Goal: Book appointment/travel/reservation

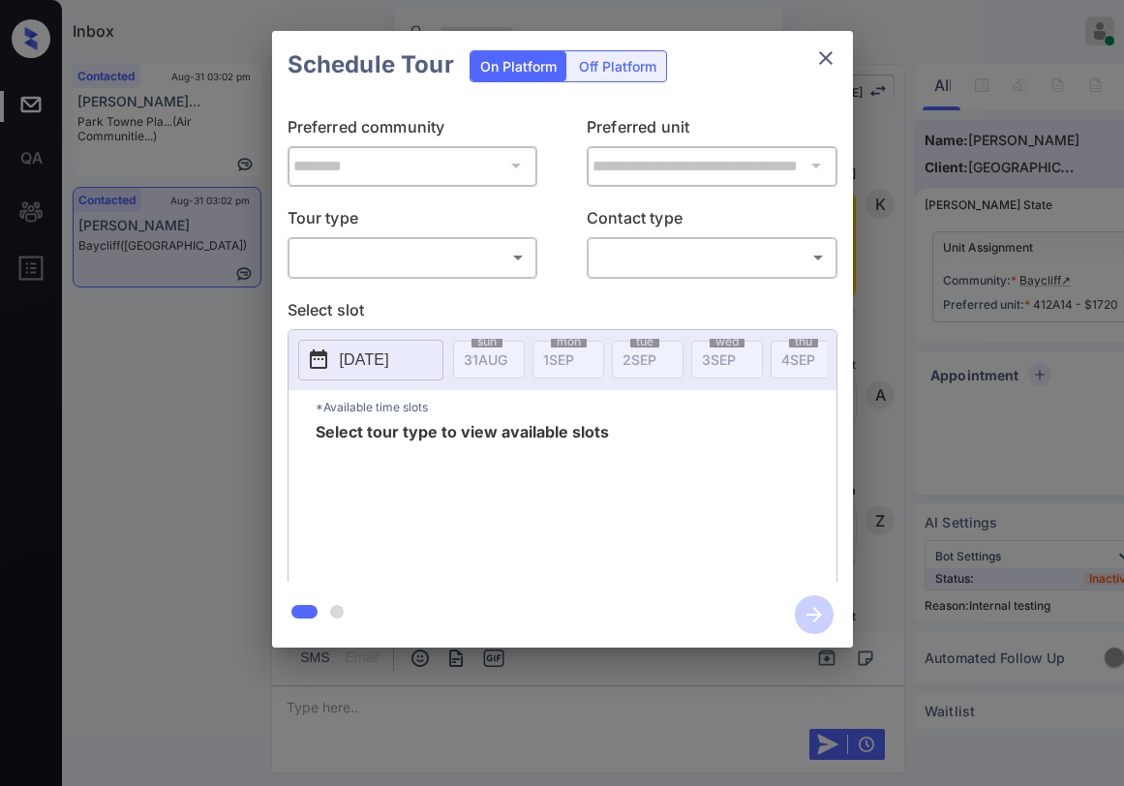
scroll to position [6280, 0]
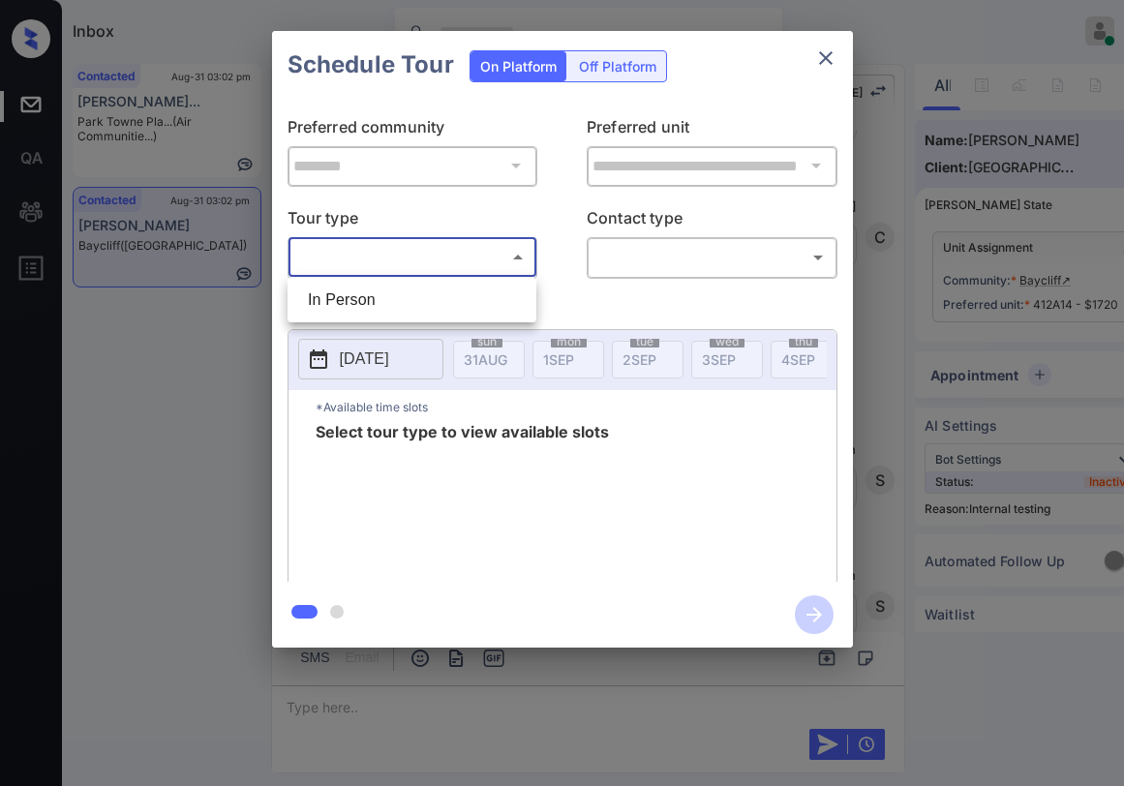
click at [427, 267] on body "Inbox Paolo Gabriel Online Set yourself offline Set yourself on break Profile S…" at bounding box center [562, 393] width 1124 height 786
drag, startPoint x: 397, startPoint y: 301, endPoint x: 565, endPoint y: 259, distance: 172.9
click at [405, 302] on li "In Person" at bounding box center [411, 300] width 239 height 35
type input "********"
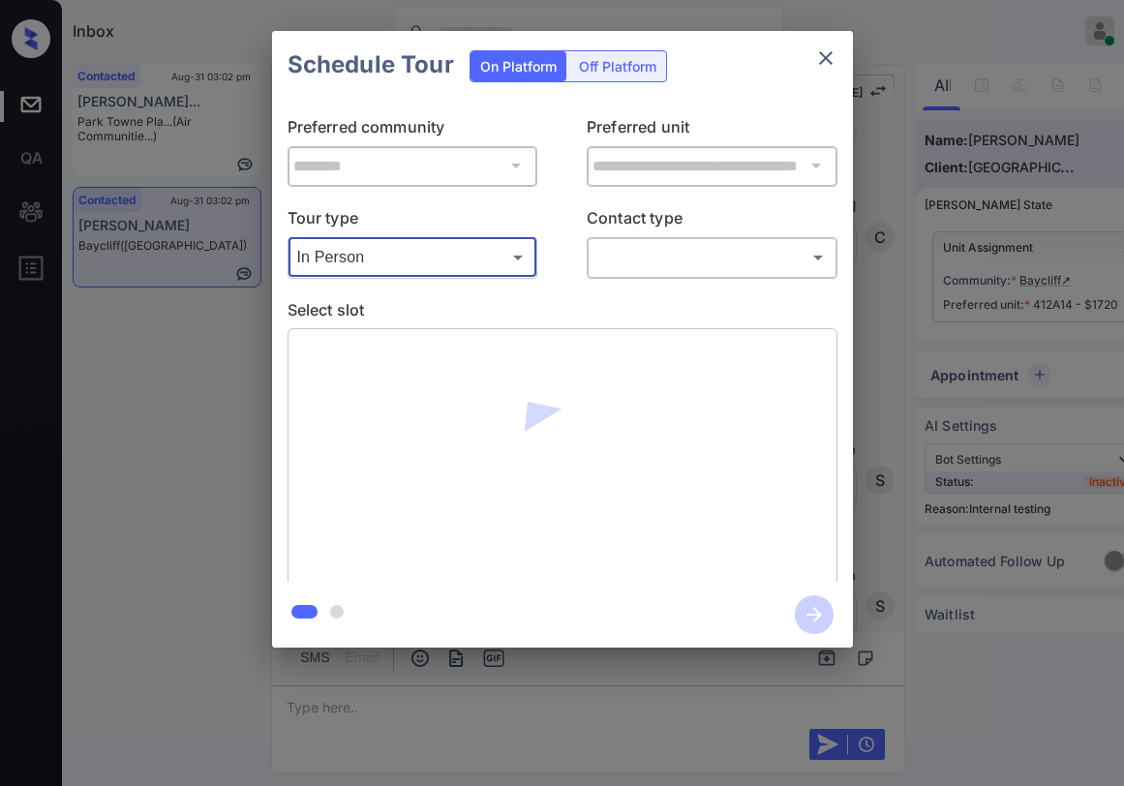
click at [618, 245] on body "Inbox Paolo Gabriel Online Set yourself offline Set yourself on break Profile S…" at bounding box center [562, 393] width 1124 height 786
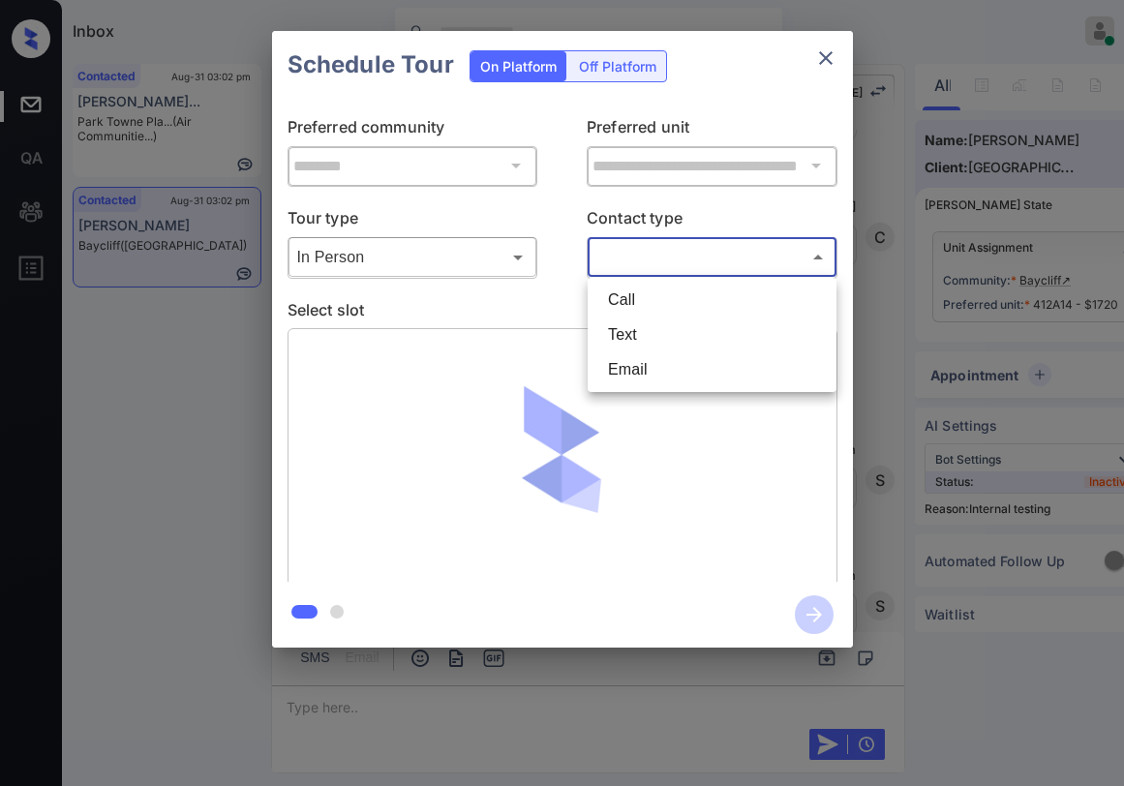
click at [629, 323] on li "Text" at bounding box center [712, 335] width 239 height 35
type input "****"
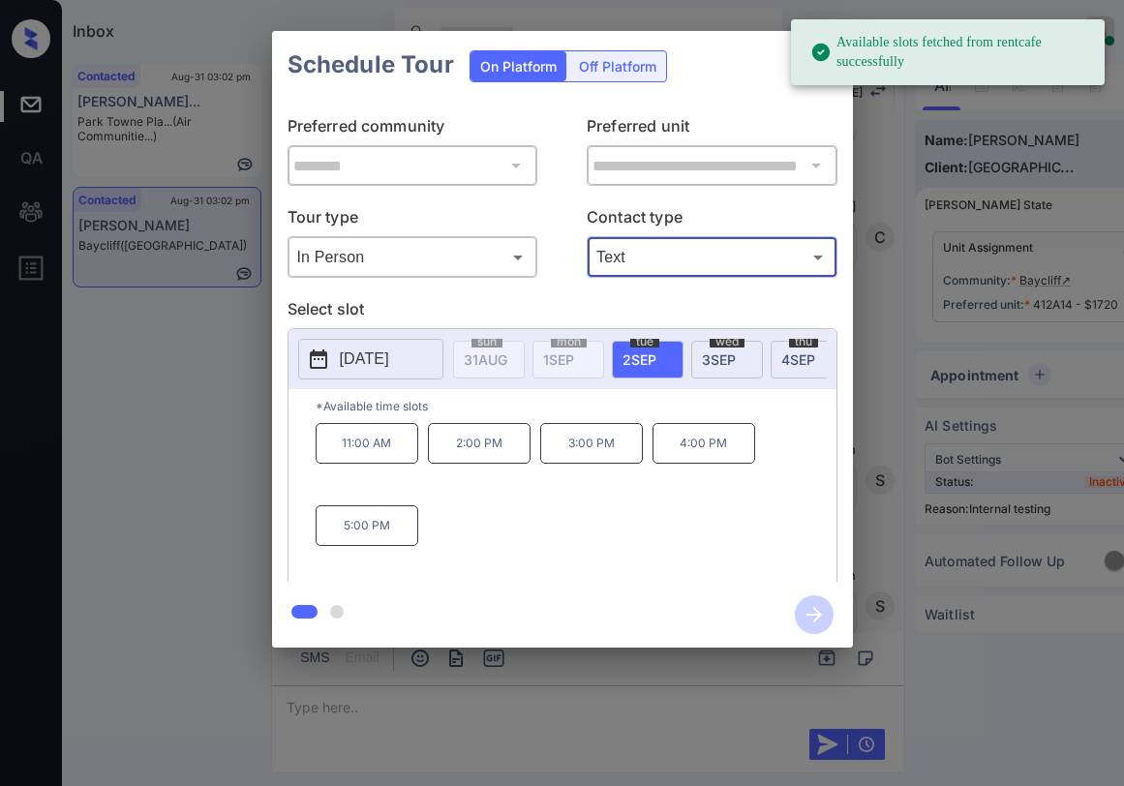
click at [729, 358] on span "3 SEP" at bounding box center [719, 360] width 34 height 16
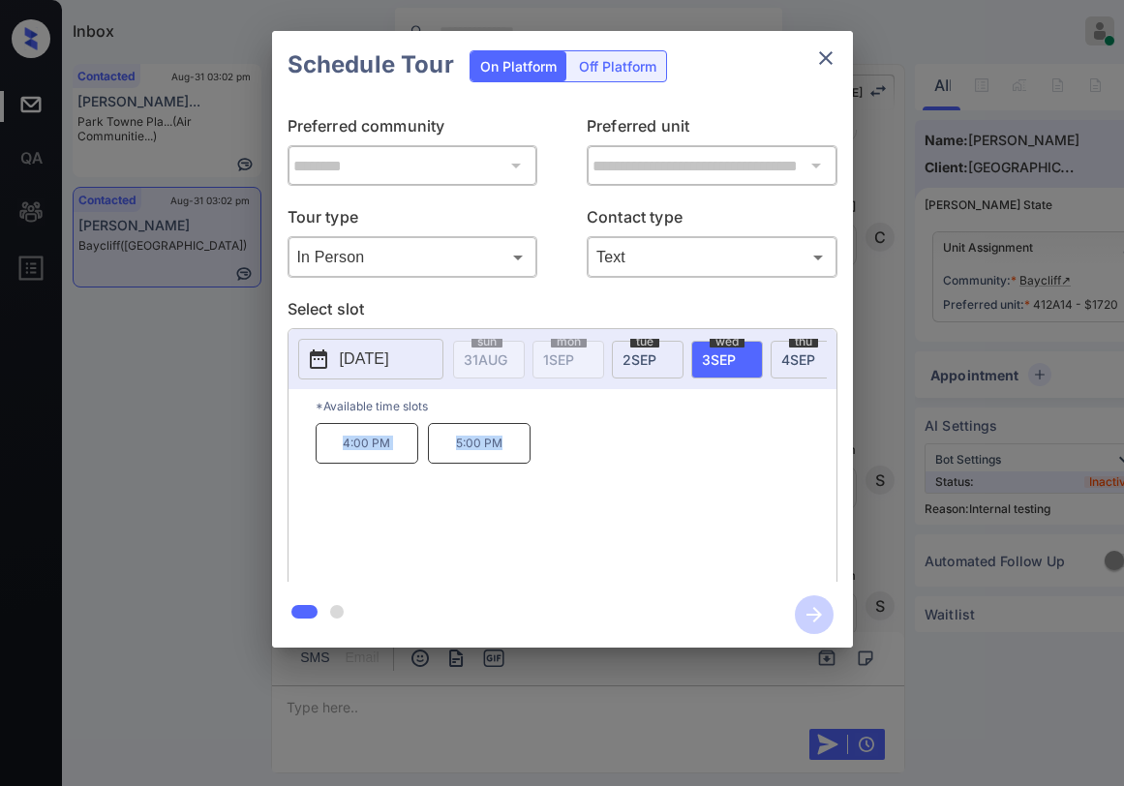
drag, startPoint x: 339, startPoint y: 459, endPoint x: 544, endPoint y: 436, distance: 206.6
click at [513, 450] on div "4:00 PM 5:00 PM" at bounding box center [576, 500] width 521 height 155
copy div "4:00 PM 5:00 PM"
click at [823, 53] on icon "close" at bounding box center [825, 57] width 23 height 23
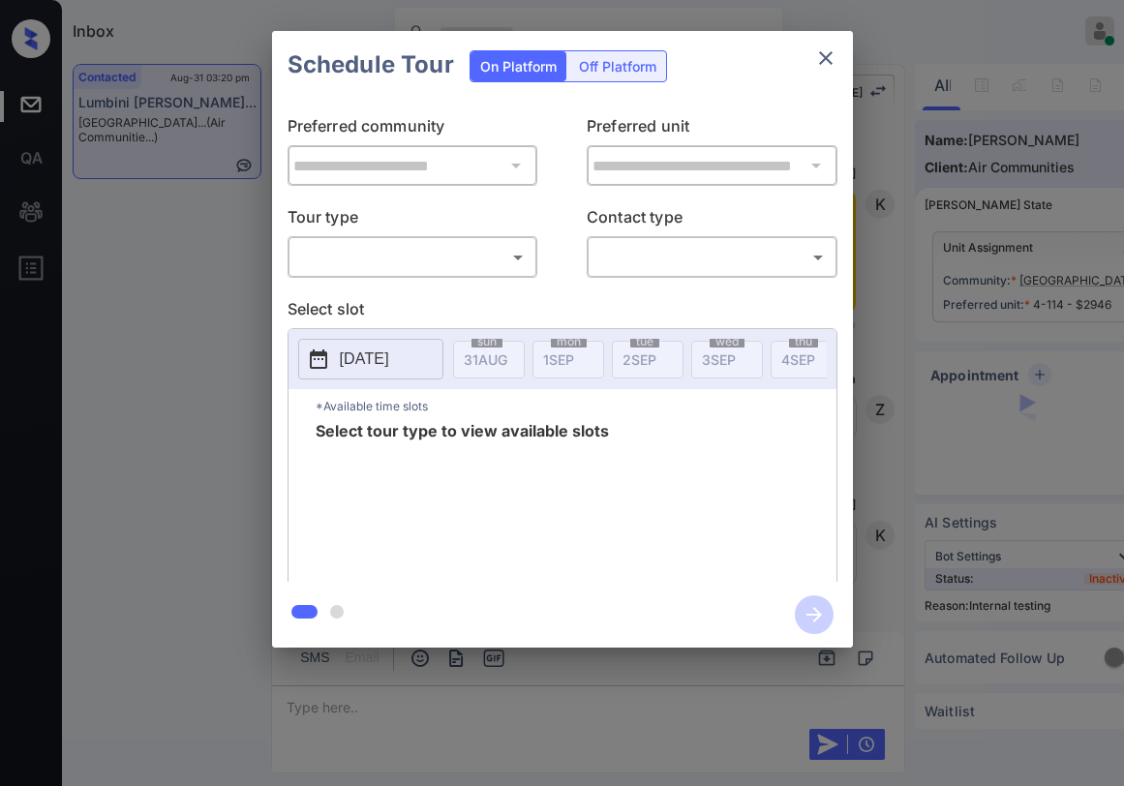
scroll to position [3724, 0]
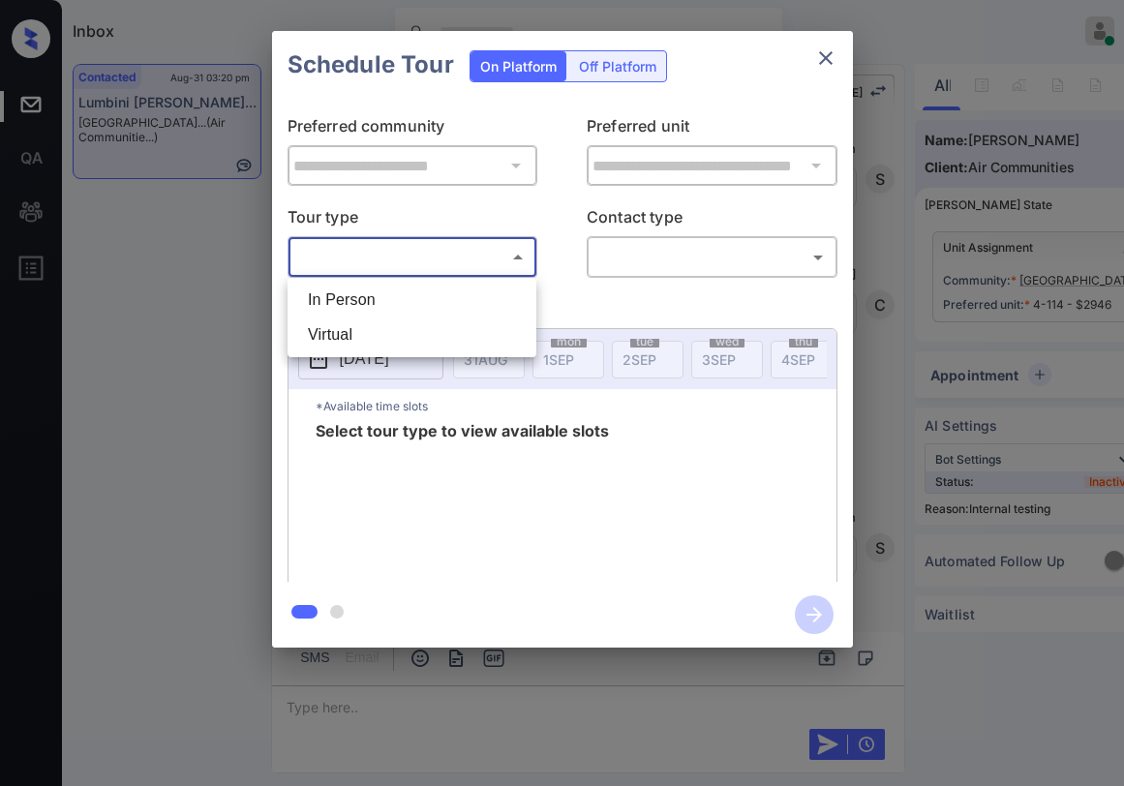
drag, startPoint x: 451, startPoint y: 255, endPoint x: 418, endPoint y: 287, distance: 45.9
click at [450, 258] on body "Inbox Paolo Gabriel Online Set yourself offline Set yourself on break Profile S…" at bounding box center [562, 393] width 1124 height 786
click at [408, 300] on li "In Person" at bounding box center [411, 300] width 239 height 35
type input "********"
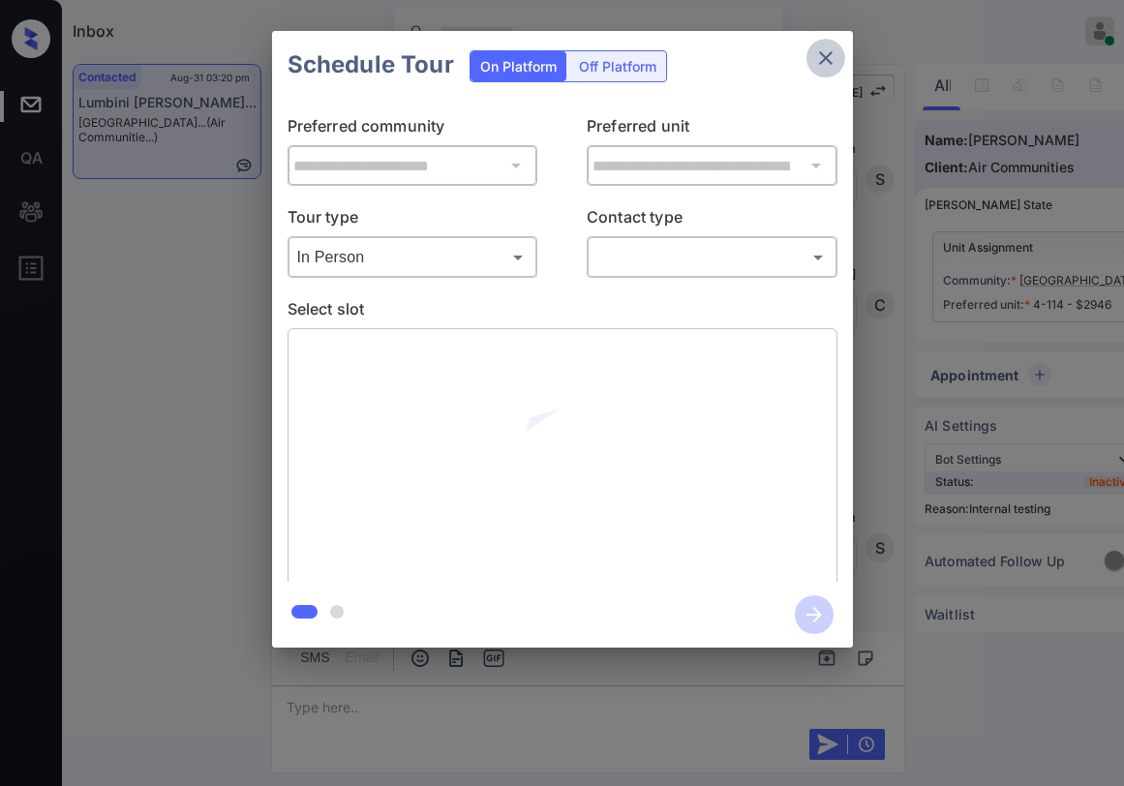
click at [825, 55] on icon "close" at bounding box center [825, 57] width 23 height 23
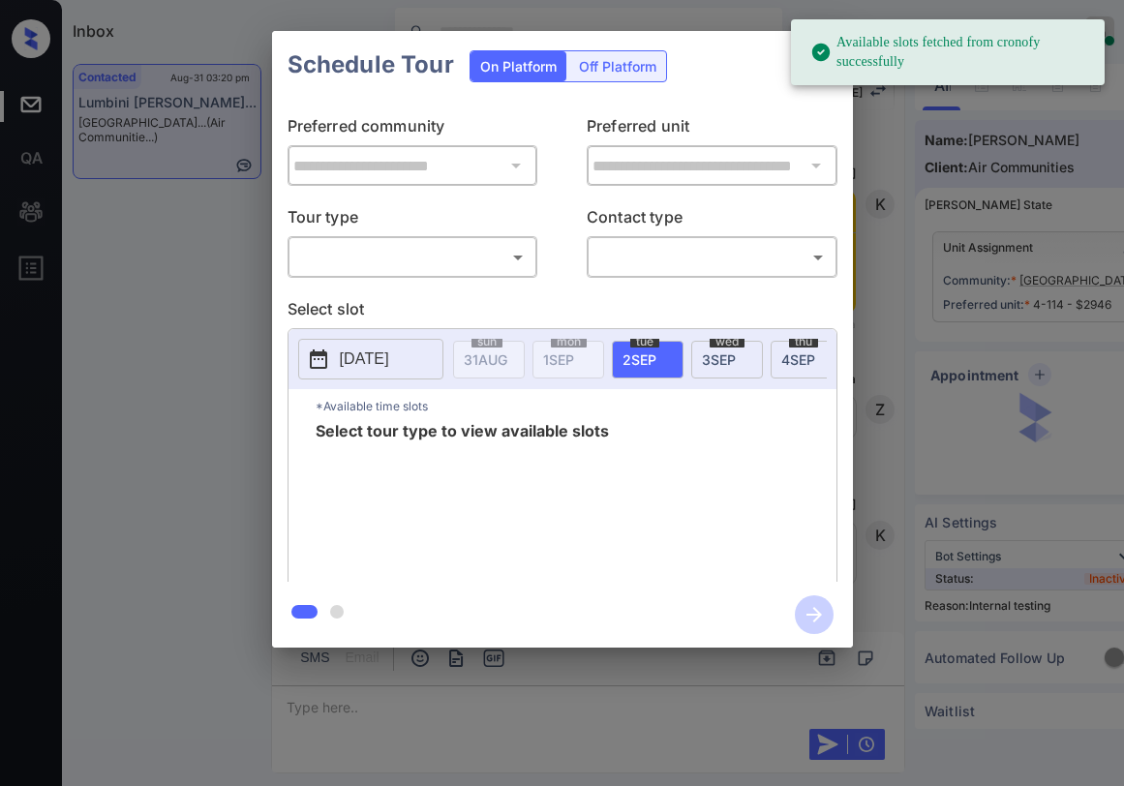
scroll to position [3627, 0]
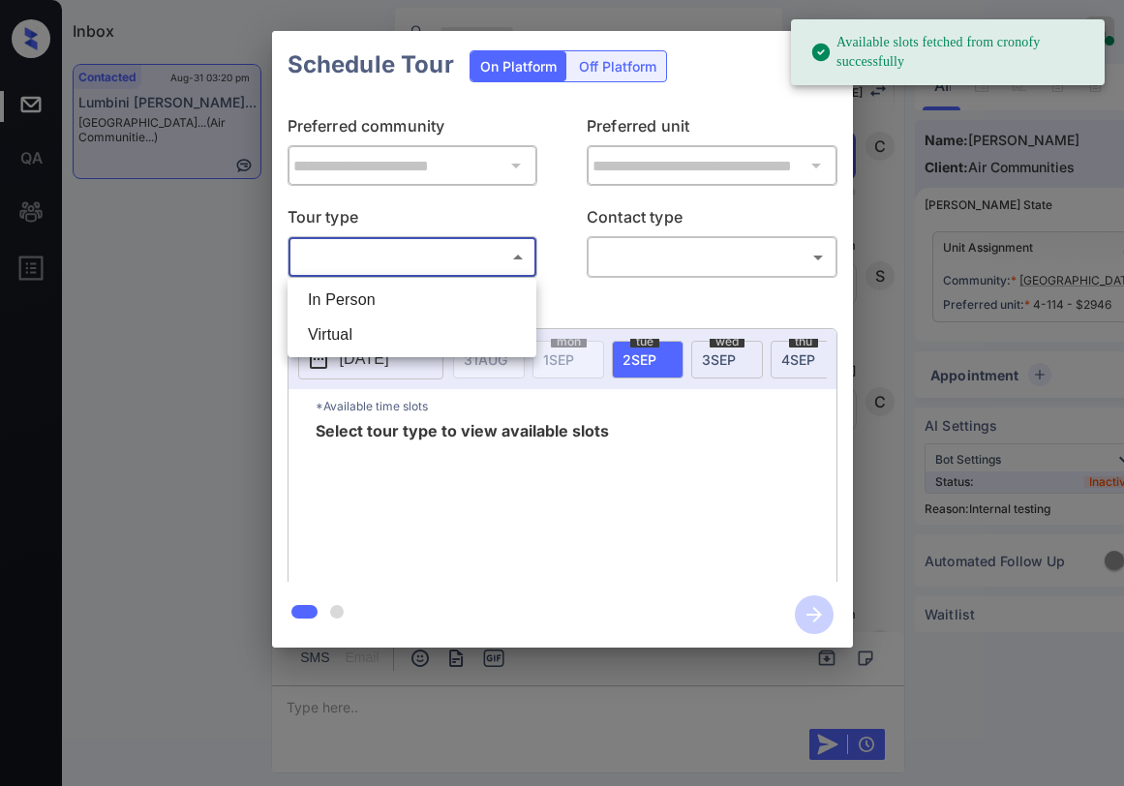
click at [437, 270] on body "Available slots fetched from cronofy successfully Inbox [PERSON_NAME] Online Se…" at bounding box center [562, 393] width 1124 height 786
click at [422, 299] on li "In Person" at bounding box center [411, 300] width 239 height 35
type input "********"
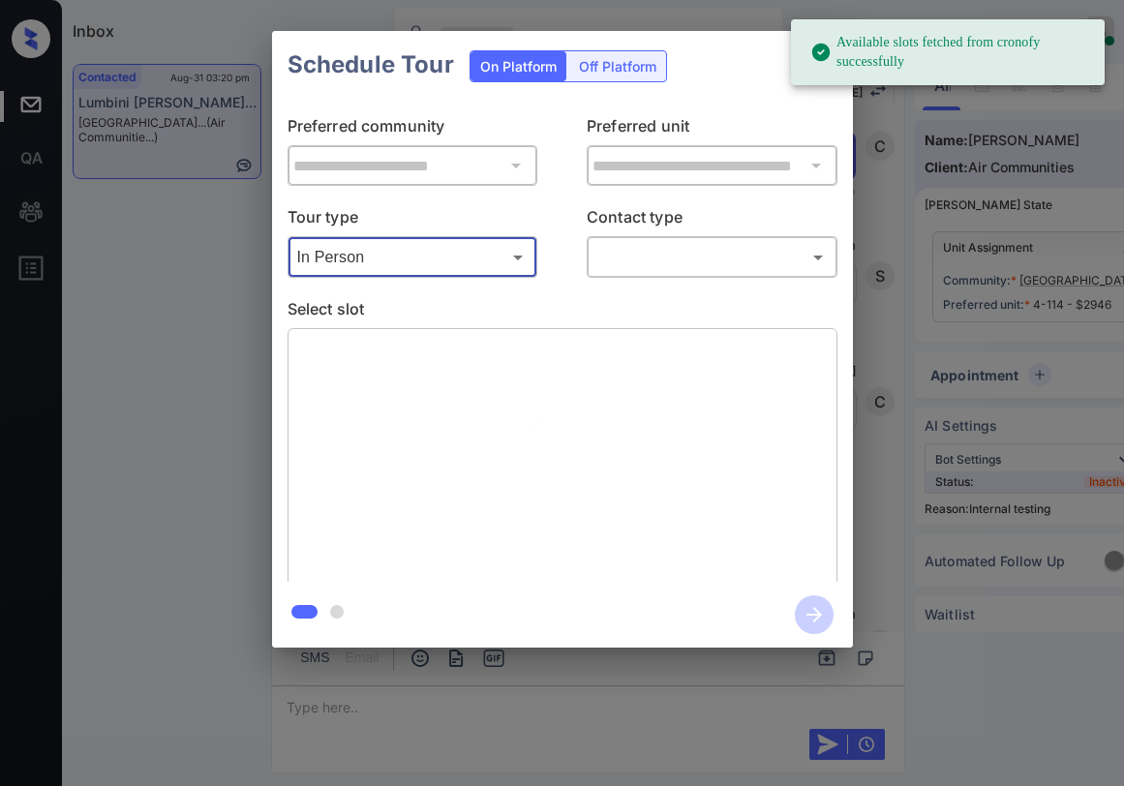
click at [647, 252] on body "Available slots fetched from cronofy successfully Inbox Paolo Gabriel Online Se…" at bounding box center [562, 393] width 1124 height 786
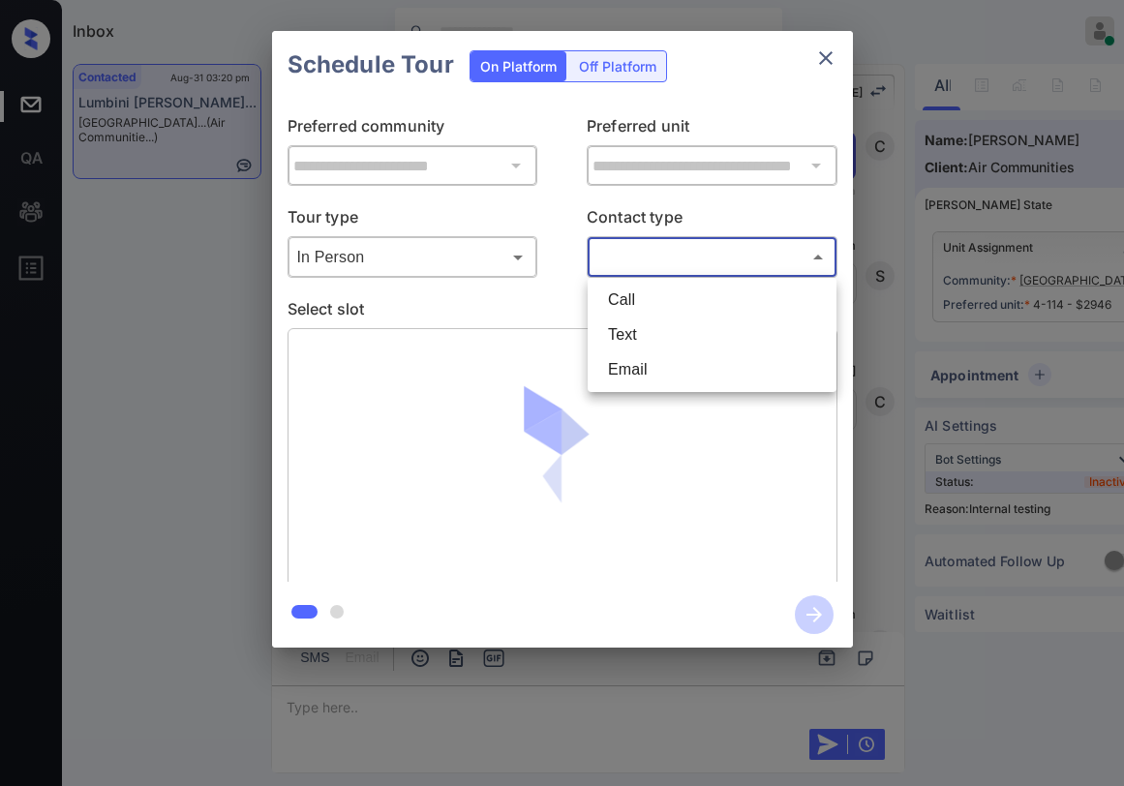
click at [651, 323] on li "Text" at bounding box center [712, 335] width 239 height 35
type input "****"
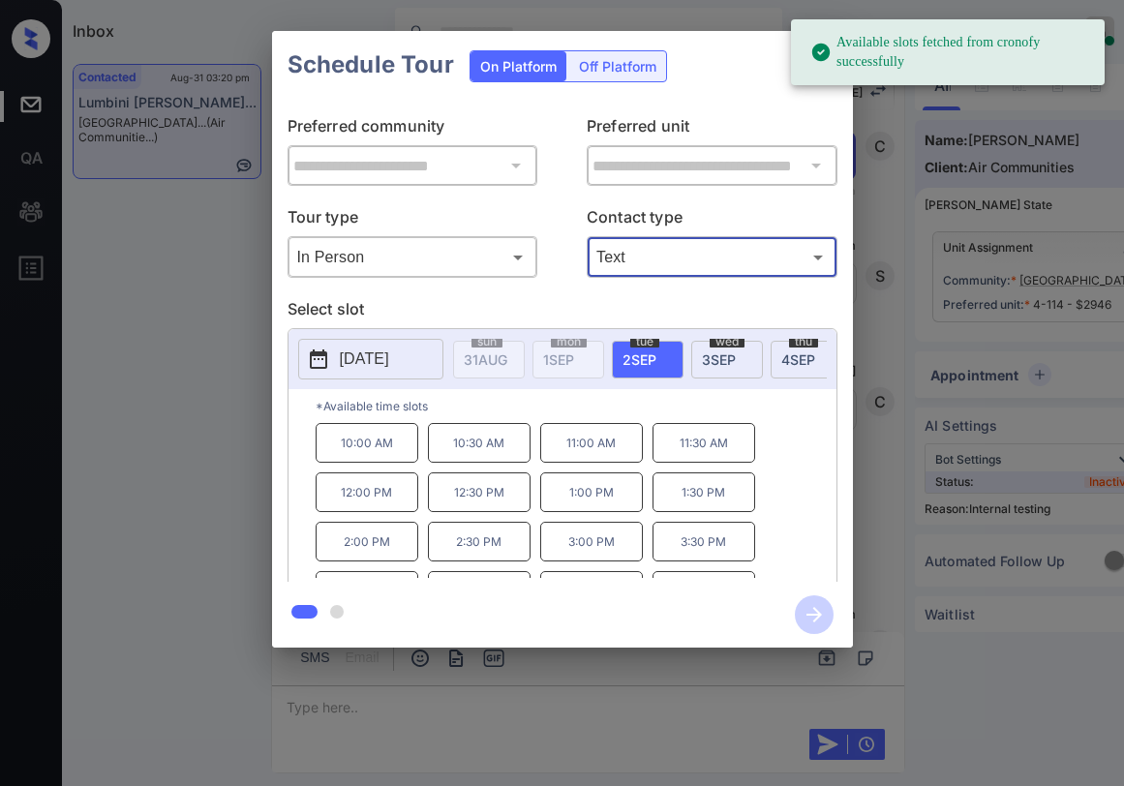
click at [730, 353] on span "3 SEP" at bounding box center [719, 360] width 34 height 16
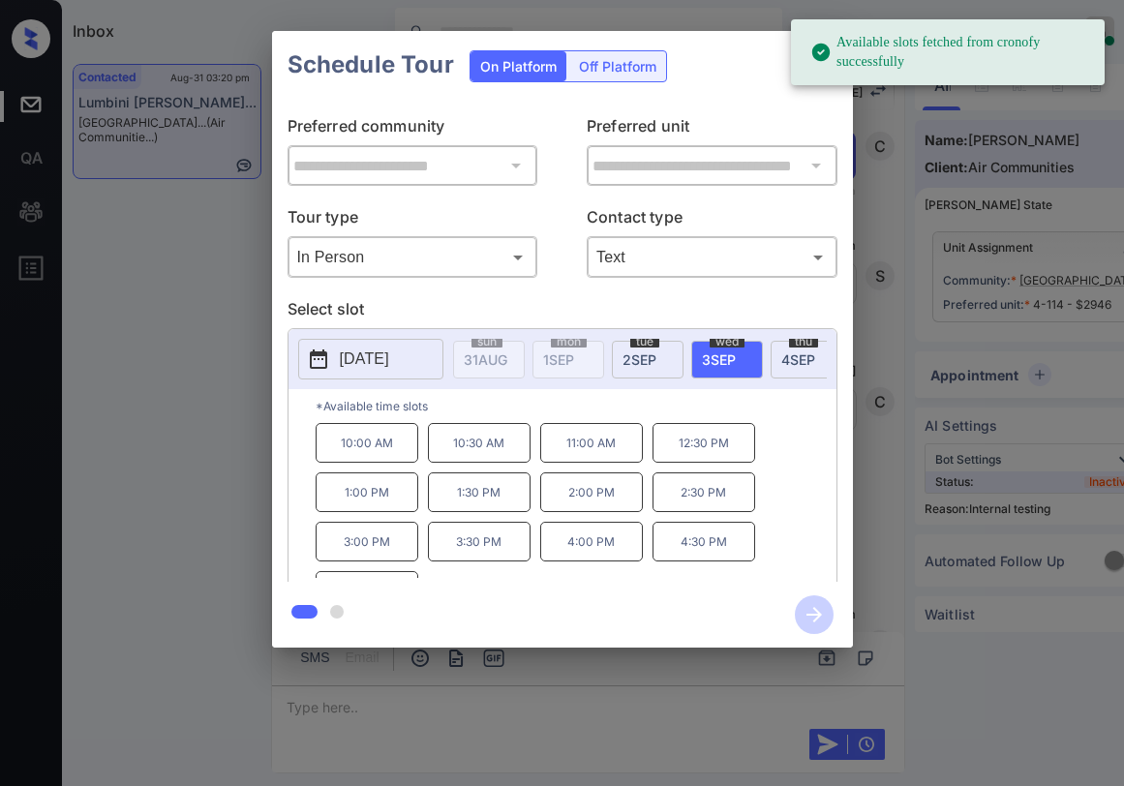
click at [475, 456] on p "10:30 AM" at bounding box center [479, 443] width 103 height 40
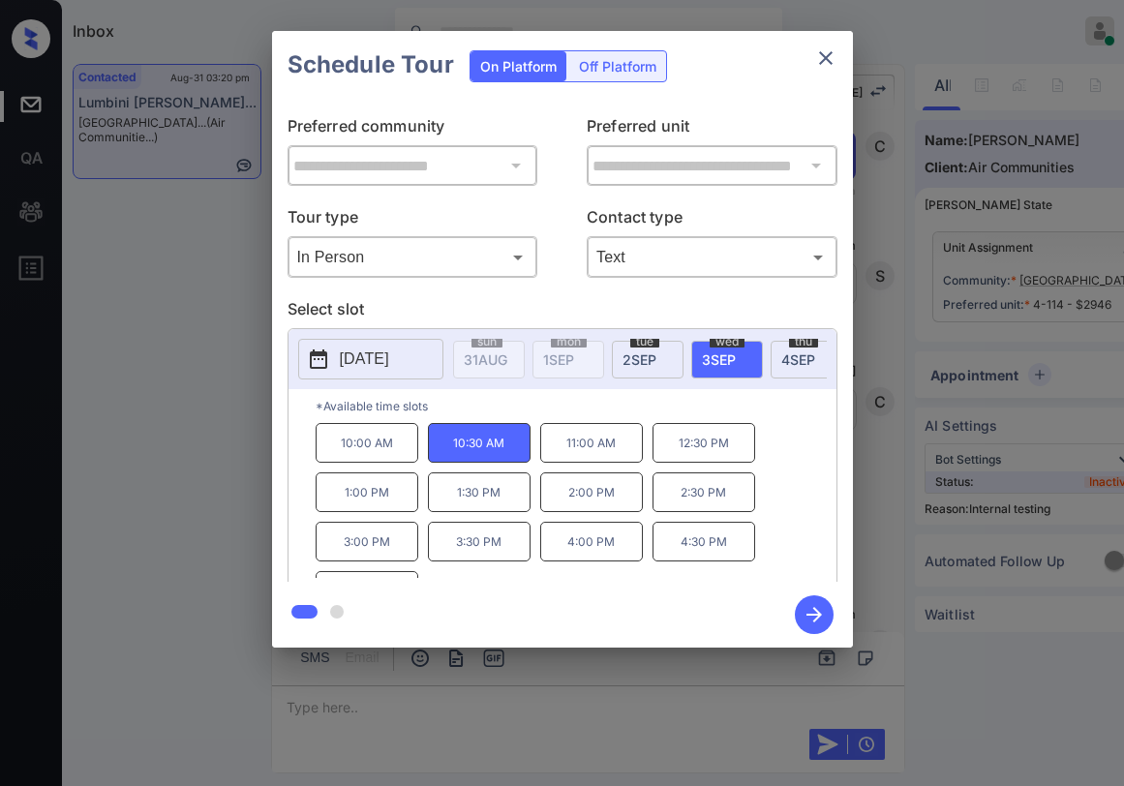
click at [597, 413] on p "*Available time slots" at bounding box center [576, 406] width 521 height 34
click at [730, 353] on span "3 SEP" at bounding box center [719, 360] width 34 height 16
click at [502, 449] on p "10:30 AM" at bounding box center [479, 443] width 103 height 40
click at [814, 608] on icon "button" at bounding box center [814, 614] width 15 height 15
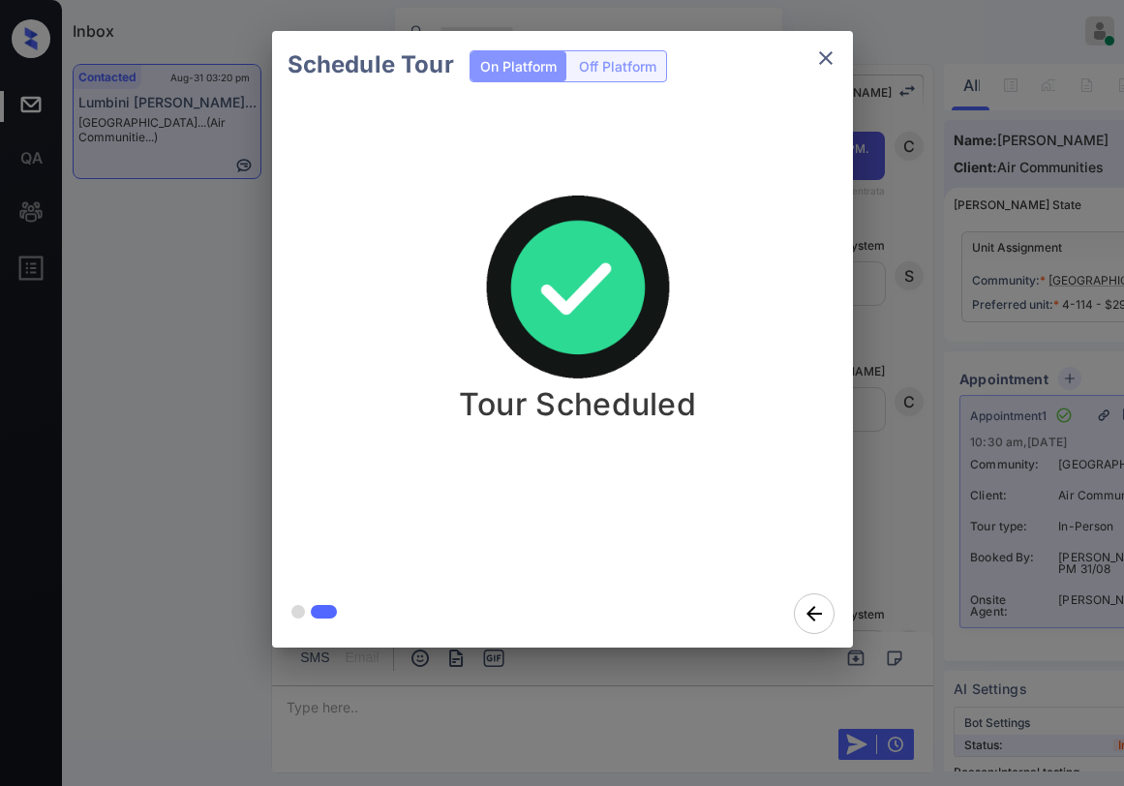
click at [891, 370] on div "Schedule Tour On Platform Off Platform Tour Scheduled" at bounding box center [562, 339] width 1124 height 679
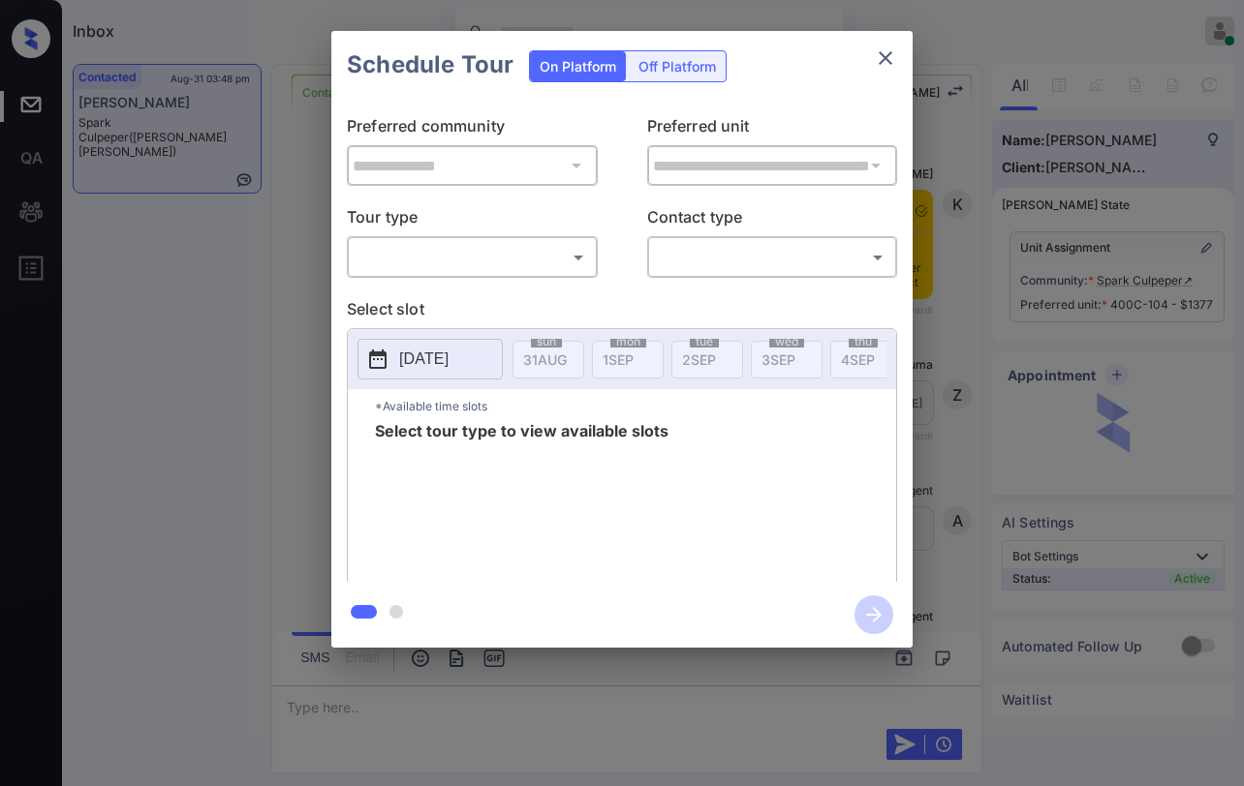
scroll to position [2712, 0]
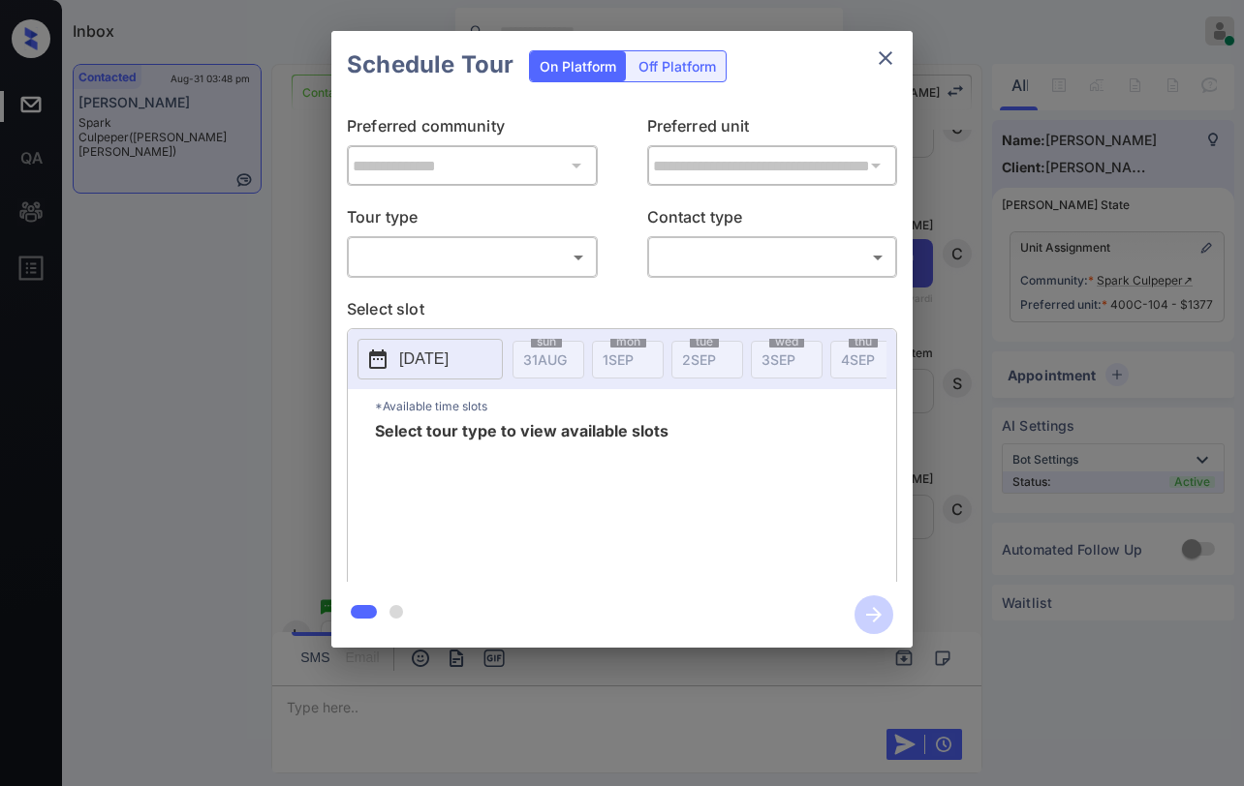
click at [542, 257] on body "Inbox Paolo Gabriel Online Set yourself offline Set yourself on break Profile S…" at bounding box center [622, 393] width 1244 height 786
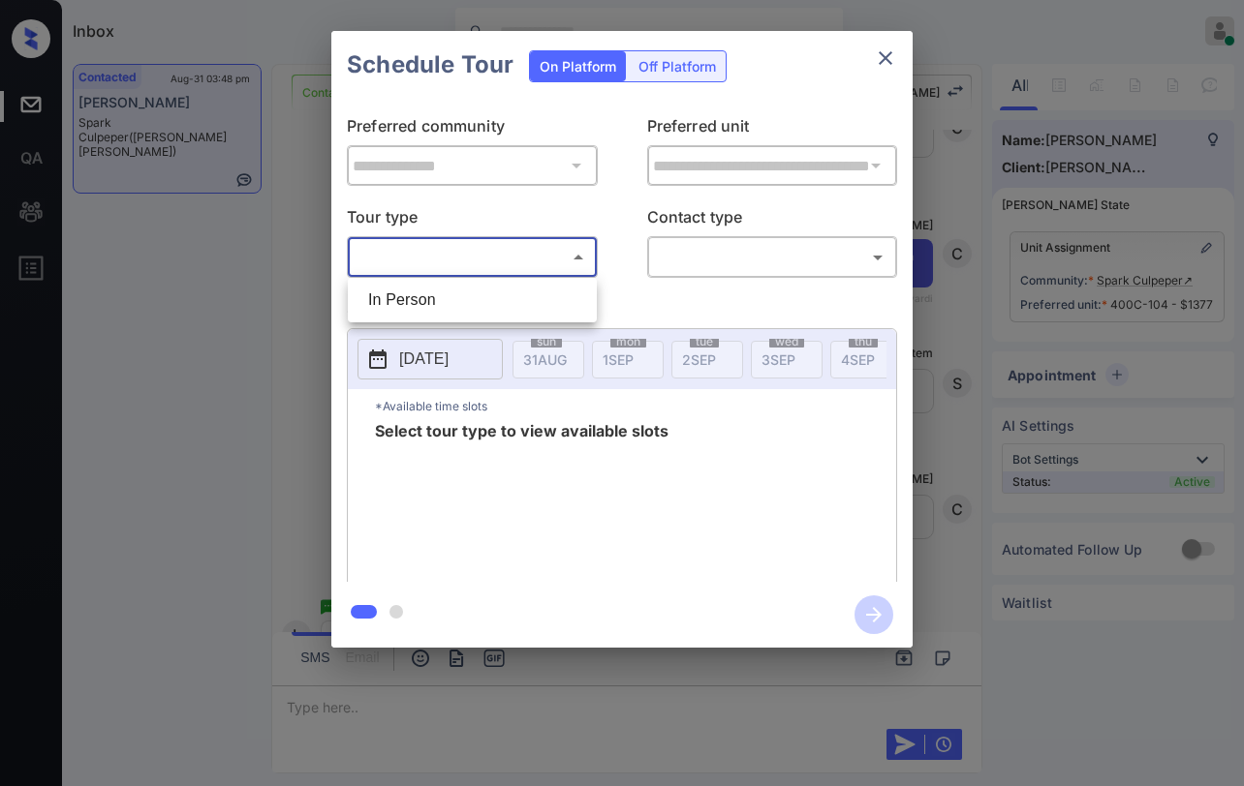
click at [897, 50] on div at bounding box center [622, 393] width 1244 height 786
click at [894, 50] on icon "close" at bounding box center [885, 57] width 23 height 23
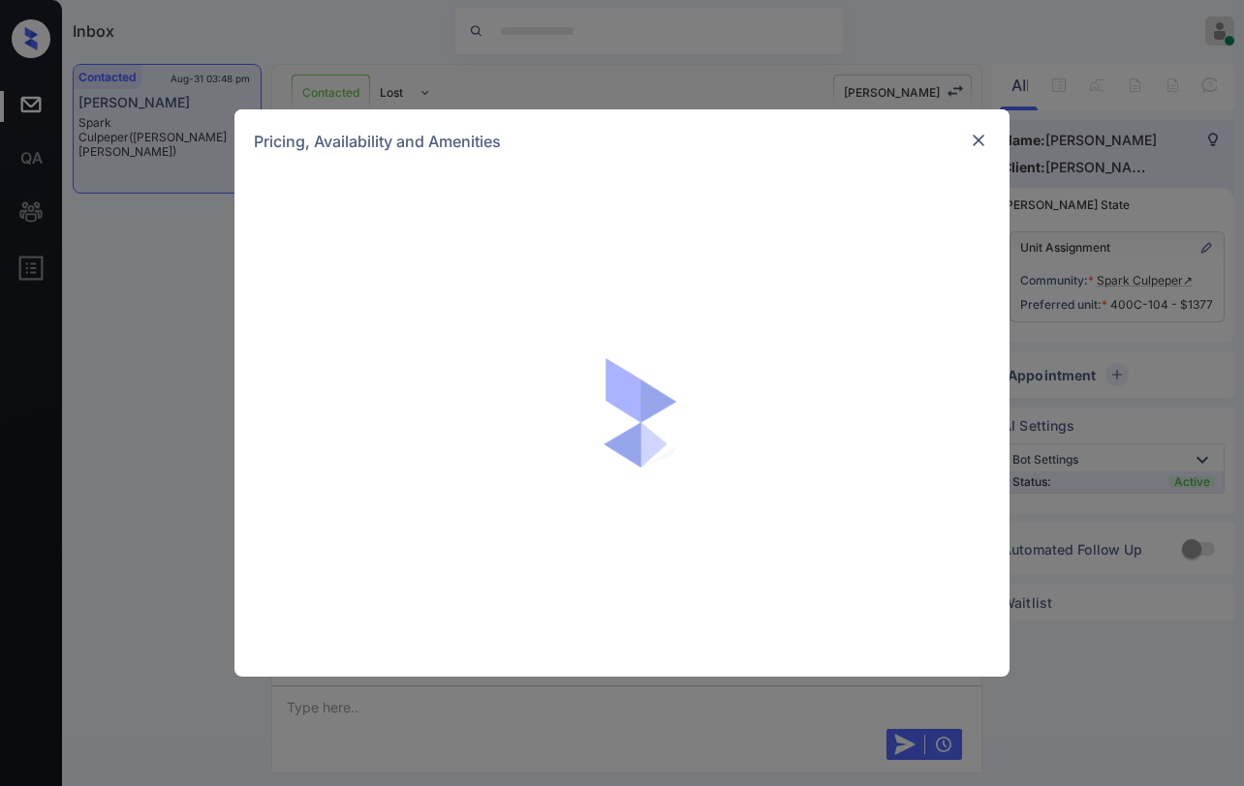
scroll to position [2712, 0]
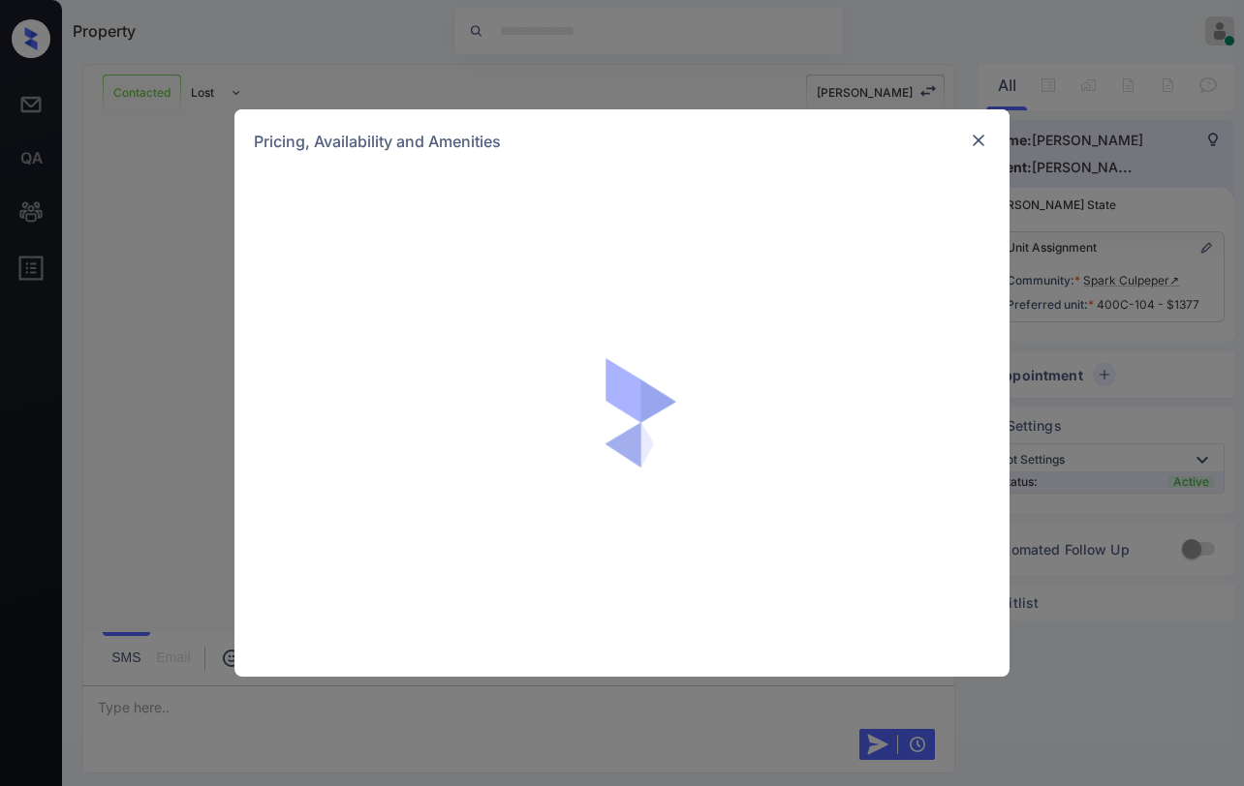
scroll to position [2708, 0]
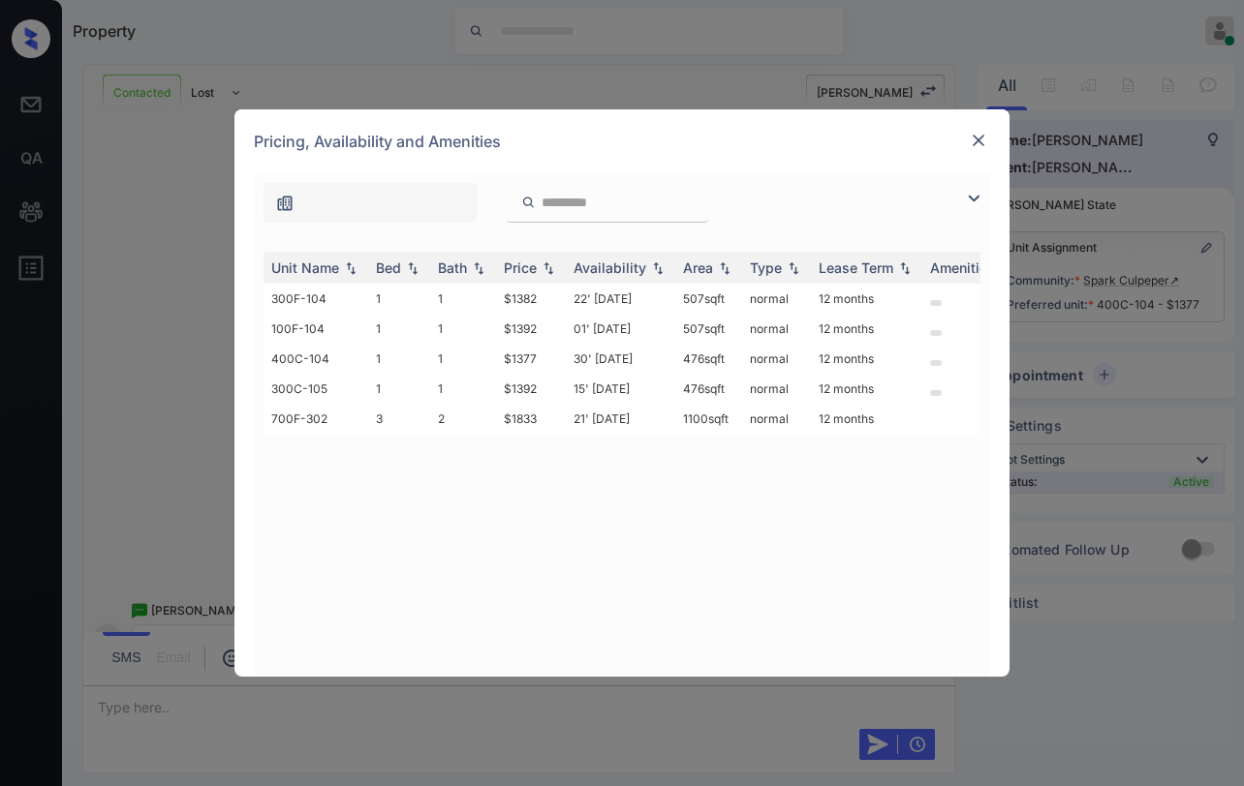
click at [980, 141] on img at bounding box center [977, 140] width 19 height 19
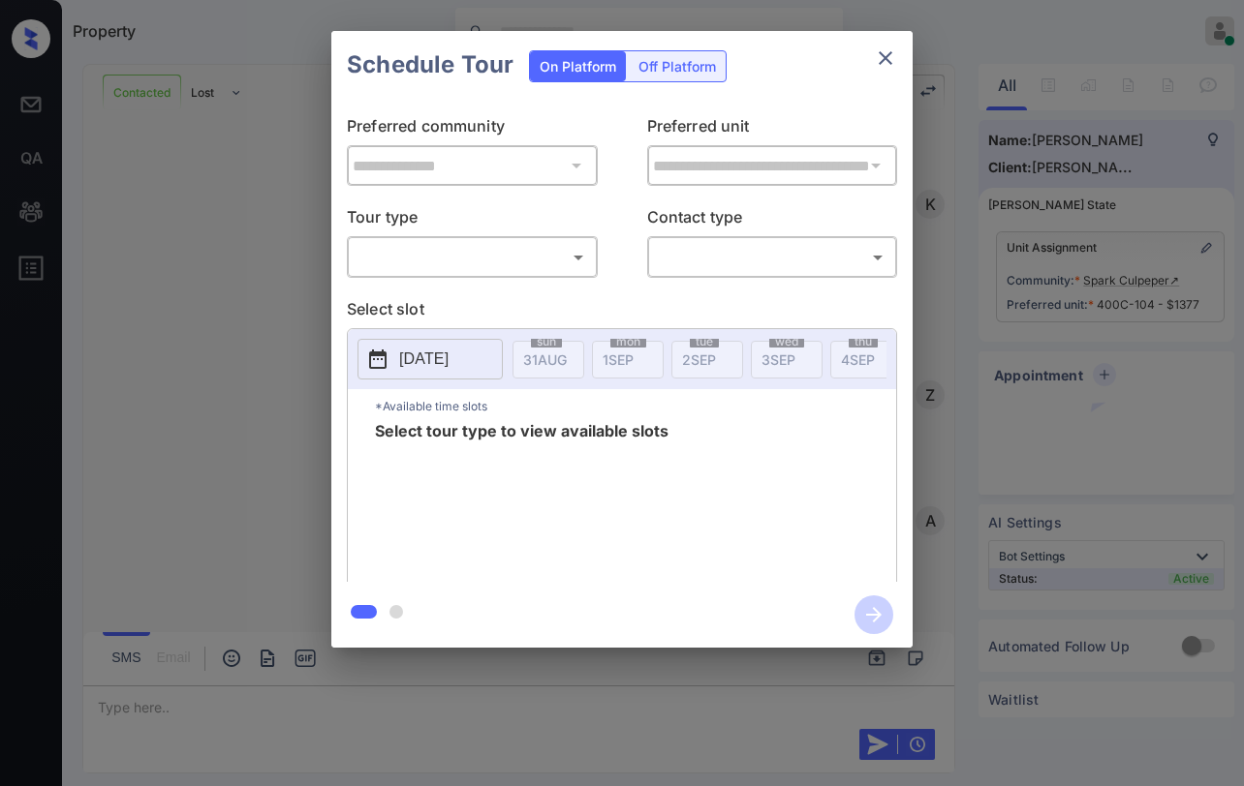
scroll to position [3192, 0]
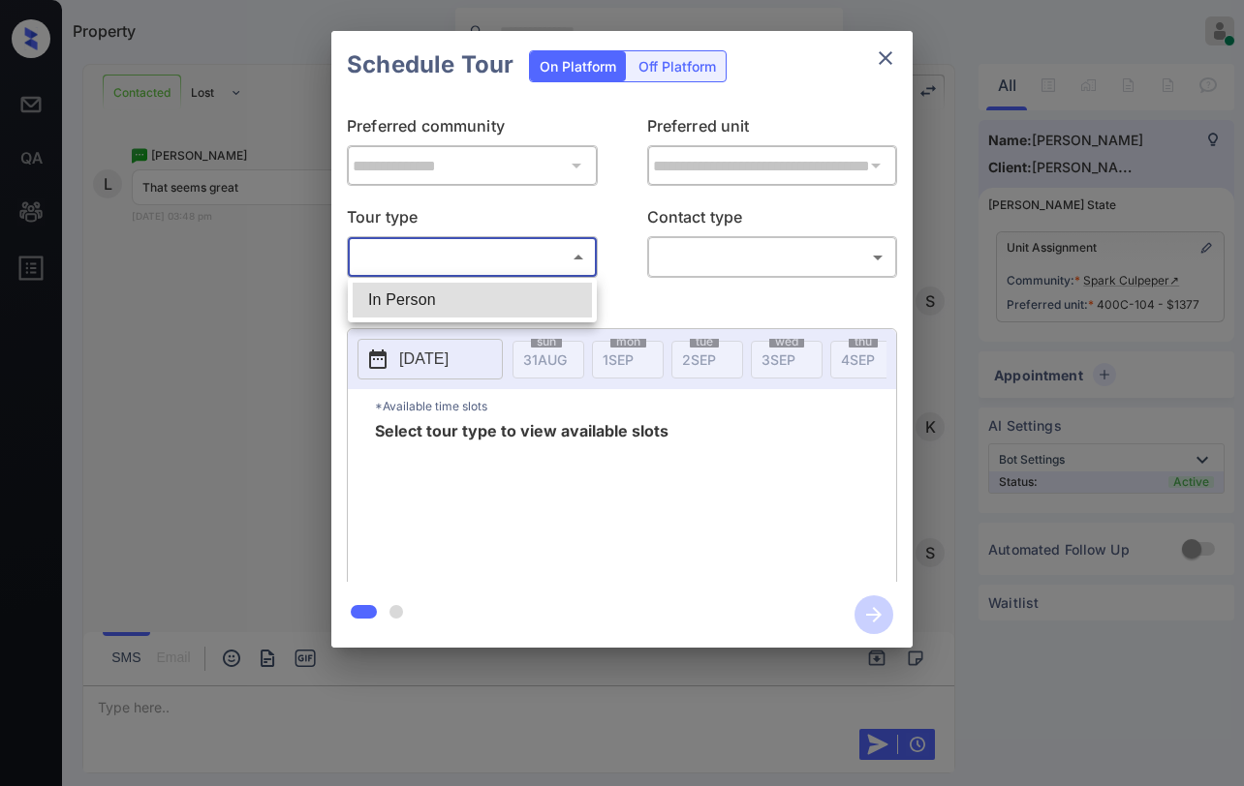
click at [506, 255] on body "Property [PERSON_NAME] Online Set yourself offline Set yourself on break Profil…" at bounding box center [622, 393] width 1244 height 786
click at [476, 295] on li "In Person" at bounding box center [472, 300] width 239 height 35
type input "********"
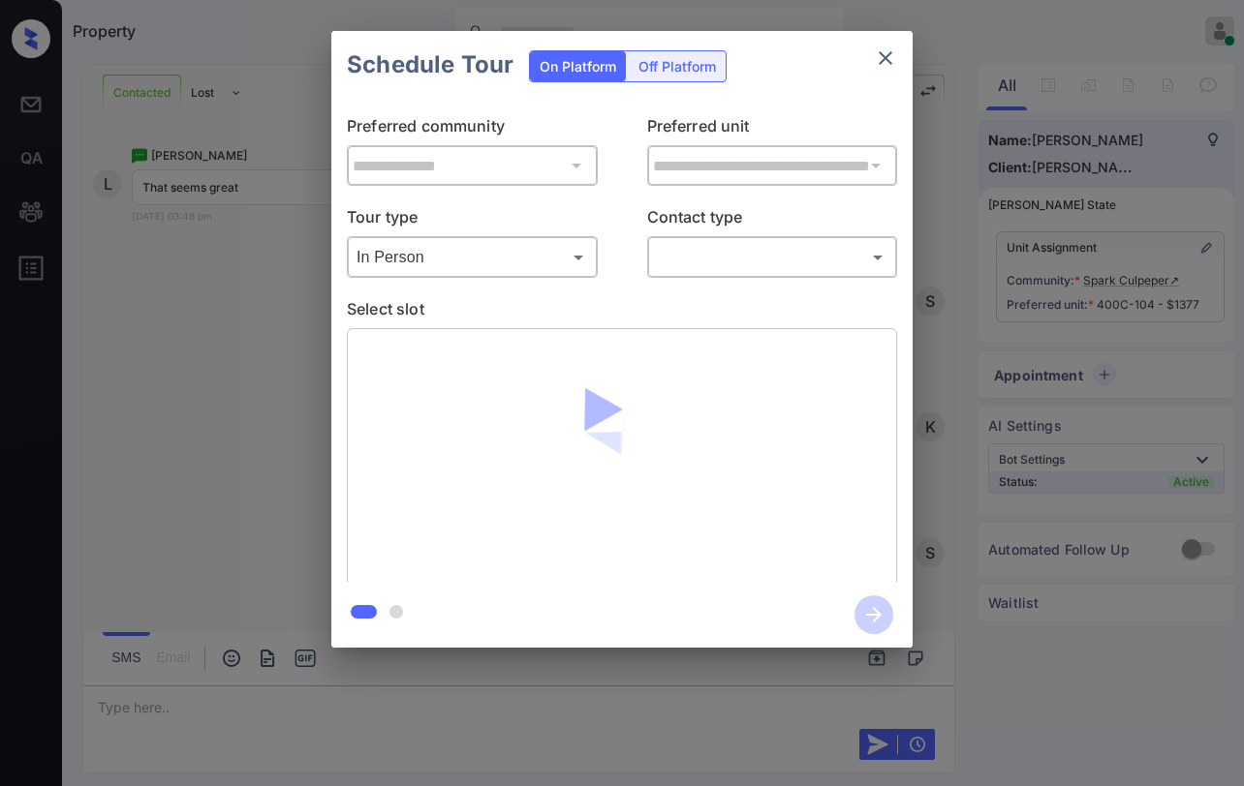
click at [704, 270] on body "Property [PERSON_NAME] Online Set yourself offline Set yourself on break Profil…" at bounding box center [622, 393] width 1244 height 786
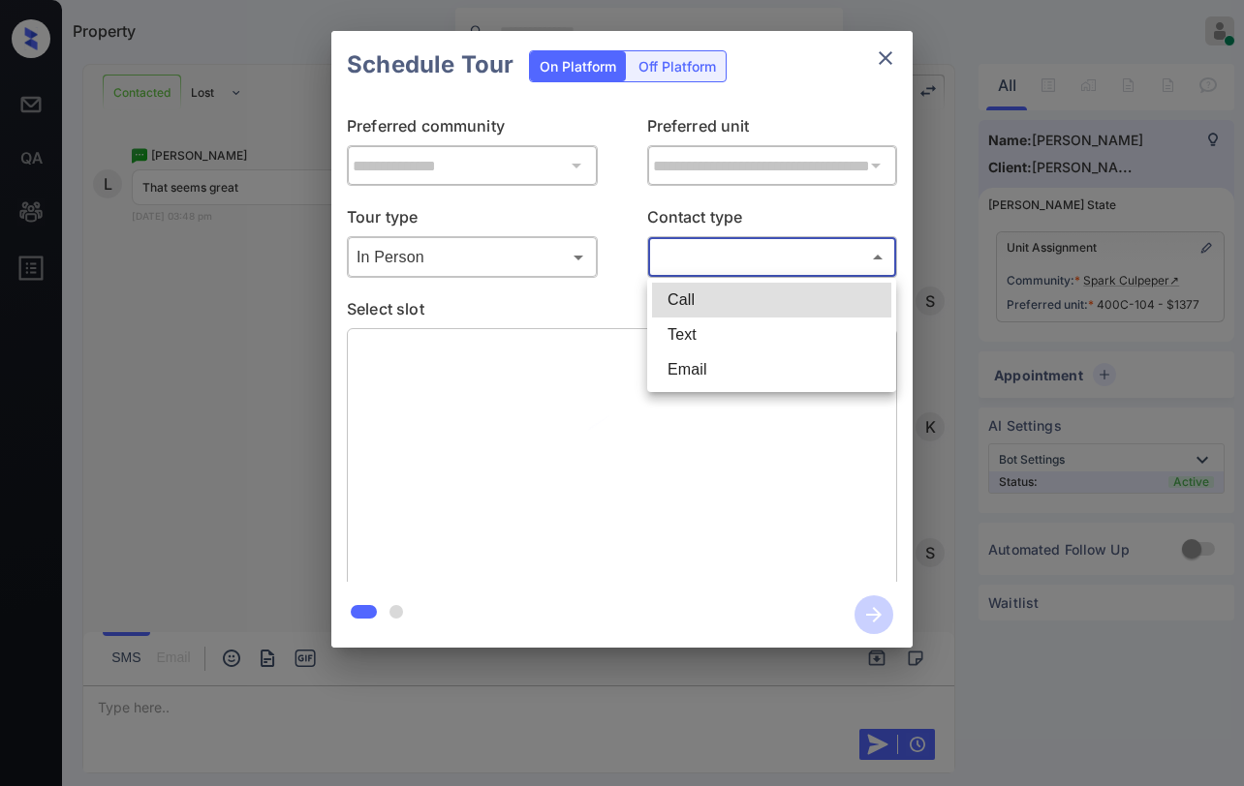
click at [686, 343] on li "Text" at bounding box center [771, 335] width 239 height 35
type input "****"
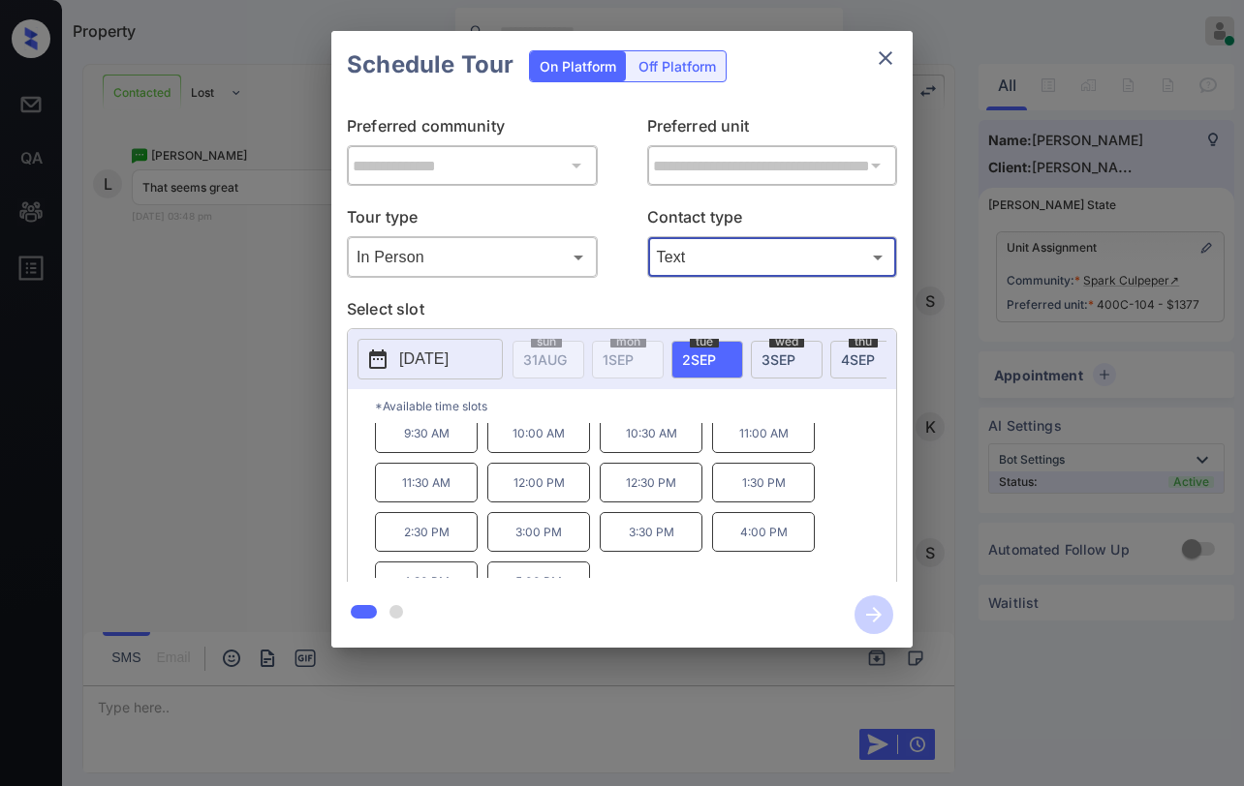
scroll to position [0, 0]
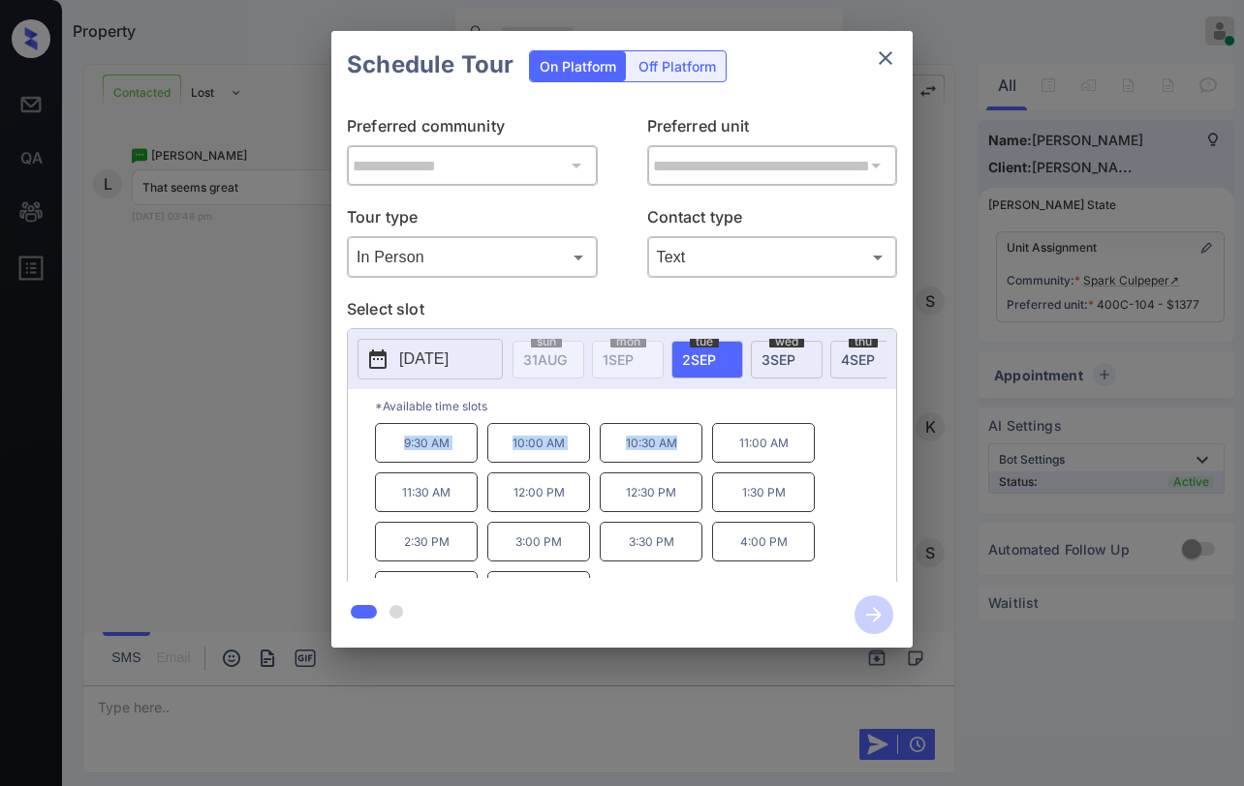
drag, startPoint x: 396, startPoint y: 447, endPoint x: 684, endPoint y: 445, distance: 287.6
click at [684, 445] on div "9:30 AM 10:00 AM 10:30 AM 11:00 AM 11:30 AM 12:00 PM 12:30 PM 1:30 PM 2:30 PM 3…" at bounding box center [635, 500] width 521 height 155
copy div "9:30 AM 10:00 AM 10:30 AM"
click at [881, 52] on icon "close" at bounding box center [885, 57] width 23 height 23
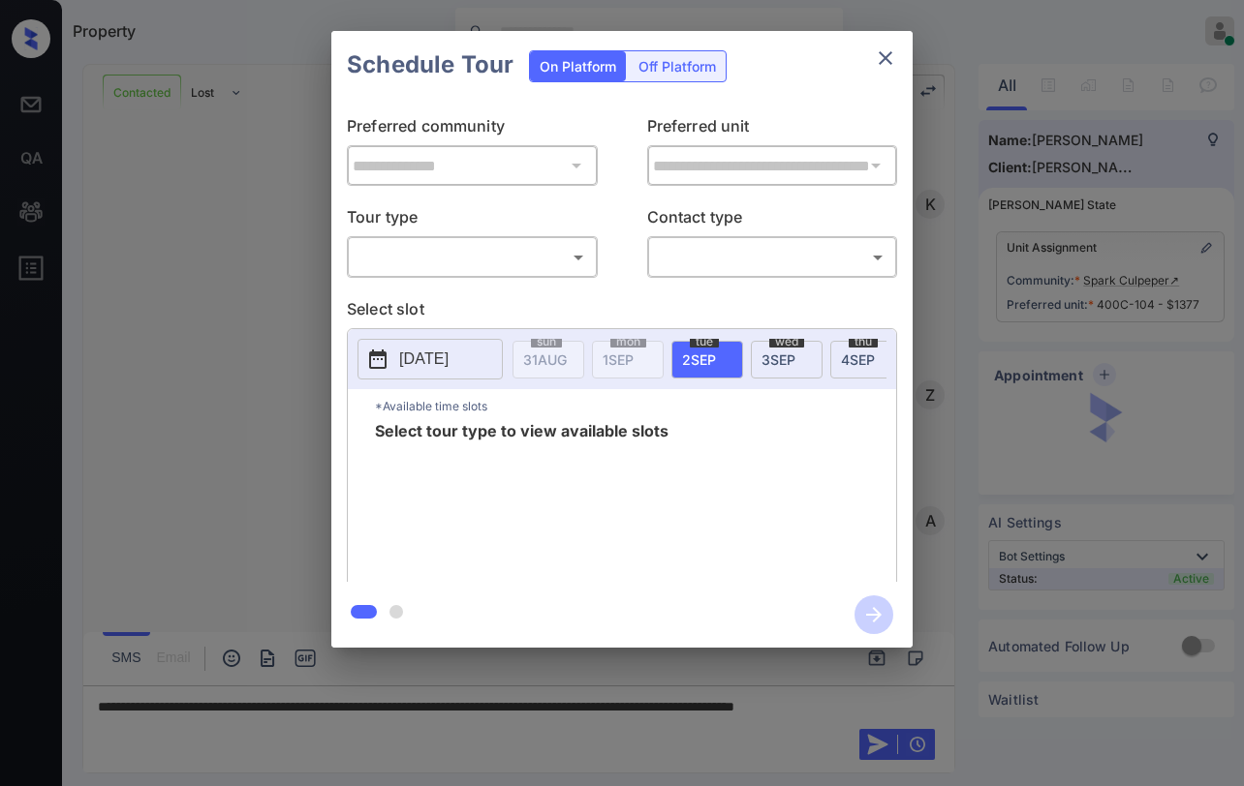
scroll to position [3192, 0]
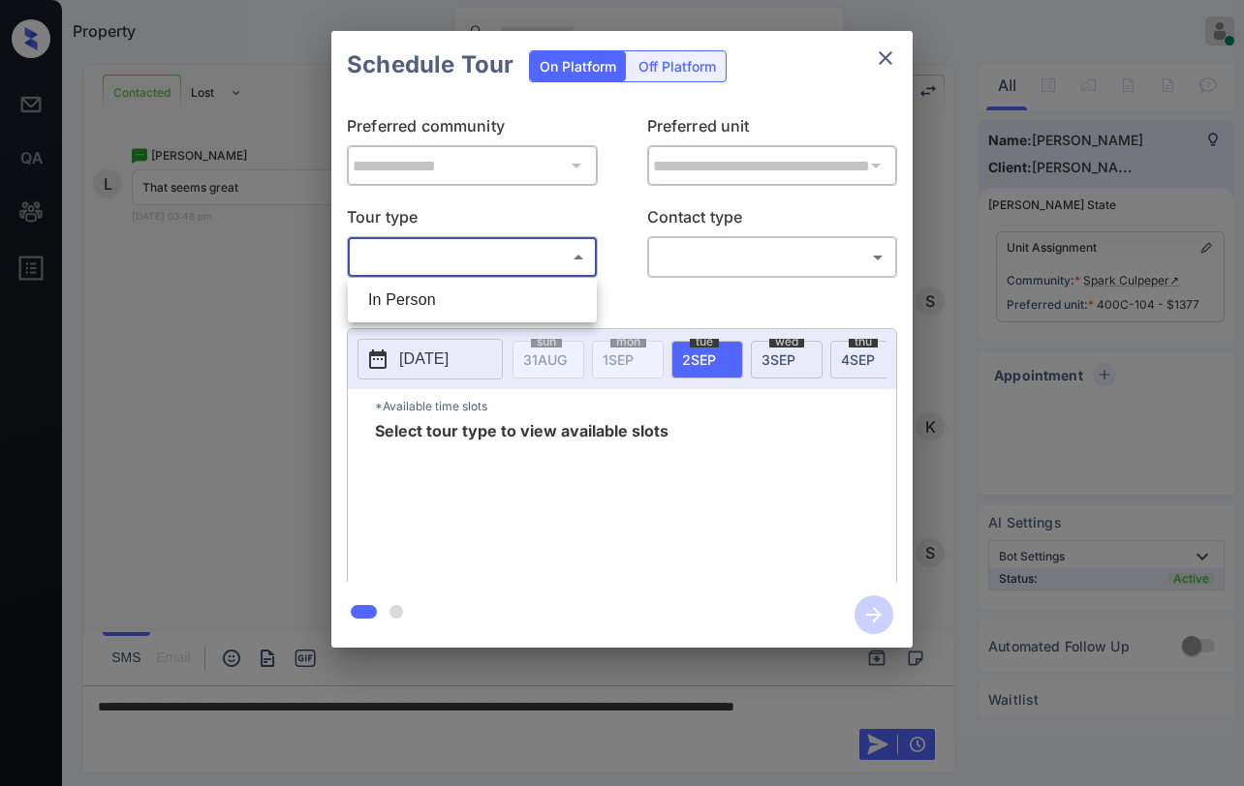
click at [538, 255] on body "Property [PERSON_NAME] Online Set yourself offline Set yourself on break Profil…" at bounding box center [622, 393] width 1244 height 786
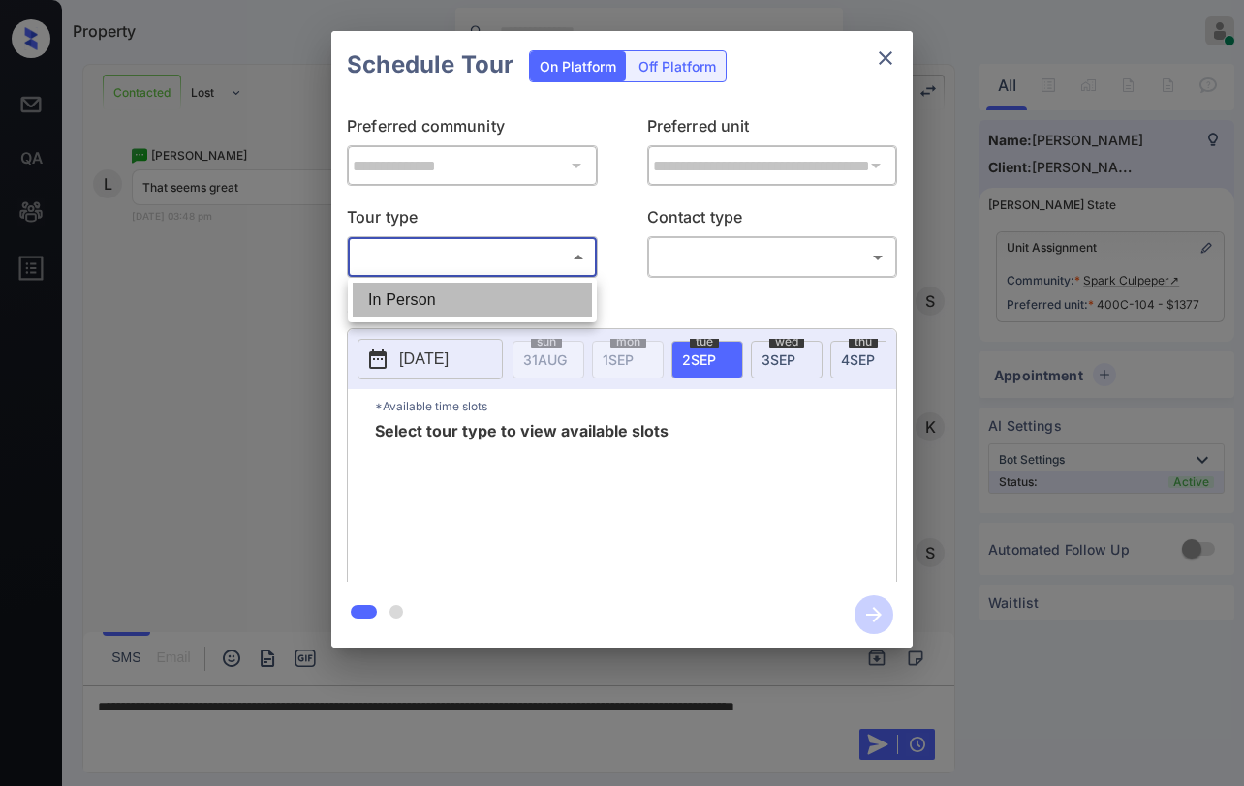
drag, startPoint x: 481, startPoint y: 295, endPoint x: 772, endPoint y: 267, distance: 291.9
click at [501, 295] on li "In Person" at bounding box center [472, 300] width 239 height 35
type input "********"
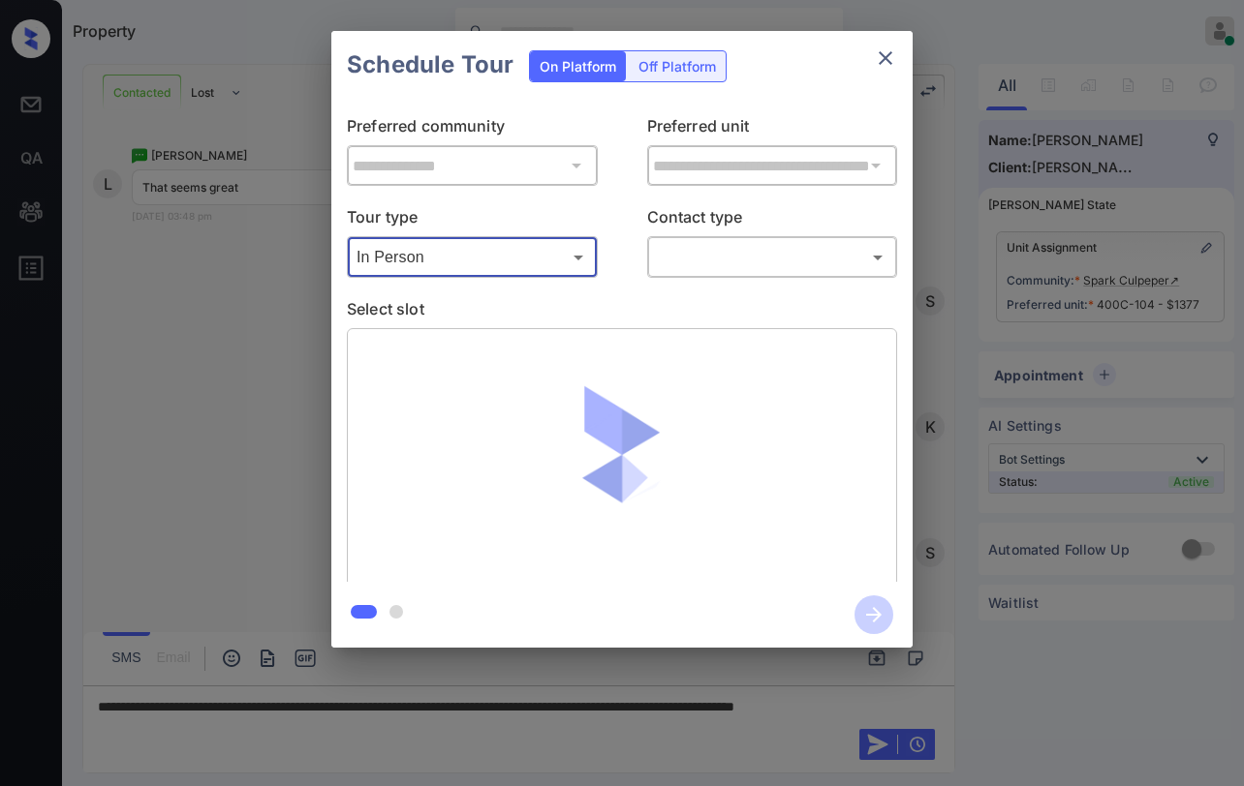
click at [776, 261] on body "Property Paolo Gabriel Online Set yourself offline Set yourself on break Profil…" at bounding box center [622, 393] width 1244 height 786
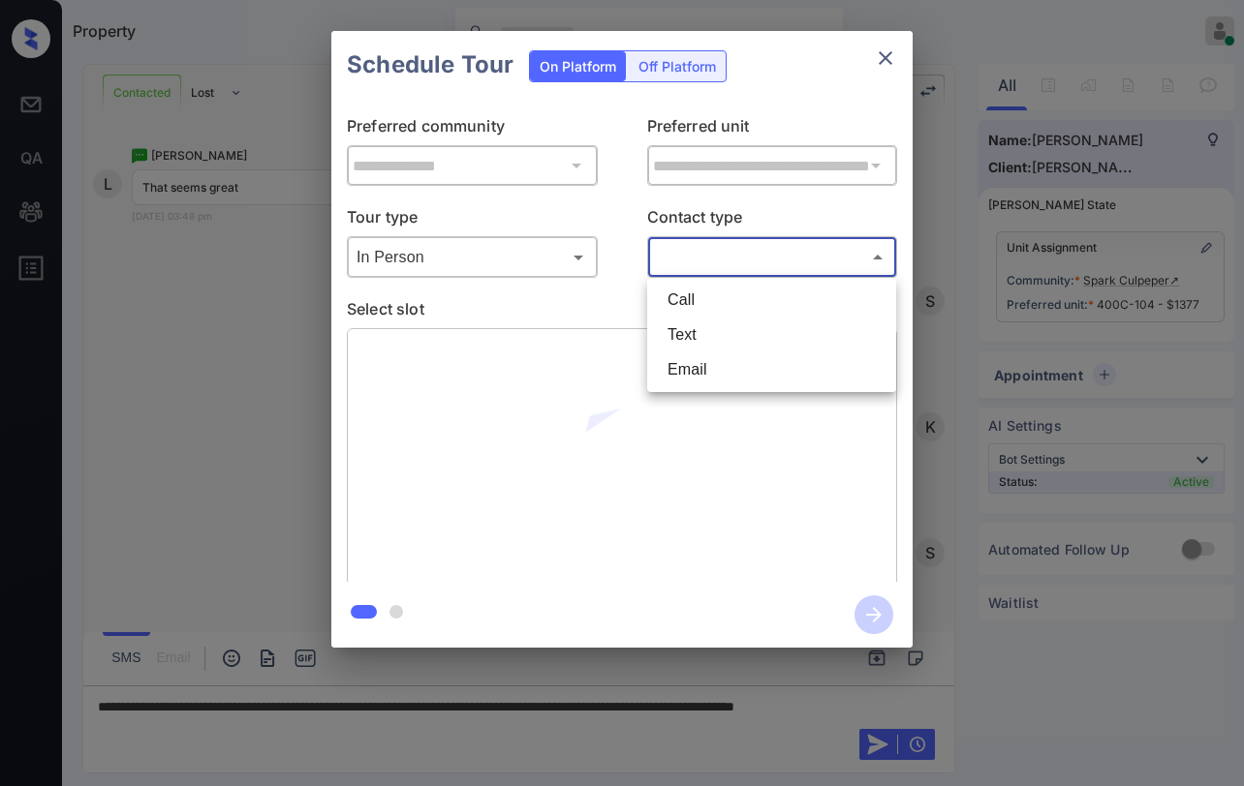
click at [736, 334] on li "Text" at bounding box center [771, 335] width 239 height 35
type input "****"
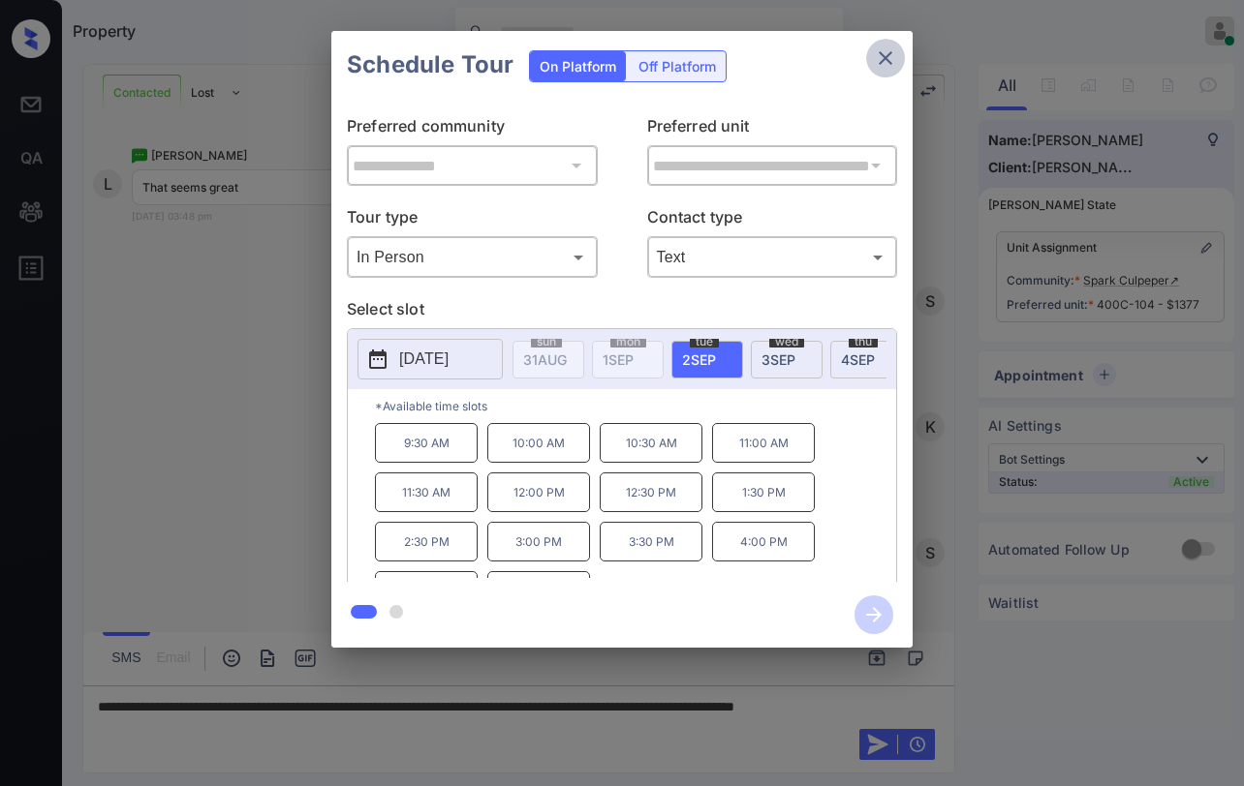
click at [889, 62] on icon "close" at bounding box center [885, 58] width 14 height 14
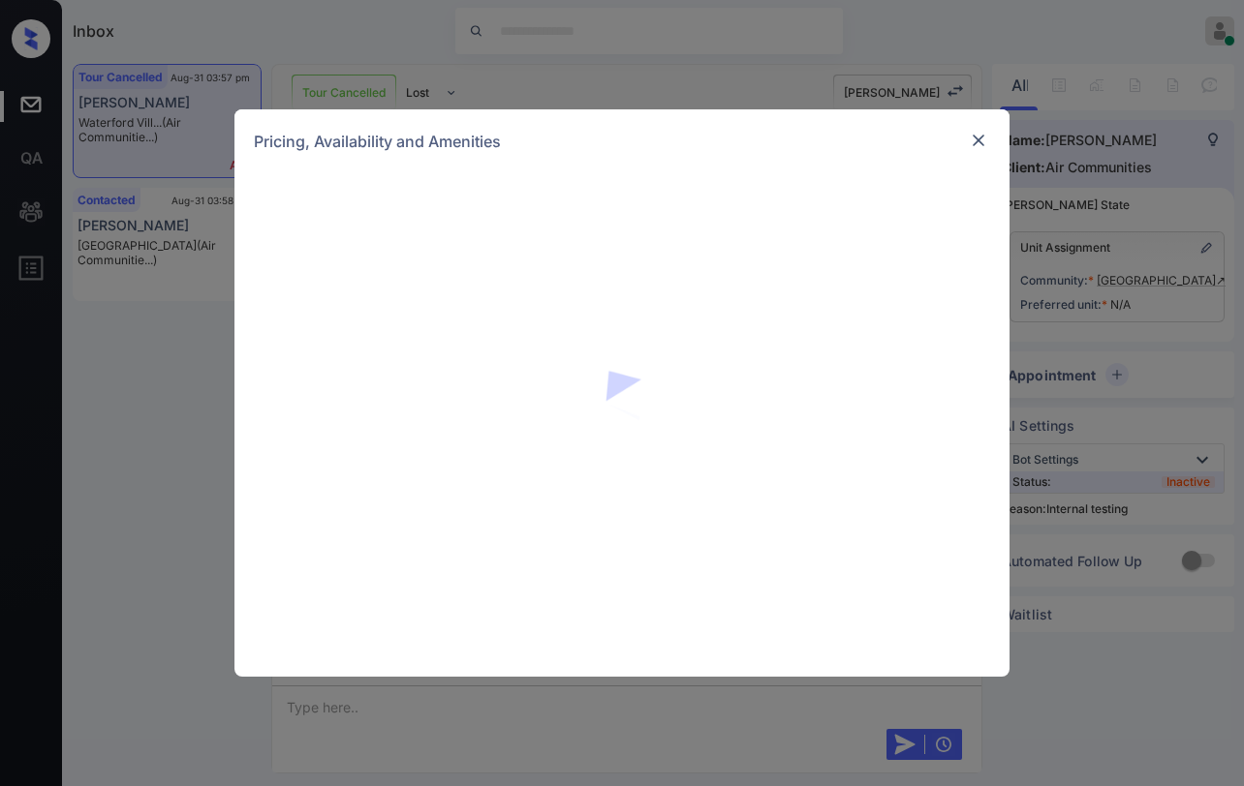
scroll to position [10187, 0]
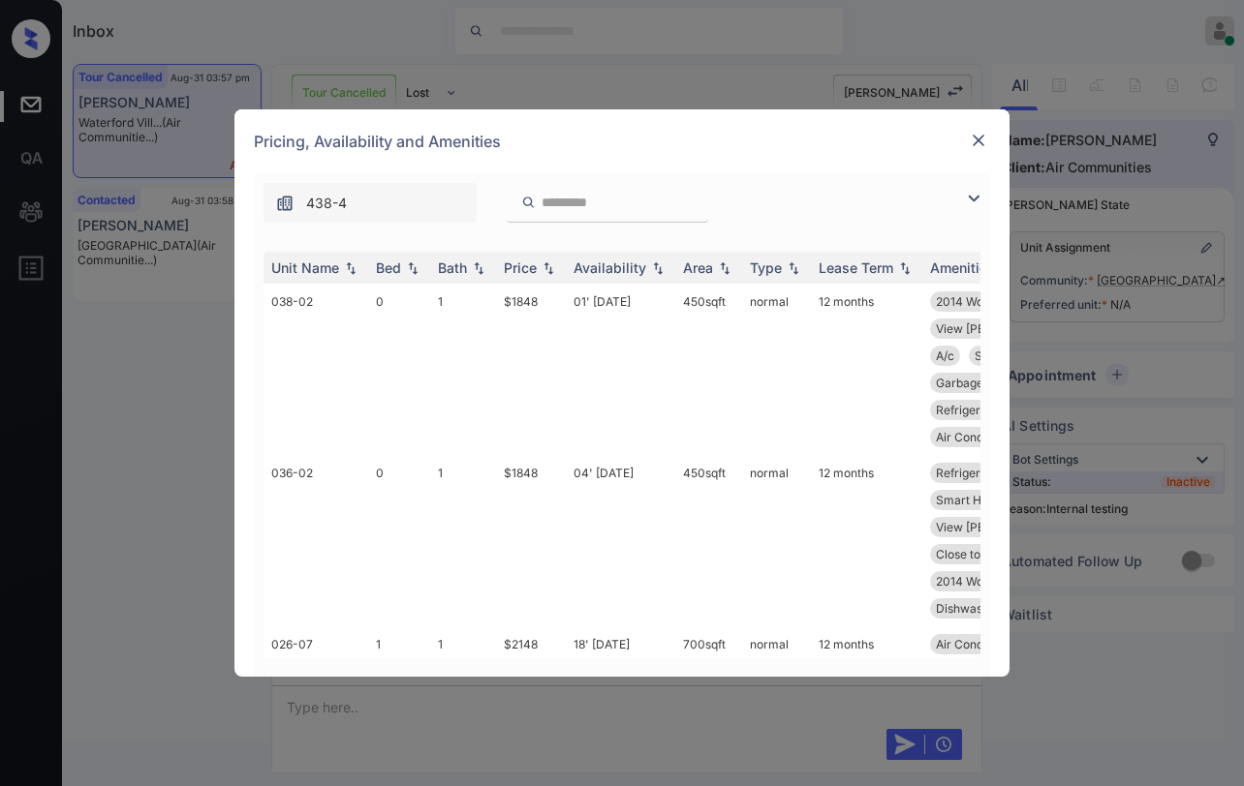
click at [979, 200] on img at bounding box center [973, 198] width 23 height 23
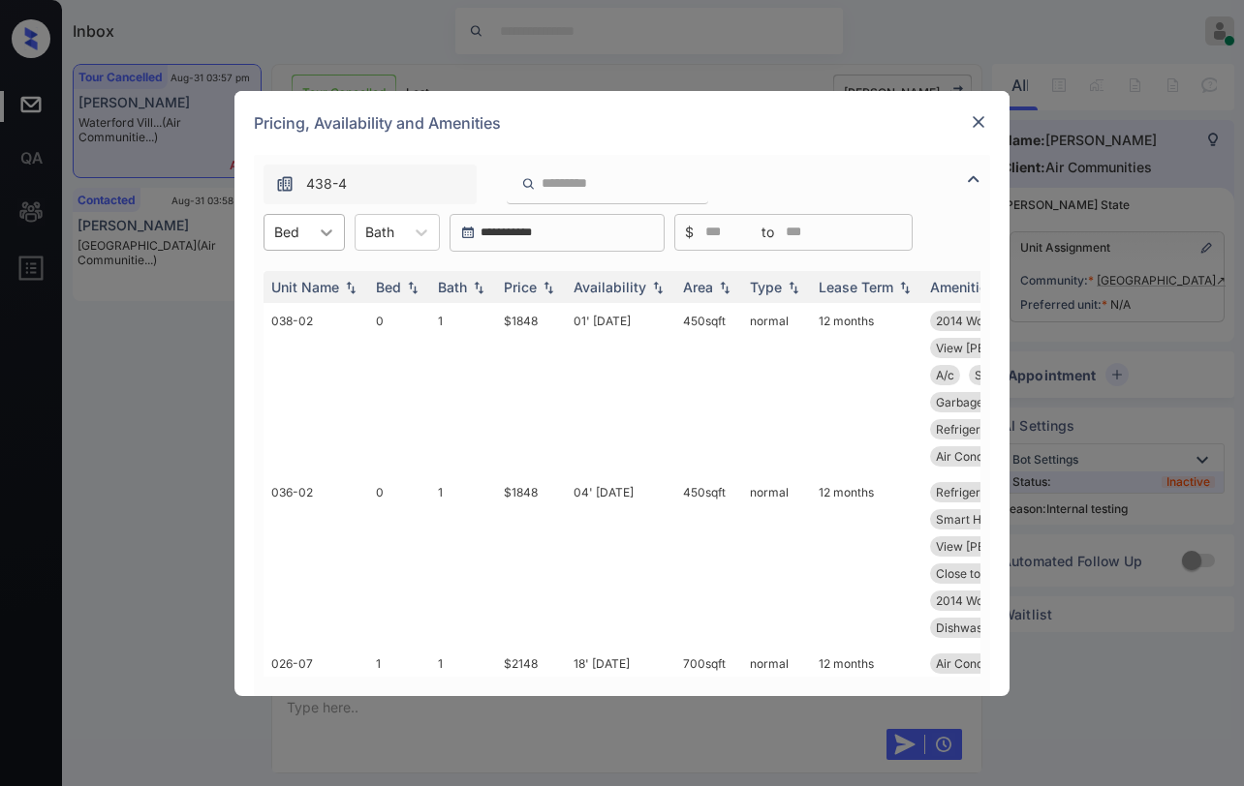
click at [322, 243] on div at bounding box center [326, 232] width 35 height 35
click at [289, 314] on div "1" at bounding box center [303, 314] width 81 height 35
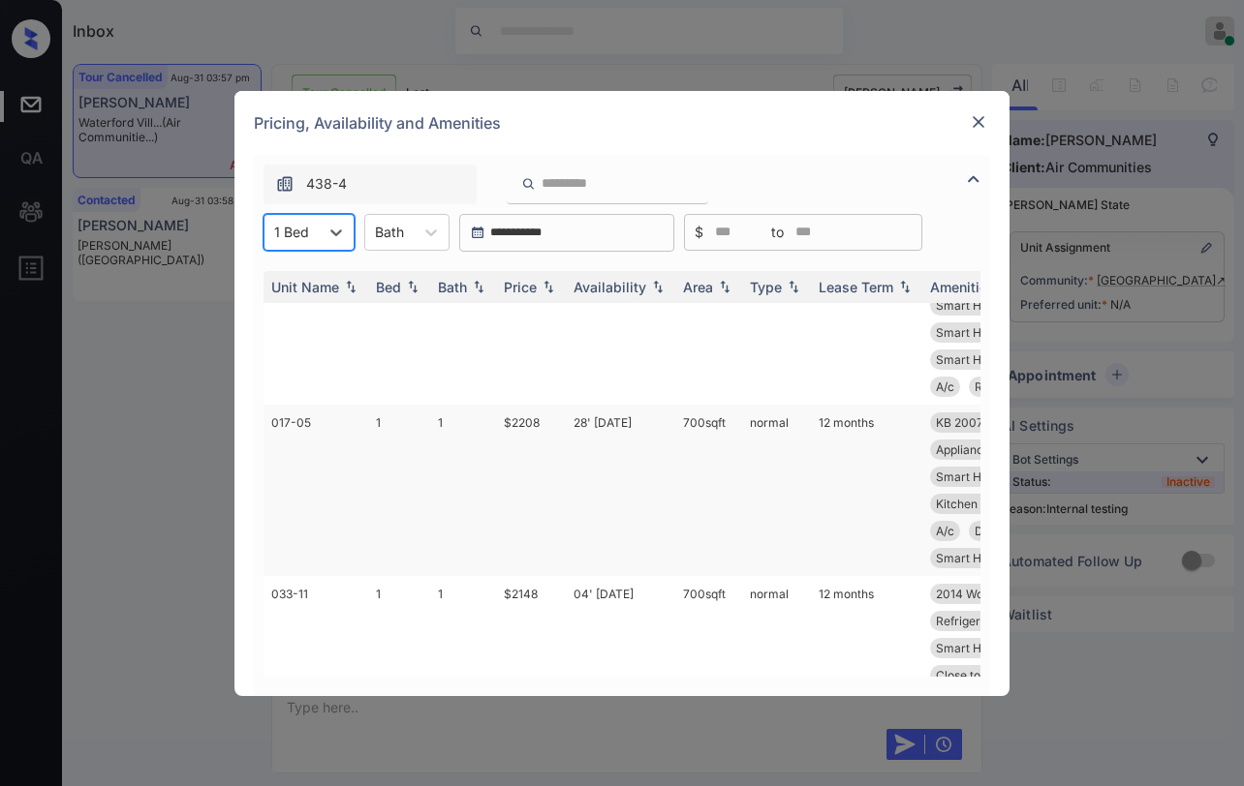
scroll to position [1941, 0]
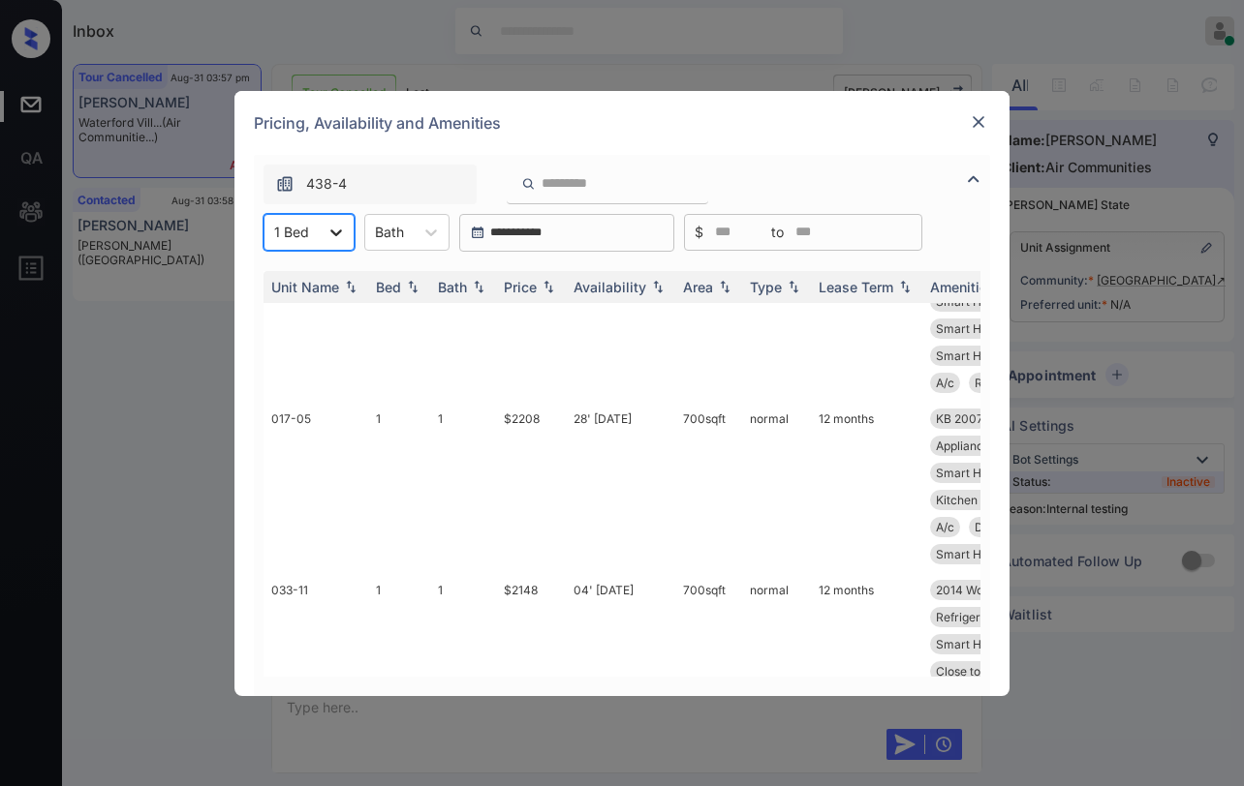
click at [328, 237] on icon at bounding box center [335, 232] width 19 height 19
click at [295, 344] on div "2" at bounding box center [308, 349] width 91 height 35
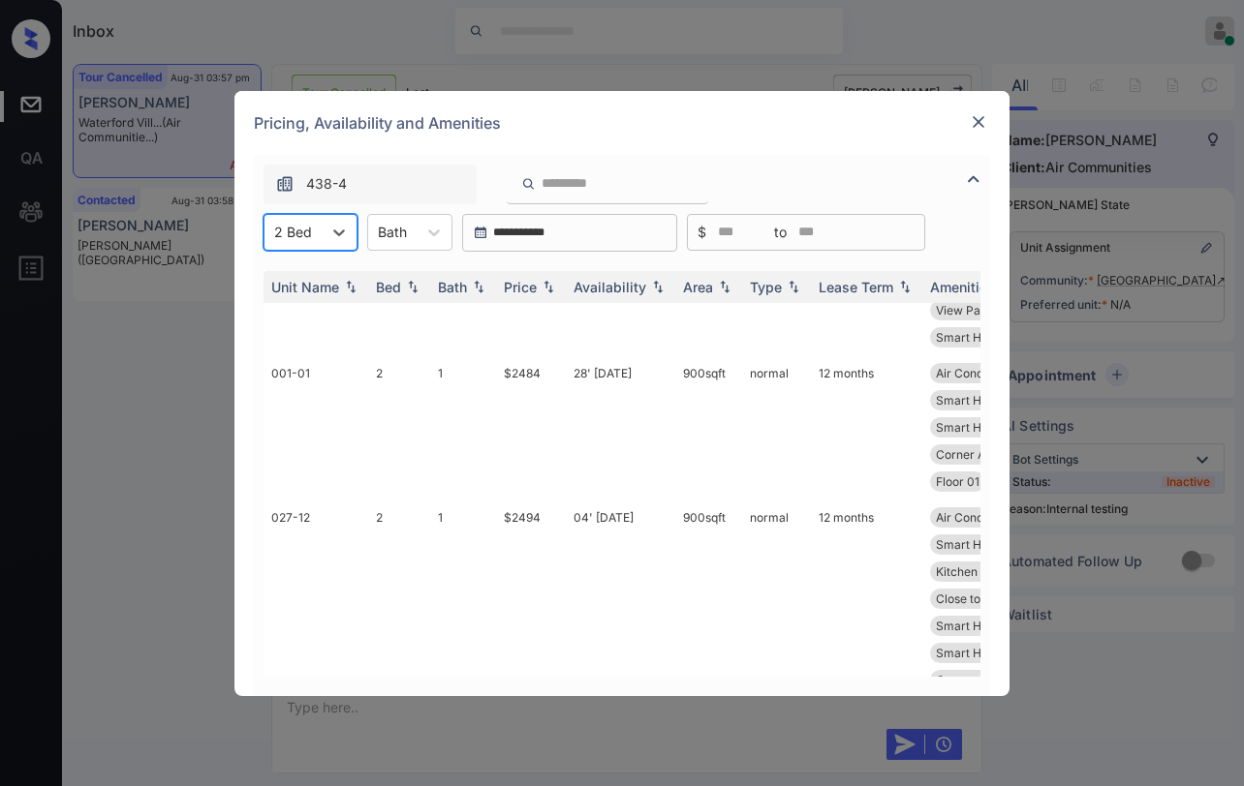
scroll to position [0, 0]
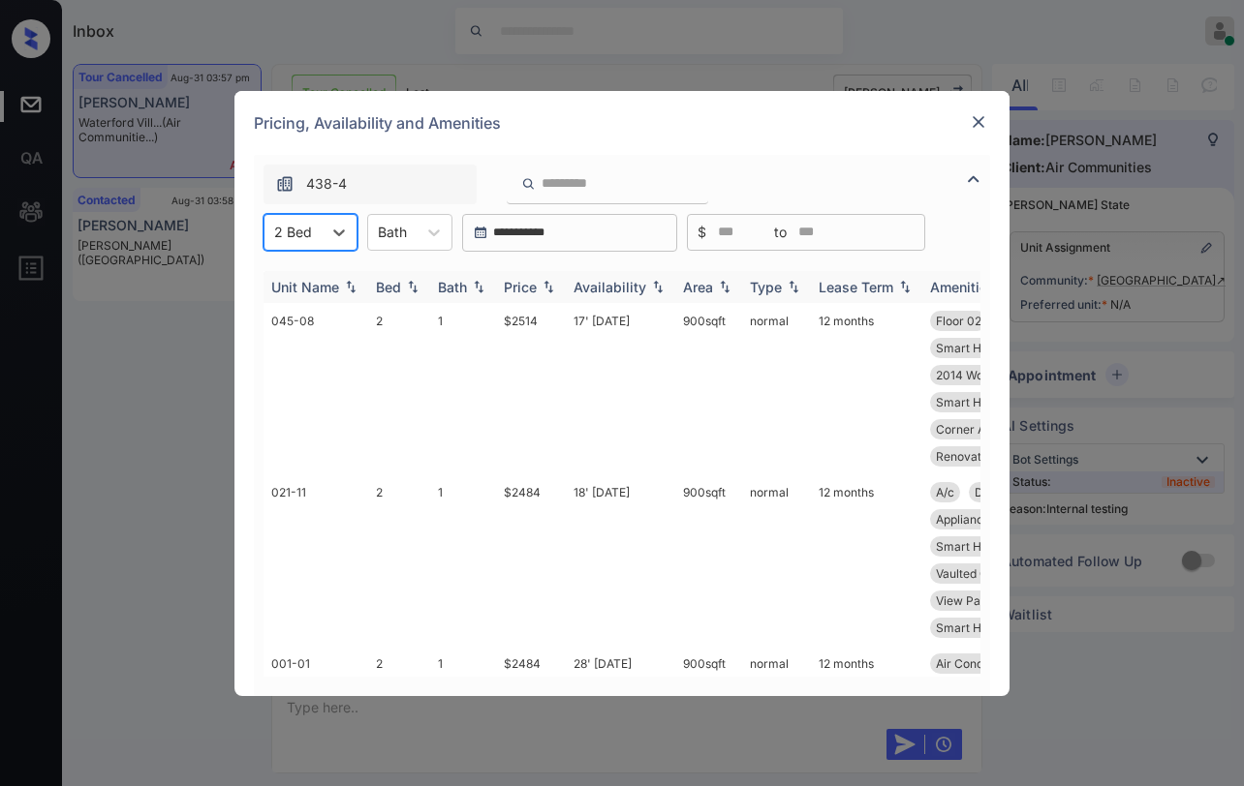
click at [525, 287] on div "Price" at bounding box center [520, 287] width 33 height 16
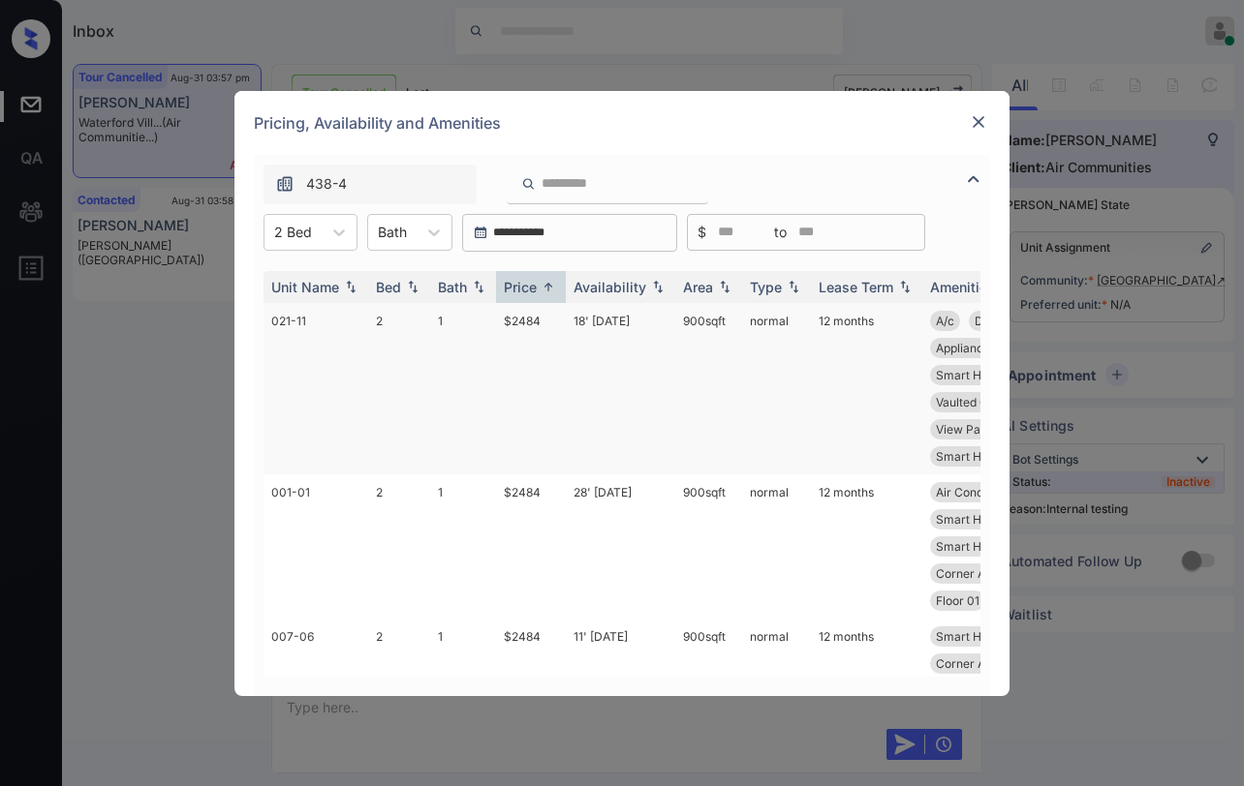
click at [534, 320] on td "$2484" at bounding box center [531, 388] width 70 height 171
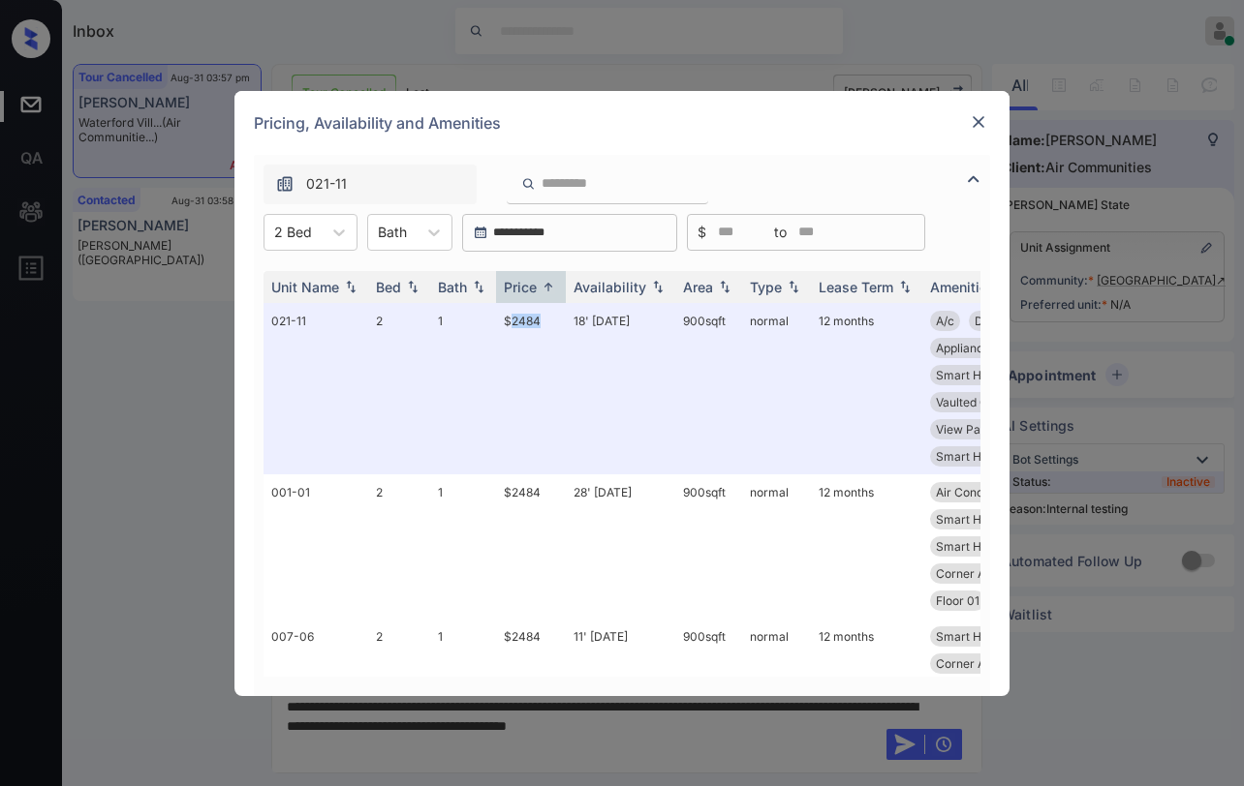
click at [977, 123] on img at bounding box center [977, 121] width 19 height 19
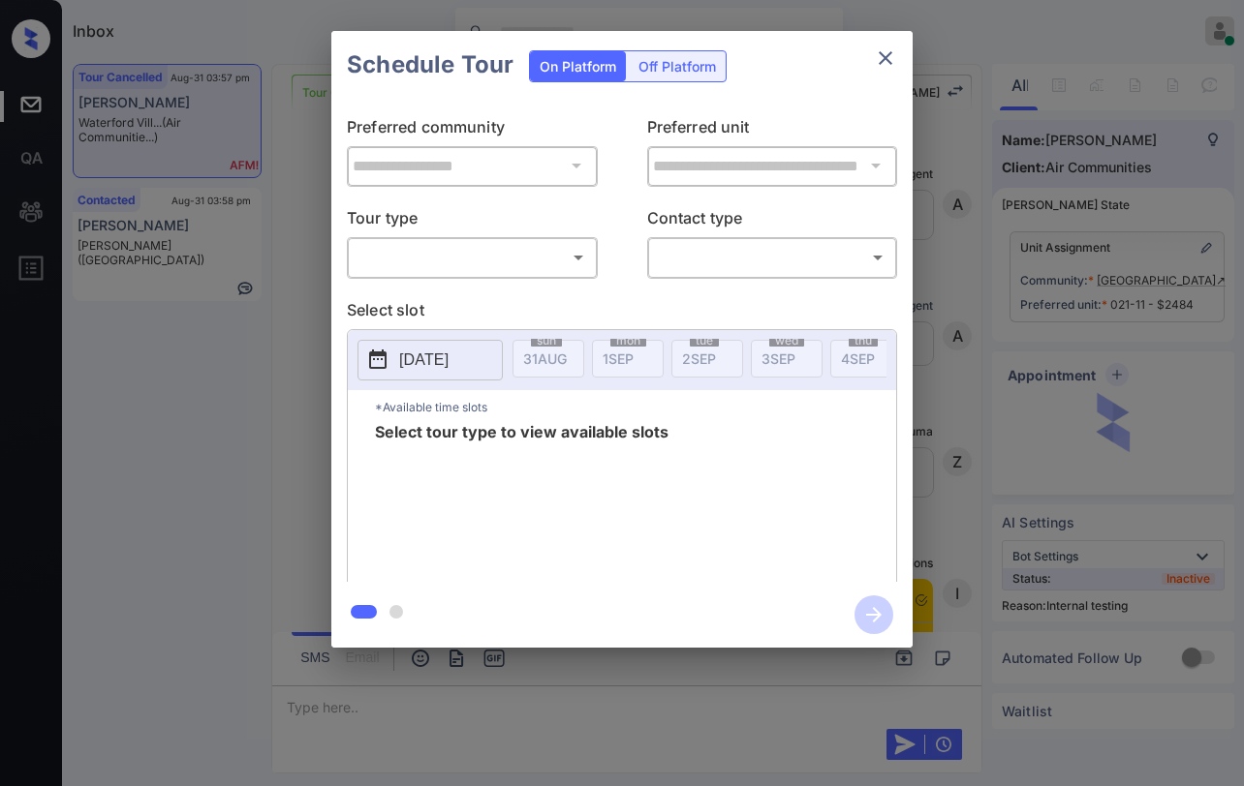
scroll to position [11669, 0]
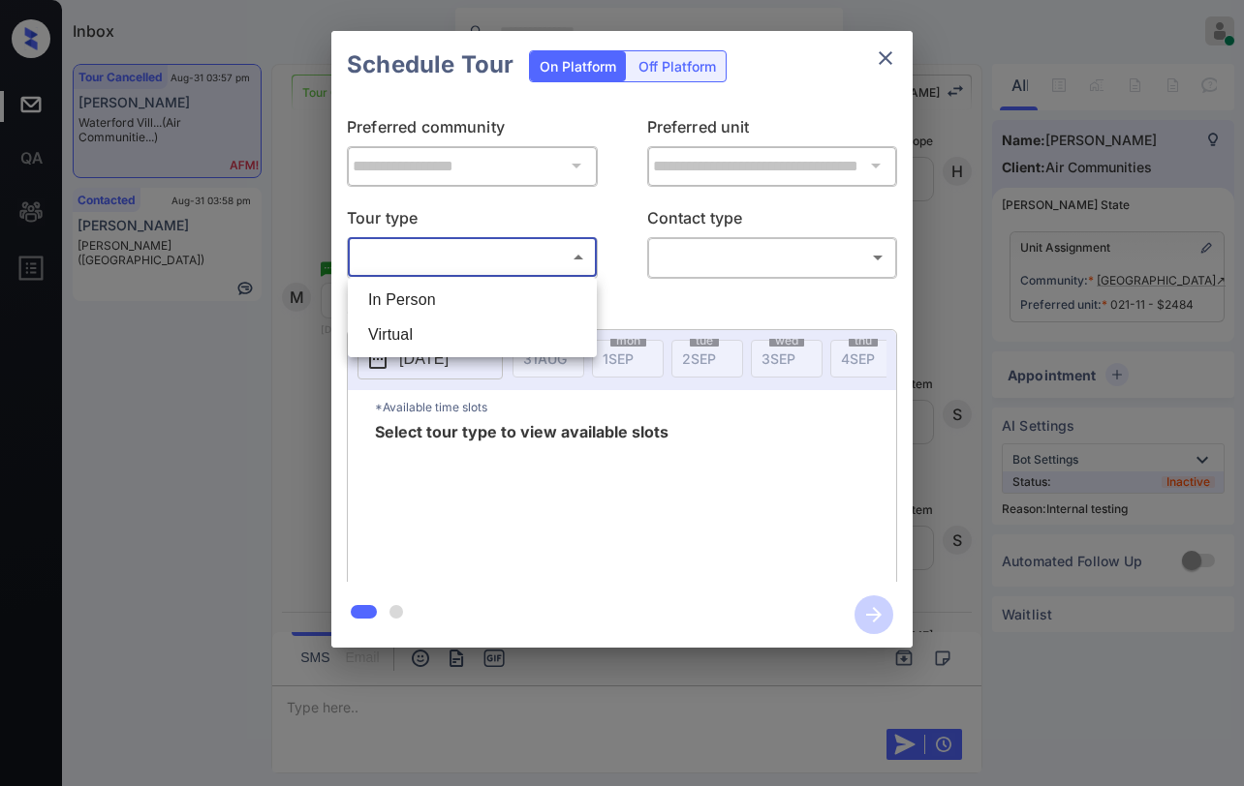
click at [493, 263] on body "Inbox [PERSON_NAME] Online Set yourself offline Set yourself on break Profile S…" at bounding box center [622, 393] width 1244 height 786
click at [879, 60] on div at bounding box center [622, 393] width 1244 height 786
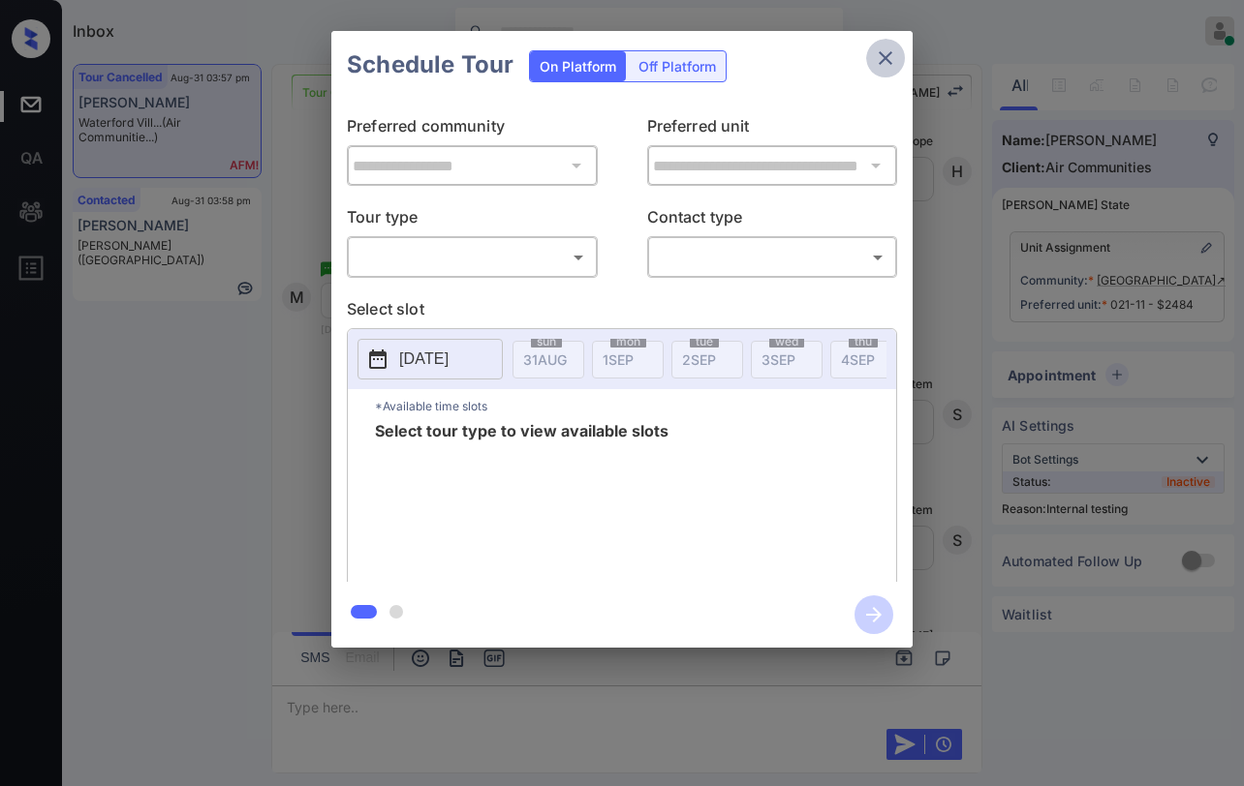
click at [879, 60] on icon "close" at bounding box center [885, 57] width 23 height 23
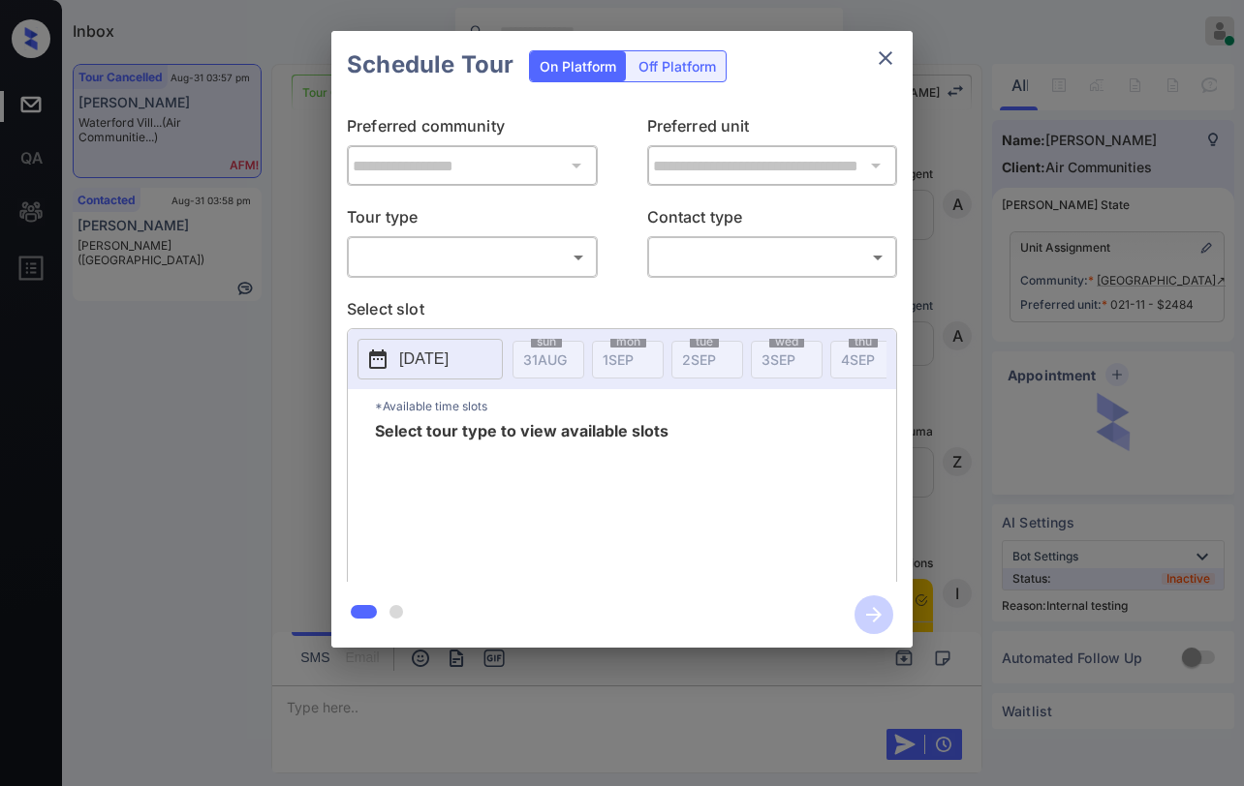
scroll to position [11378, 0]
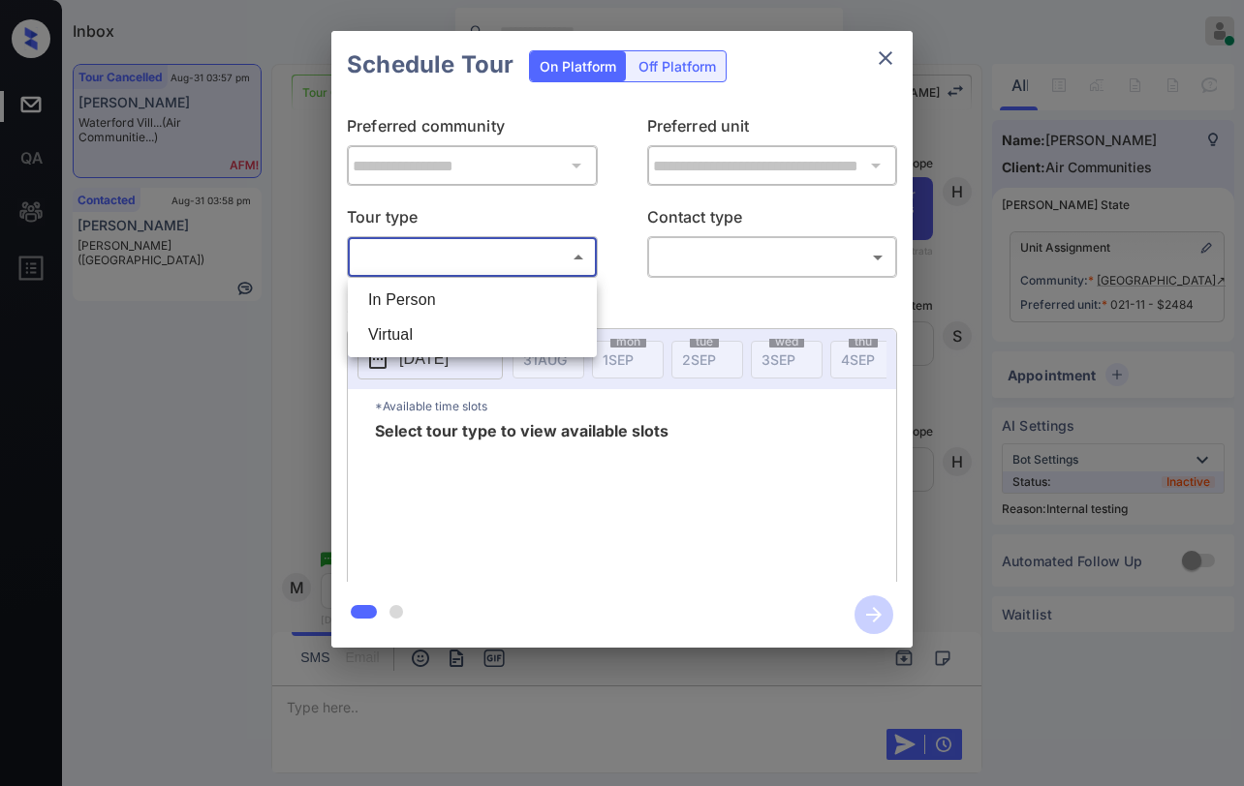
click at [495, 244] on body "Inbox [PERSON_NAME] Online Set yourself offline Set yourself on break Profile S…" at bounding box center [622, 393] width 1244 height 786
drag, startPoint x: 434, startPoint y: 296, endPoint x: 550, endPoint y: 274, distance: 118.3
click at [445, 296] on li "In Person" at bounding box center [472, 300] width 239 height 35
type input "********"
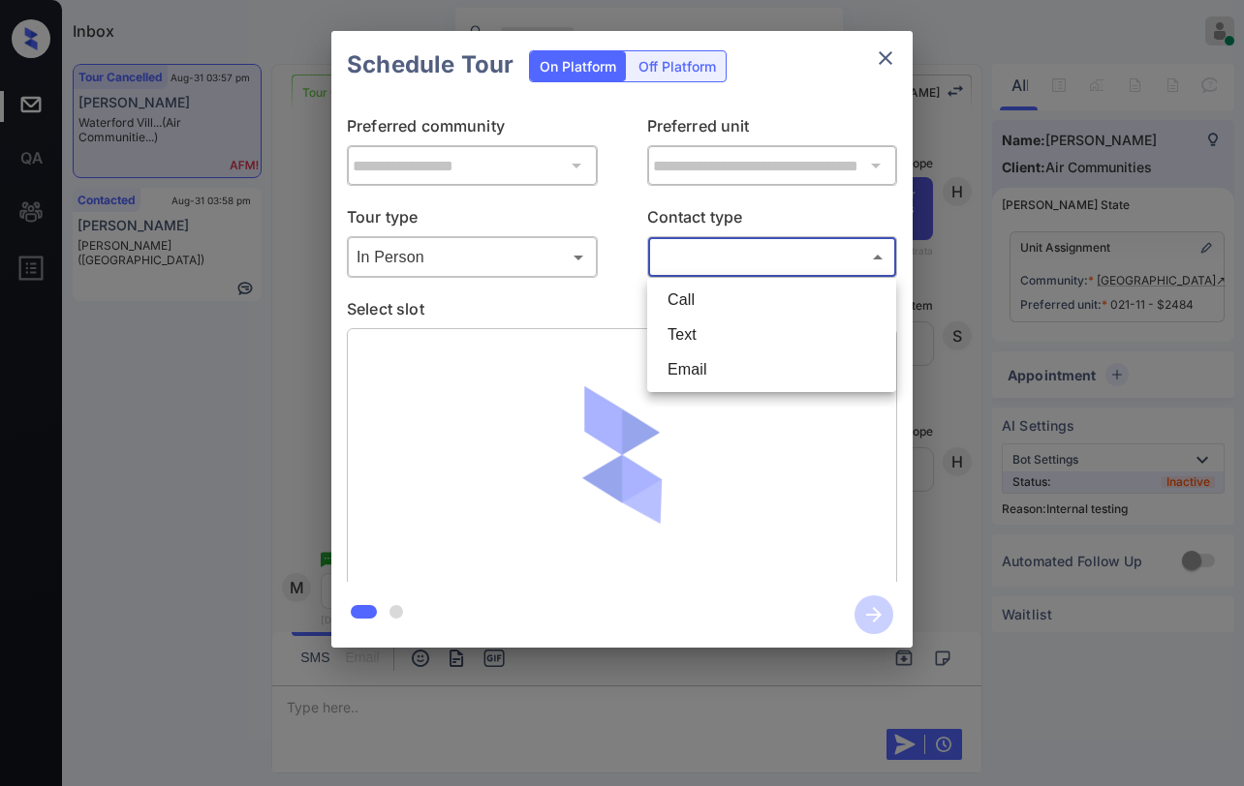
click at [691, 251] on body "Inbox Paolo Gabriel Online Set yourself offline Set yourself on break Profile S…" at bounding box center [622, 393] width 1244 height 786
click at [704, 327] on li "Text" at bounding box center [771, 335] width 239 height 35
type input "****"
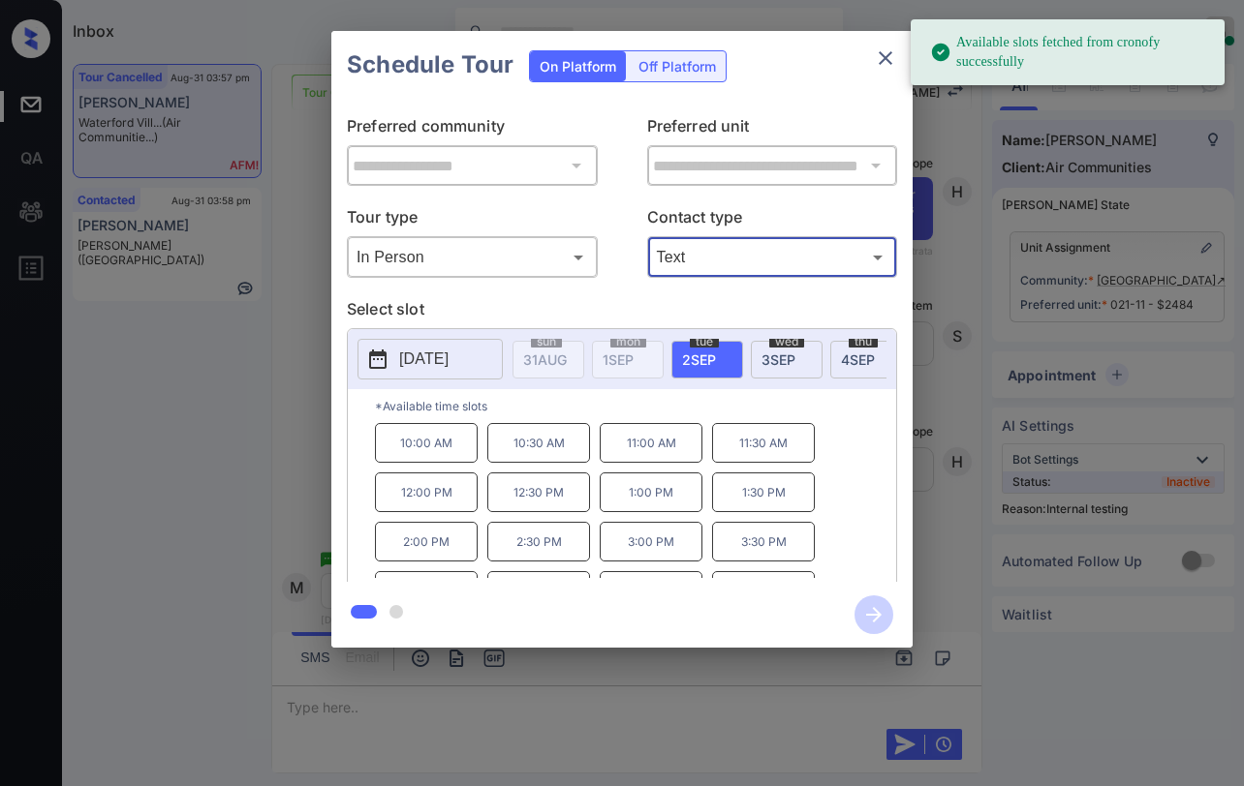
click at [414, 445] on p "10:00 AM" at bounding box center [426, 443] width 103 height 40
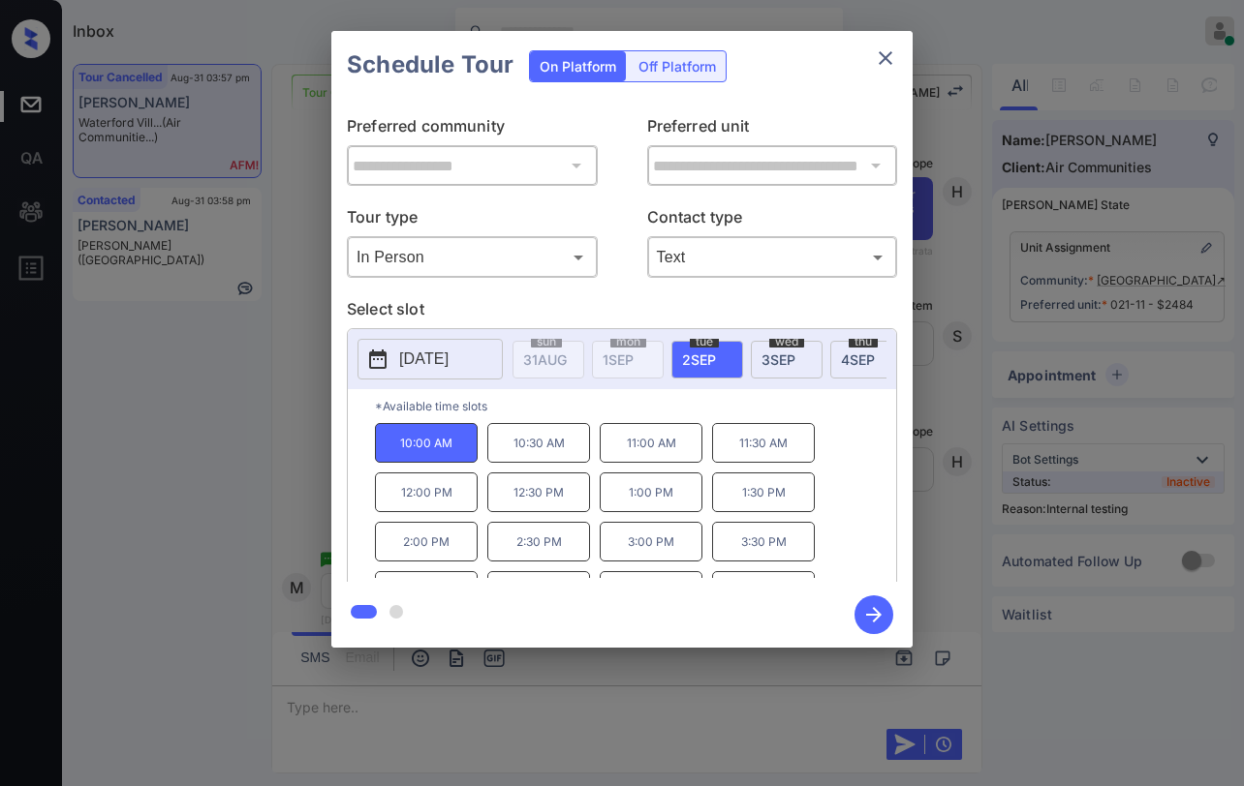
click at [869, 607] on icon "button" at bounding box center [873, 615] width 39 height 39
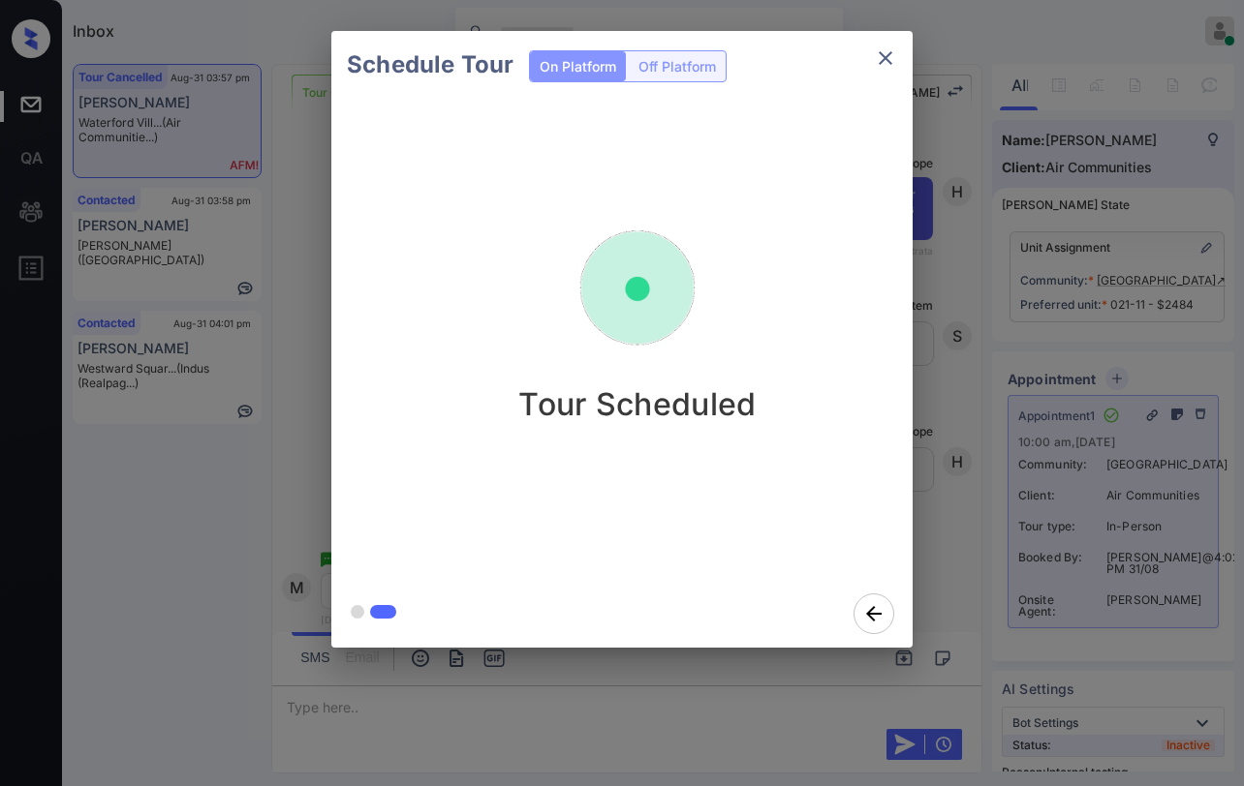
click at [895, 67] on icon "close" at bounding box center [885, 57] width 23 height 23
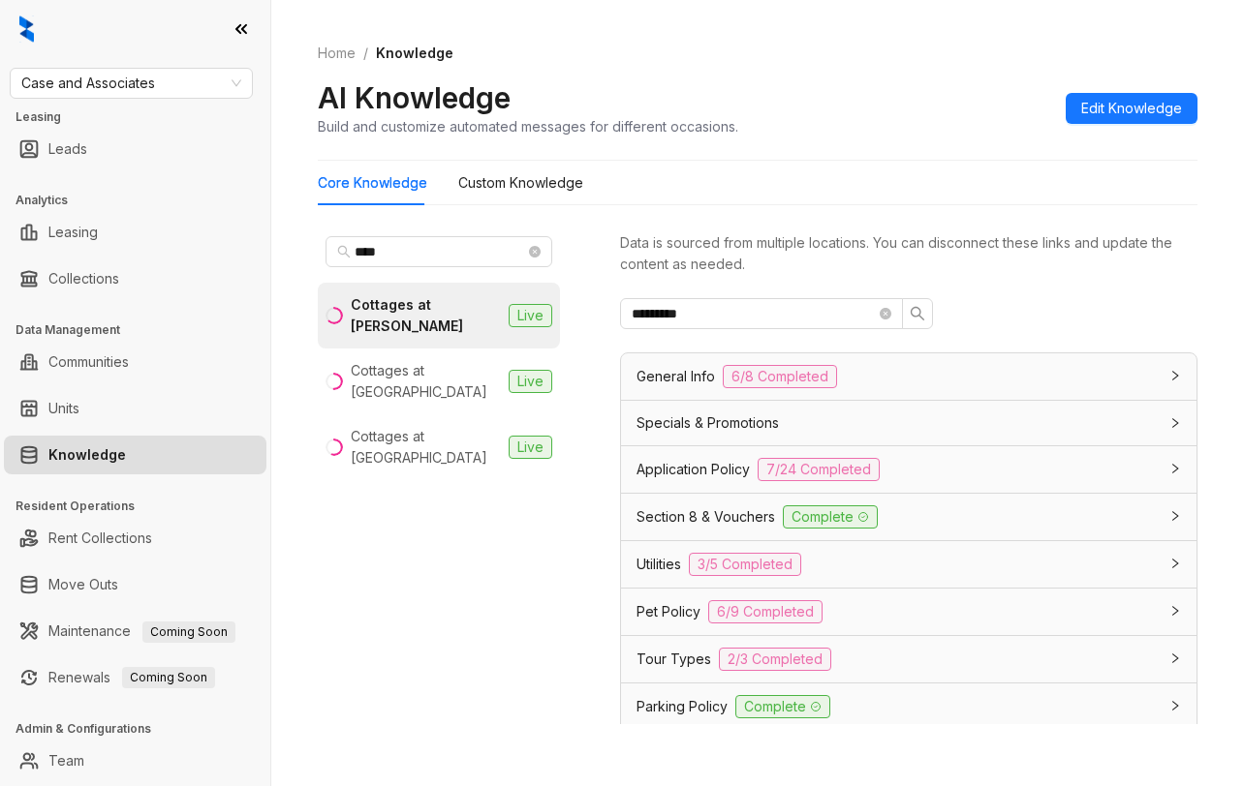
scroll to position [477, 0]
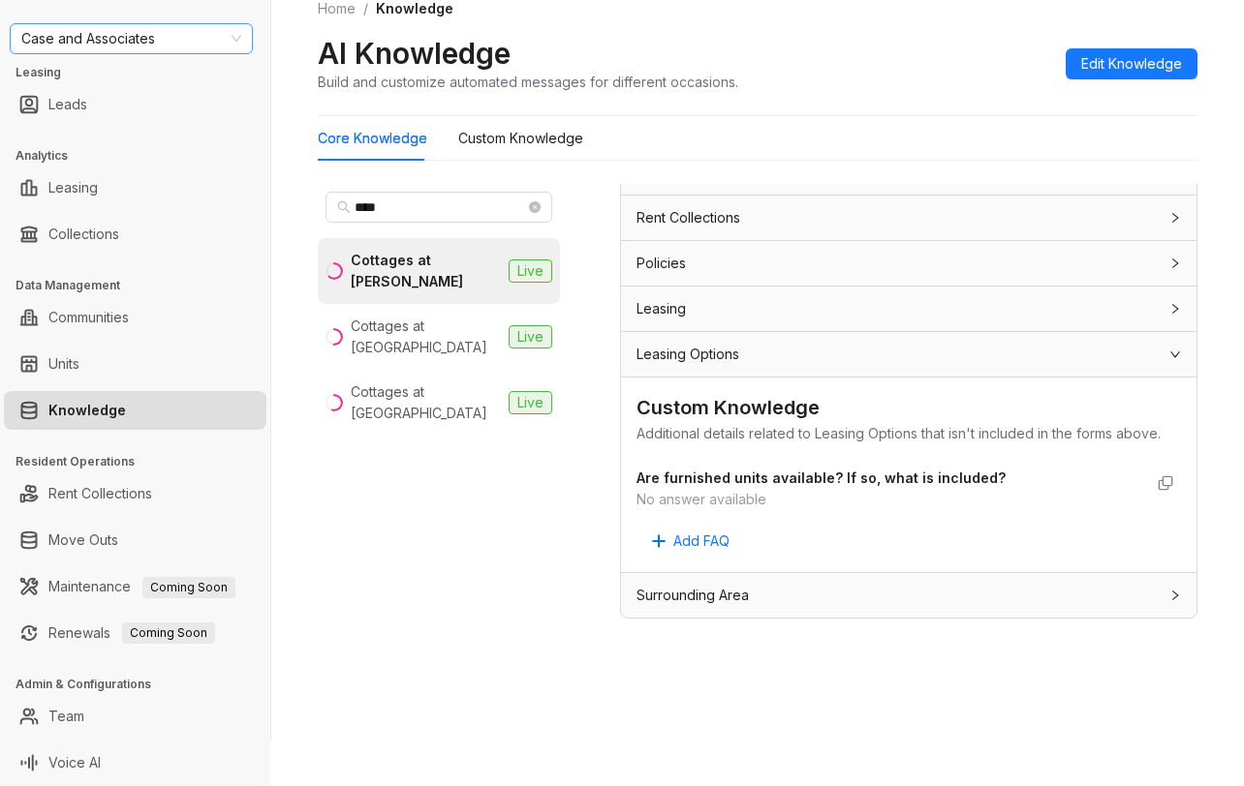
click at [195, 40] on span "Case and Associates" at bounding box center [131, 38] width 220 height 29
type input "*****"
click at [112, 78] on div "Brookside" at bounding box center [131, 77] width 212 height 21
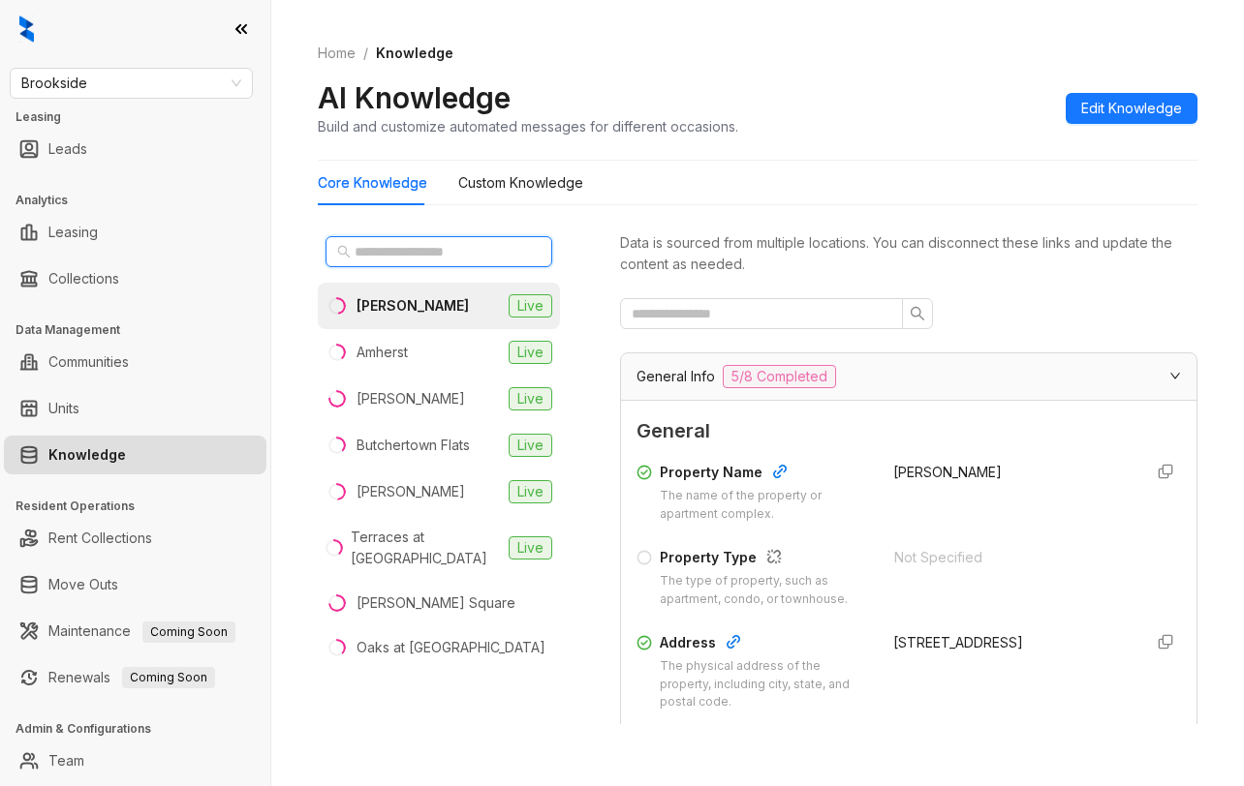
click at [444, 242] on input "text" at bounding box center [439, 251] width 170 height 21
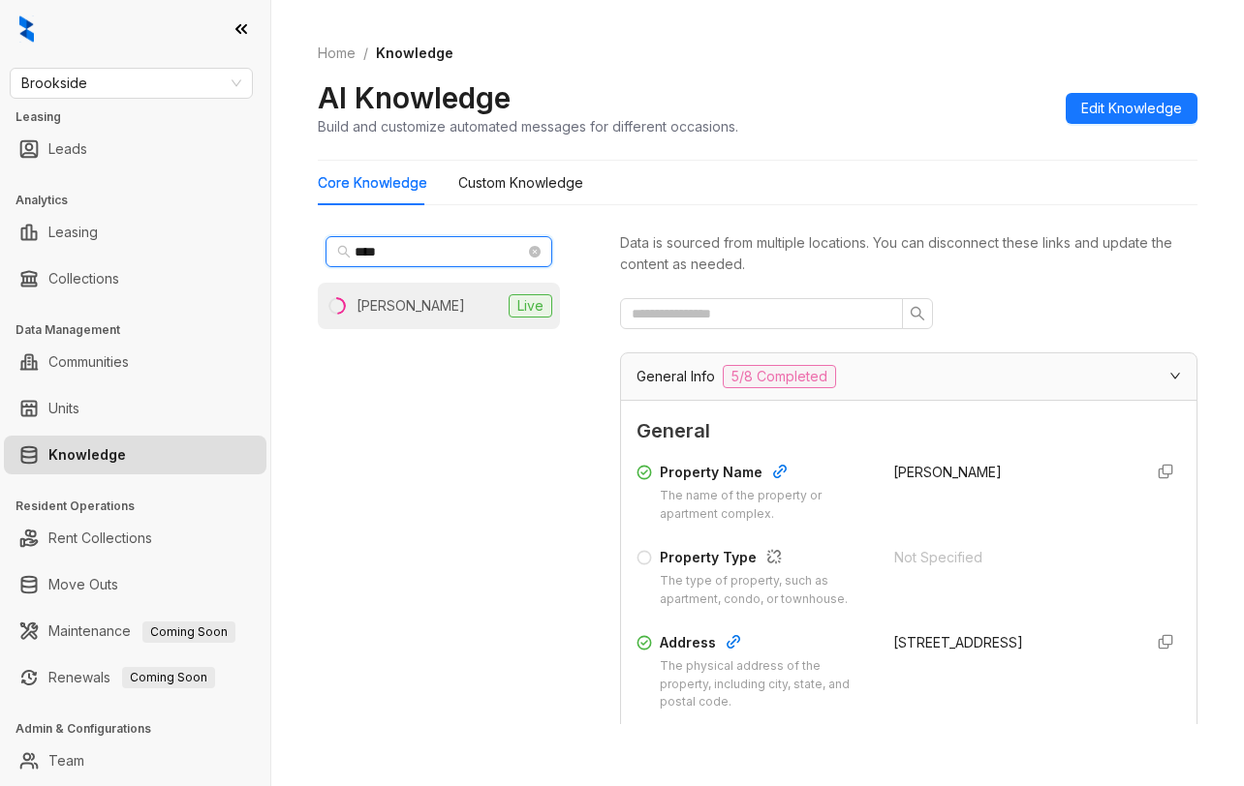
type input "****"
click at [433, 301] on li "Collins Live" at bounding box center [439, 306] width 242 height 46
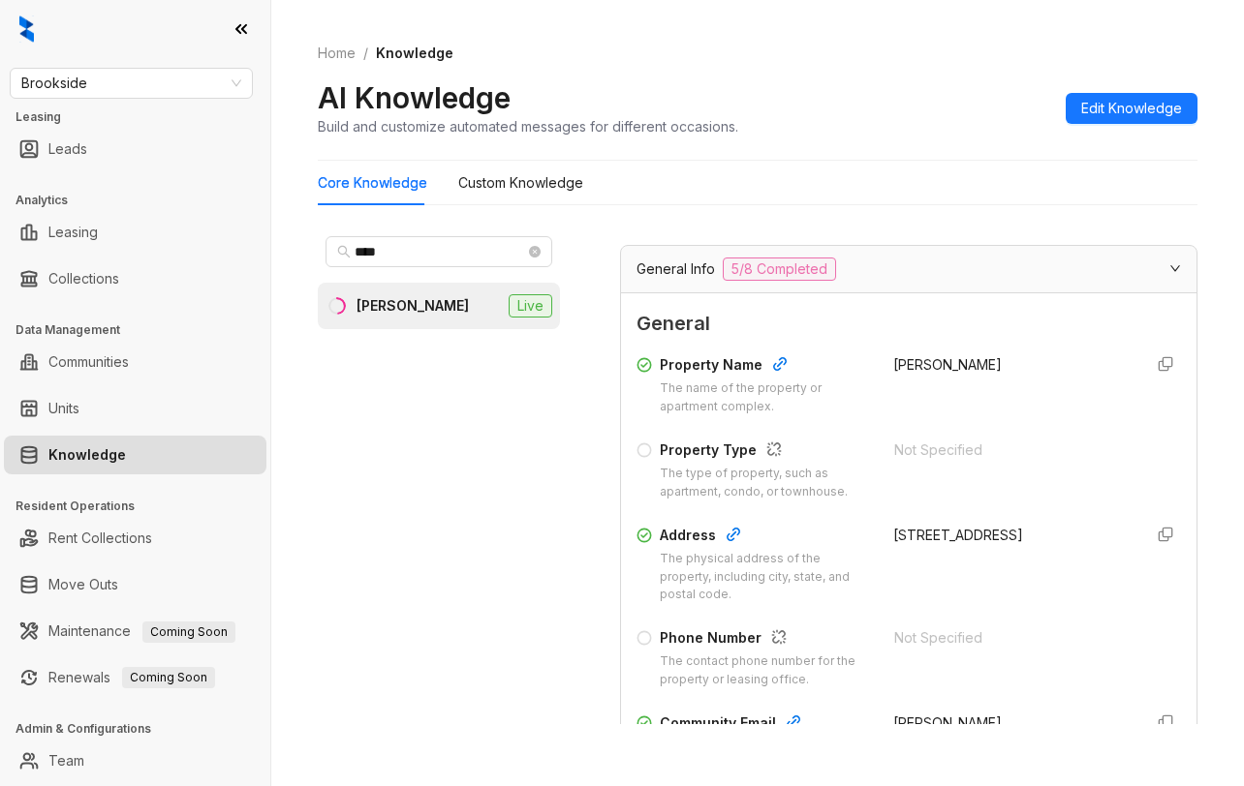
scroll to position [291, 0]
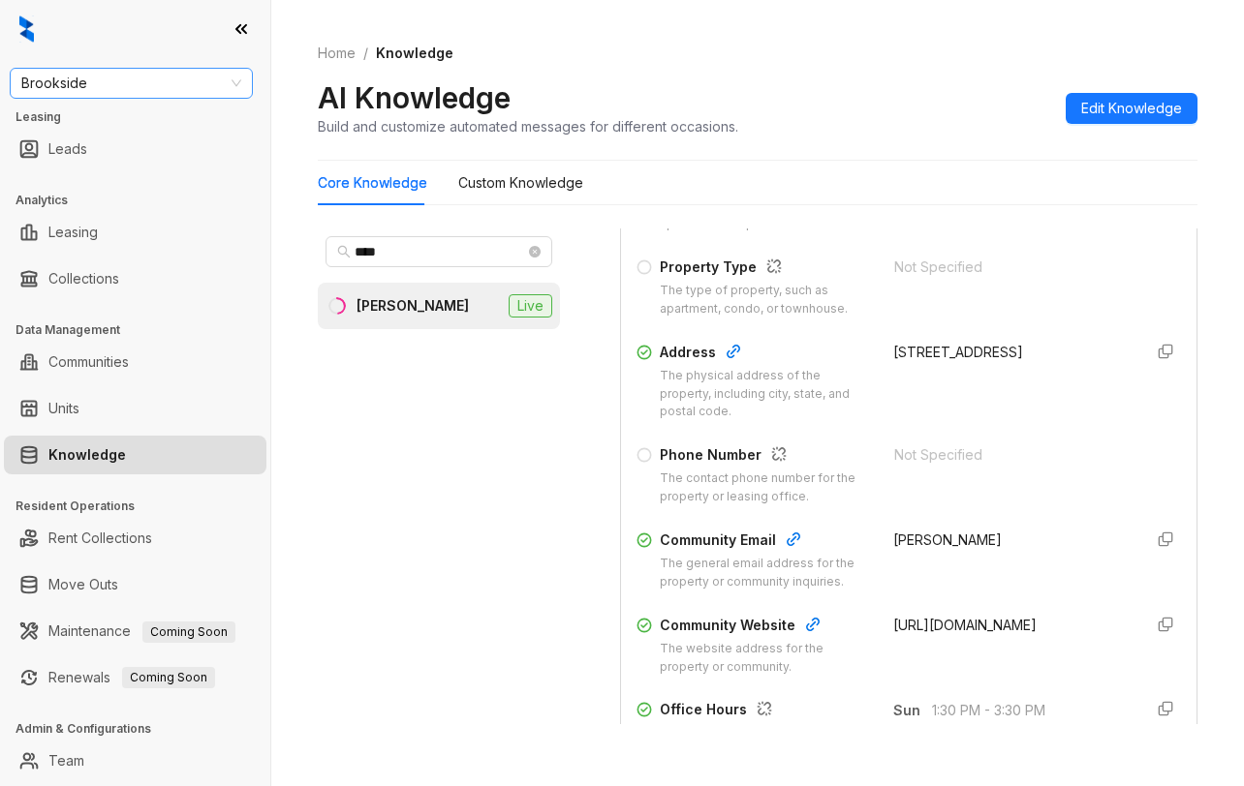
click at [179, 90] on span "Brookside" at bounding box center [131, 83] width 220 height 29
type input "*****"
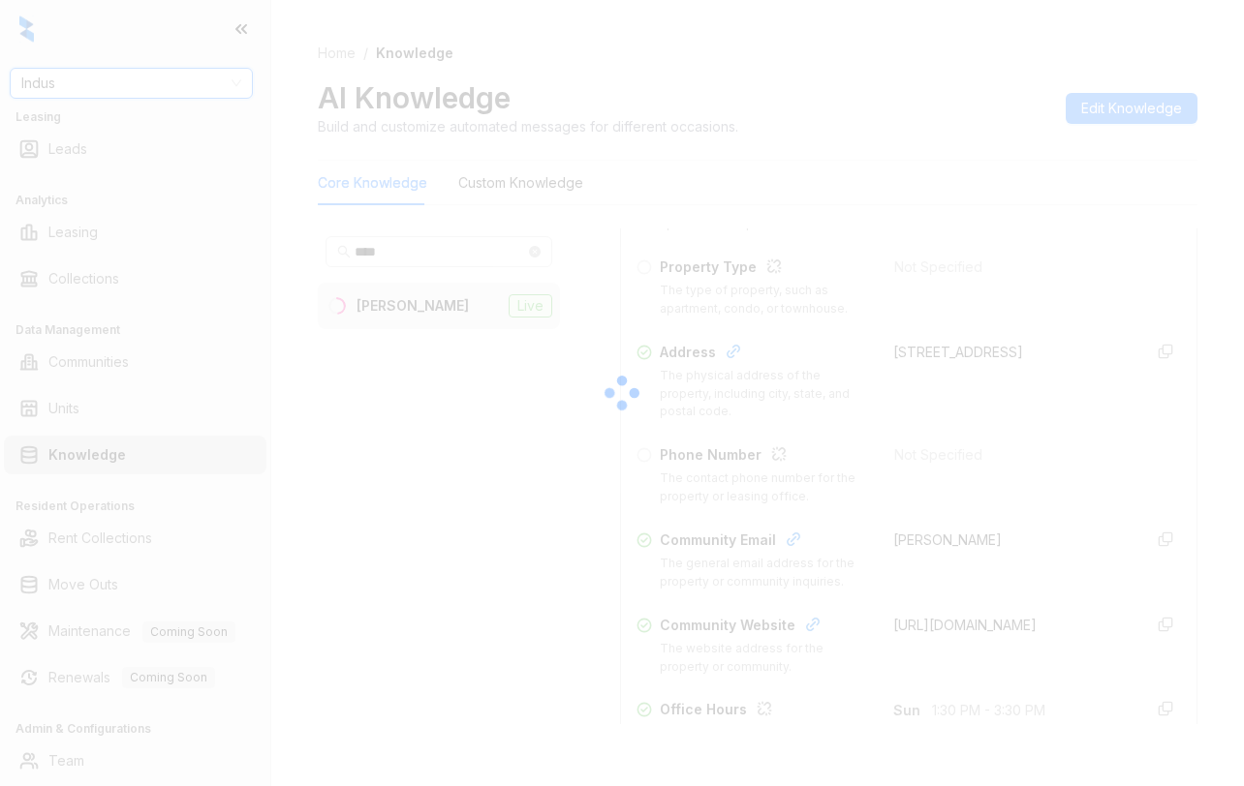
click at [97, 97] on div at bounding box center [622, 393] width 1244 height 786
click at [119, 82] on div at bounding box center [622, 393] width 1244 height 786
click at [146, 90] on div at bounding box center [622, 393] width 1244 height 786
click at [150, 59] on div at bounding box center [622, 393] width 1244 height 786
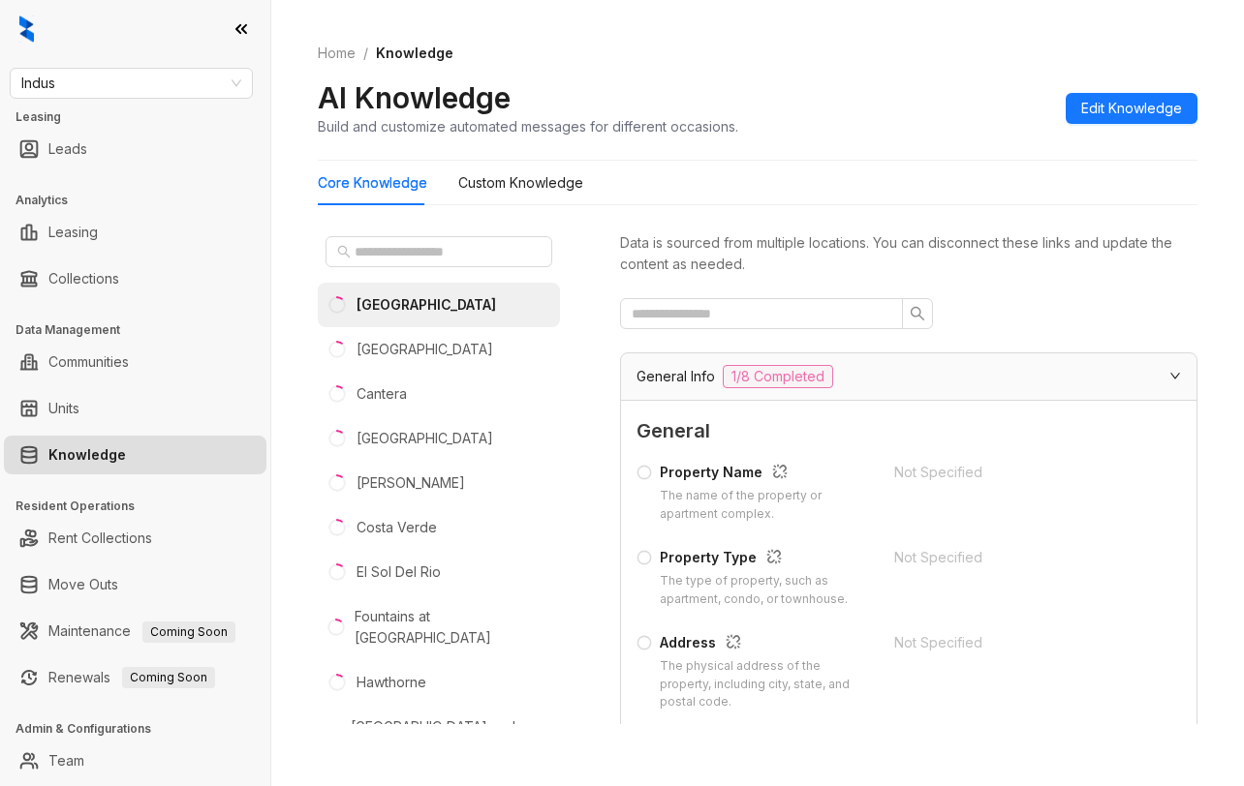
click at [79, 87] on span "Indus" at bounding box center [131, 83] width 220 height 29
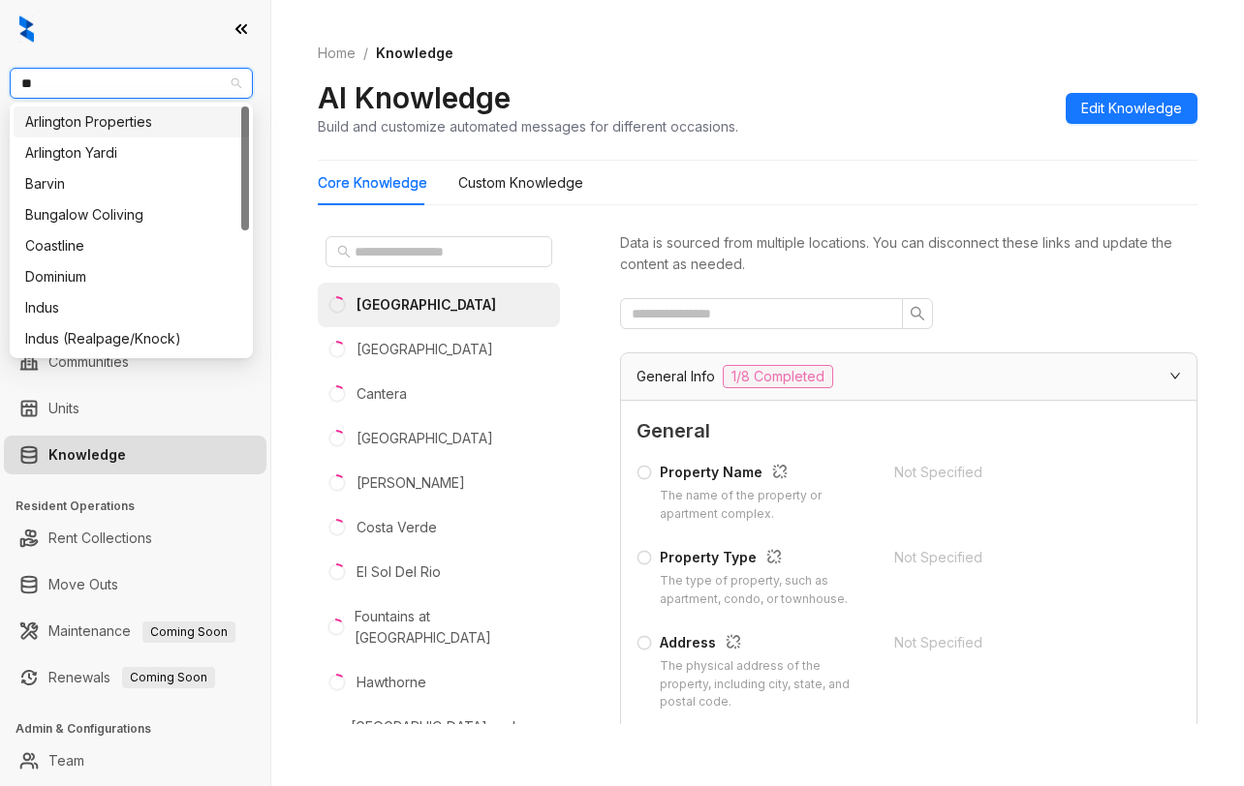
type input "***"
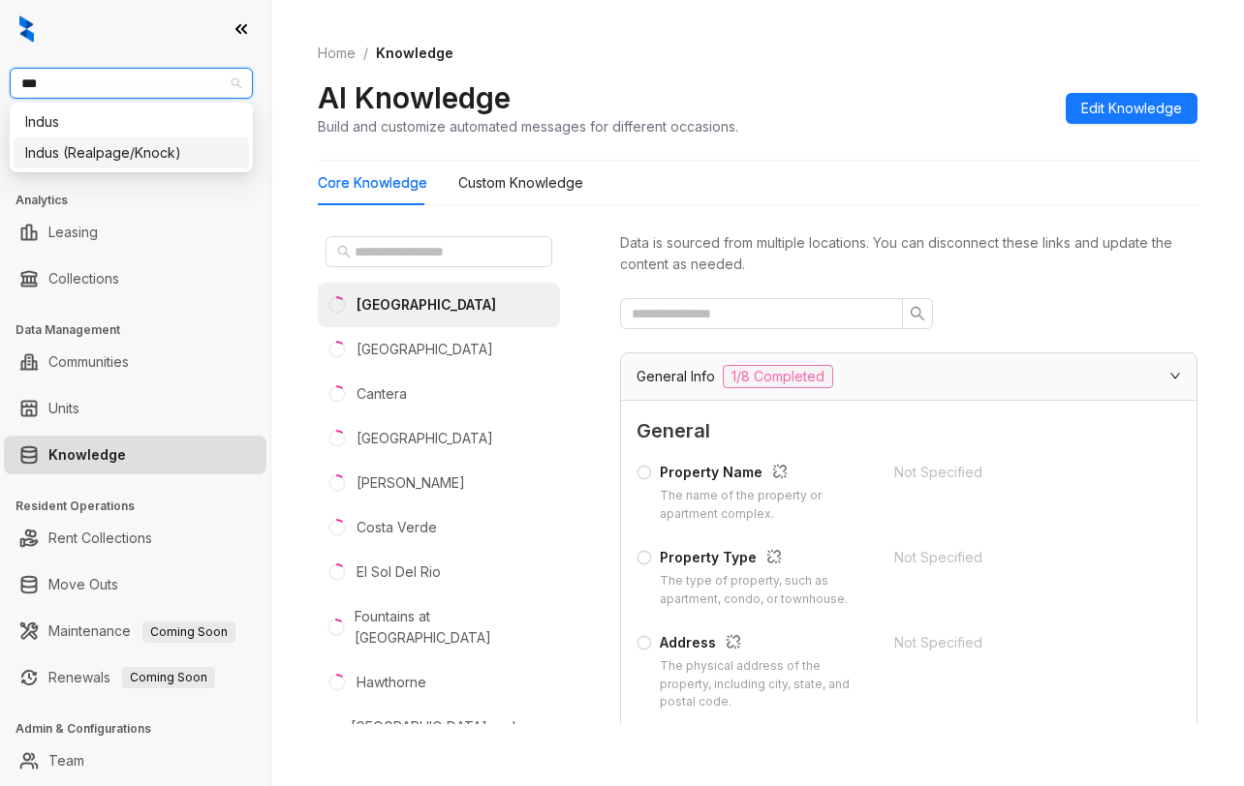
click at [141, 152] on div "Indus (Realpage/Knock)" at bounding box center [131, 152] width 212 height 21
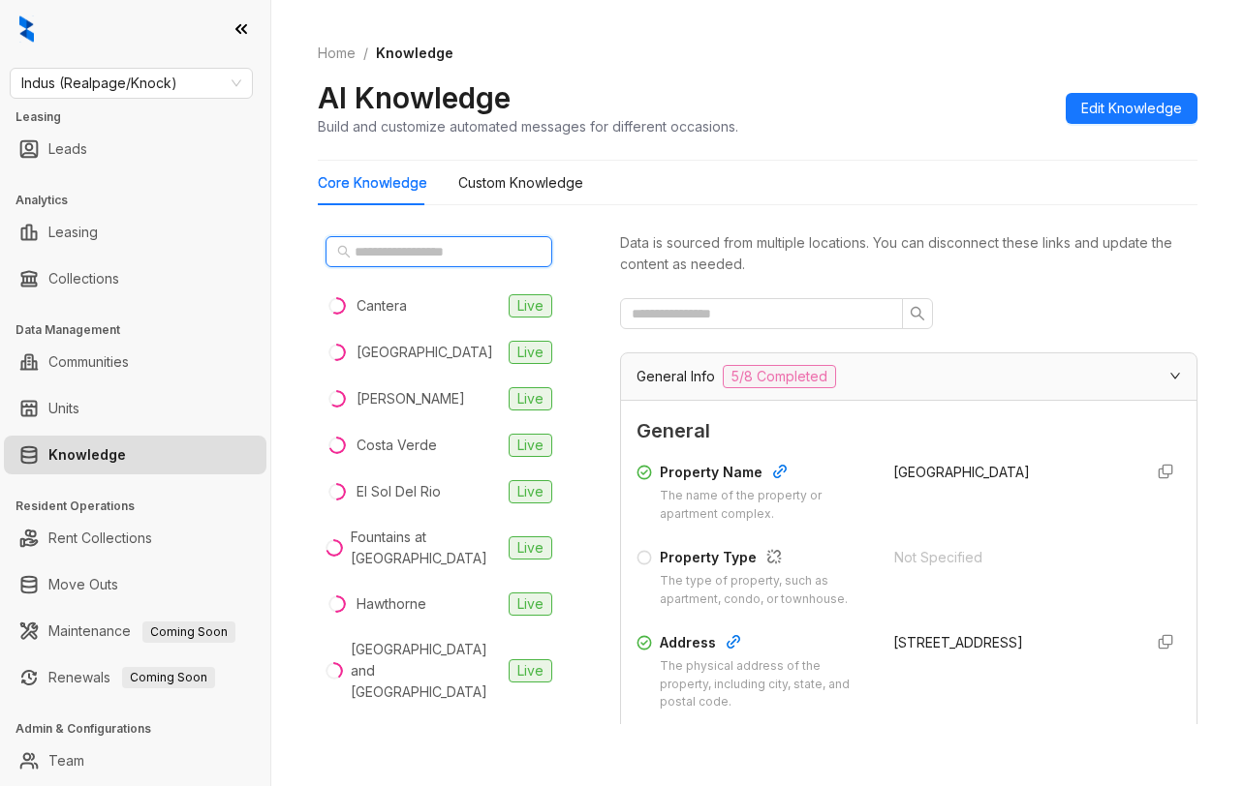
click at [463, 250] on input "text" at bounding box center [439, 251] width 170 height 21
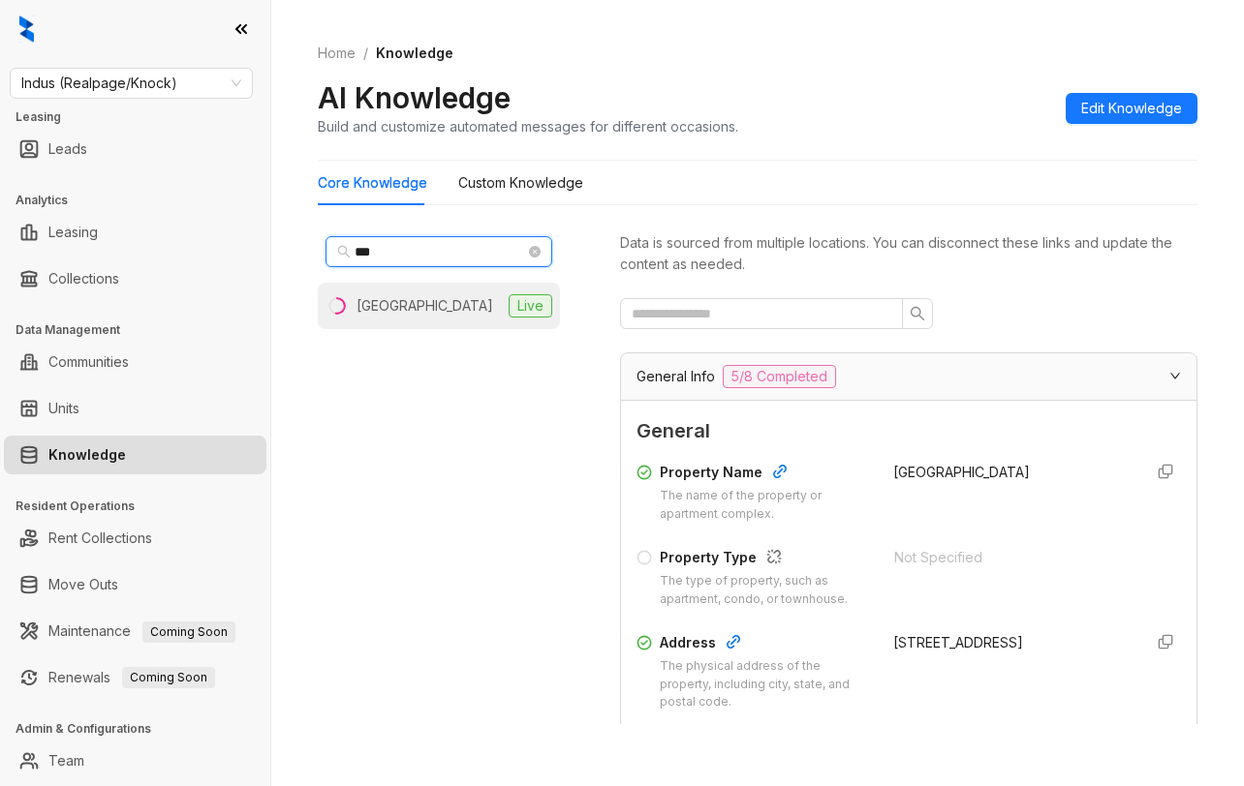
type input "***"
click at [433, 308] on div "[GEOGRAPHIC_DATA]" at bounding box center [424, 305] width 137 height 21
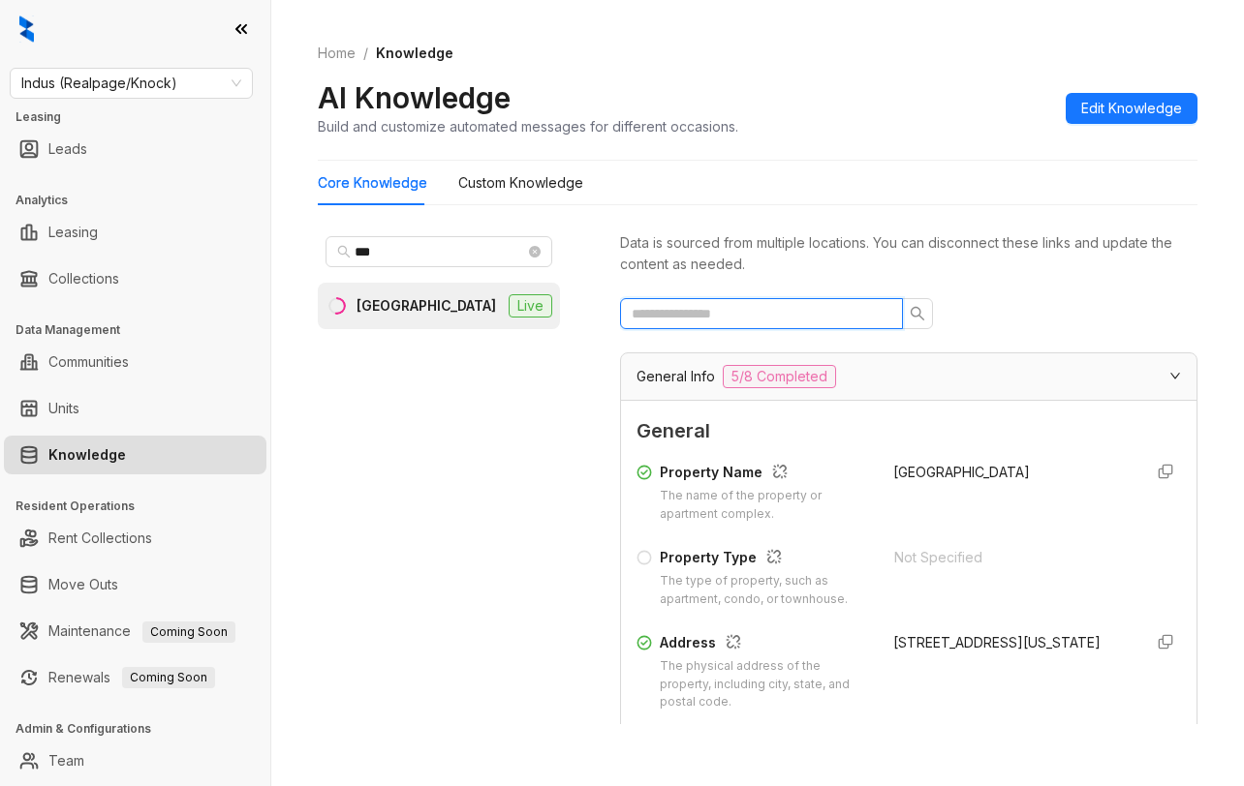
click at [747, 312] on input "text" at bounding box center [753, 313] width 244 height 21
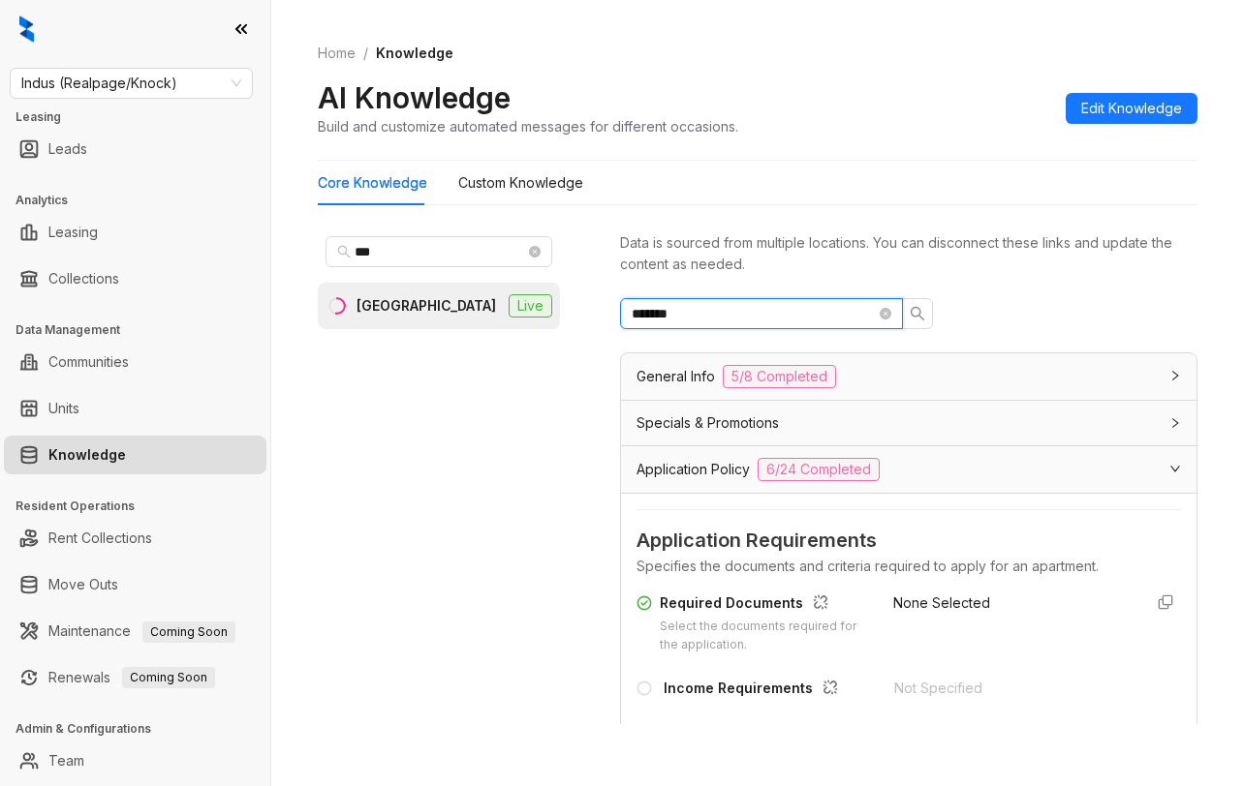
type input "*******"
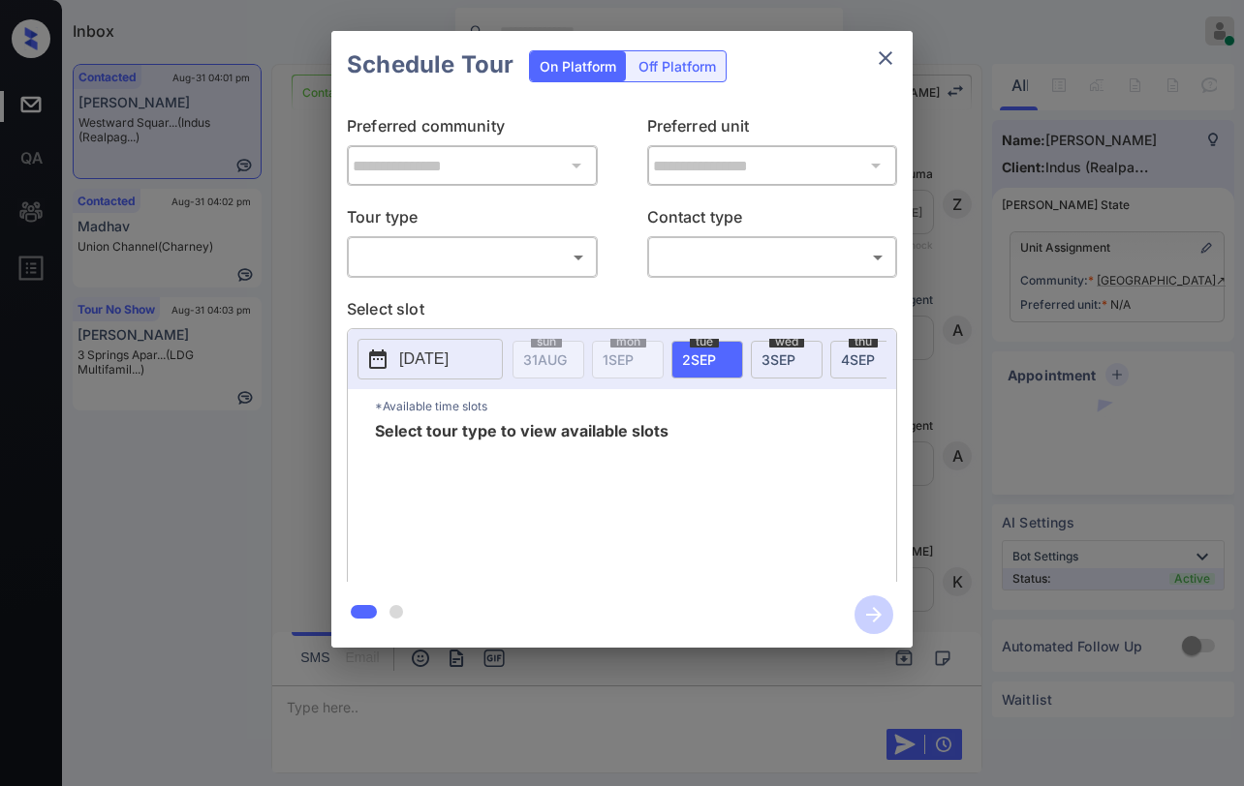
scroll to position [1333, 0]
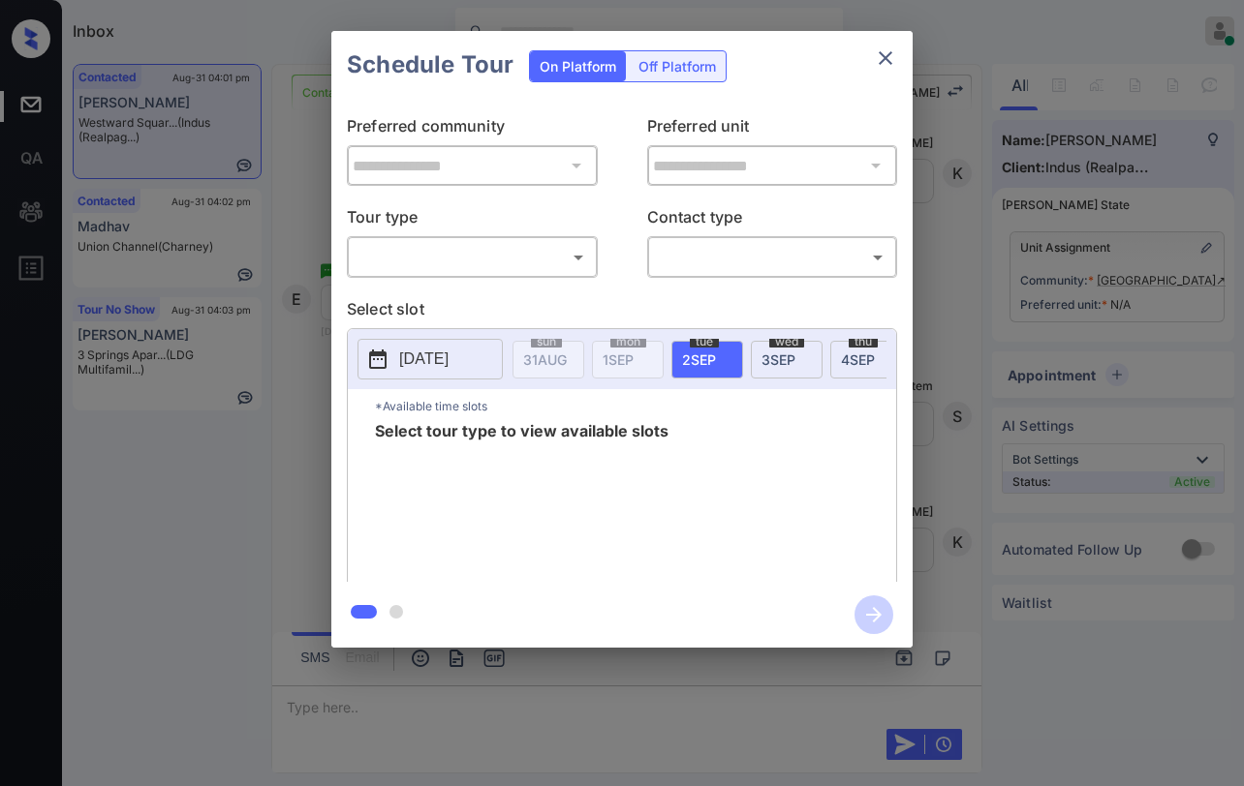
click at [541, 257] on body "Inbox [PERSON_NAME] Online Set yourself offline Set yourself on break Profile S…" at bounding box center [622, 393] width 1244 height 786
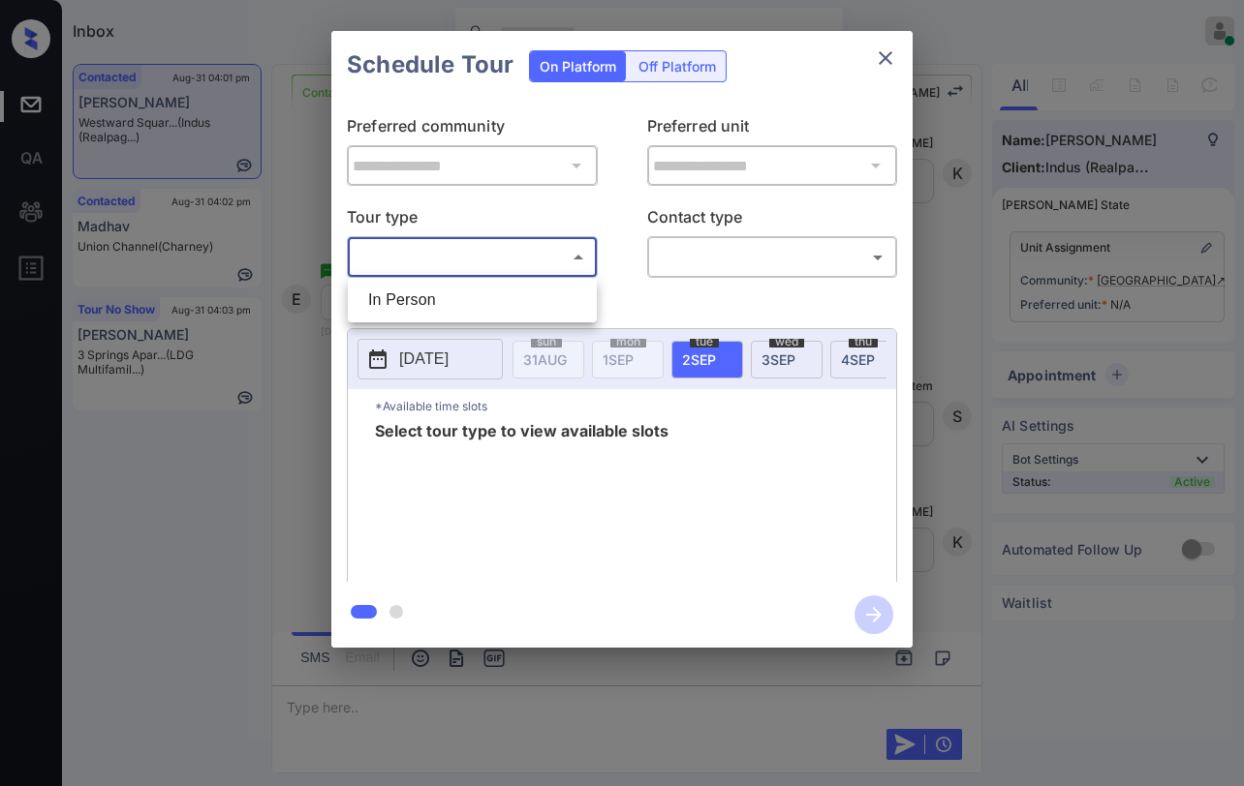
click at [882, 62] on div at bounding box center [622, 393] width 1244 height 786
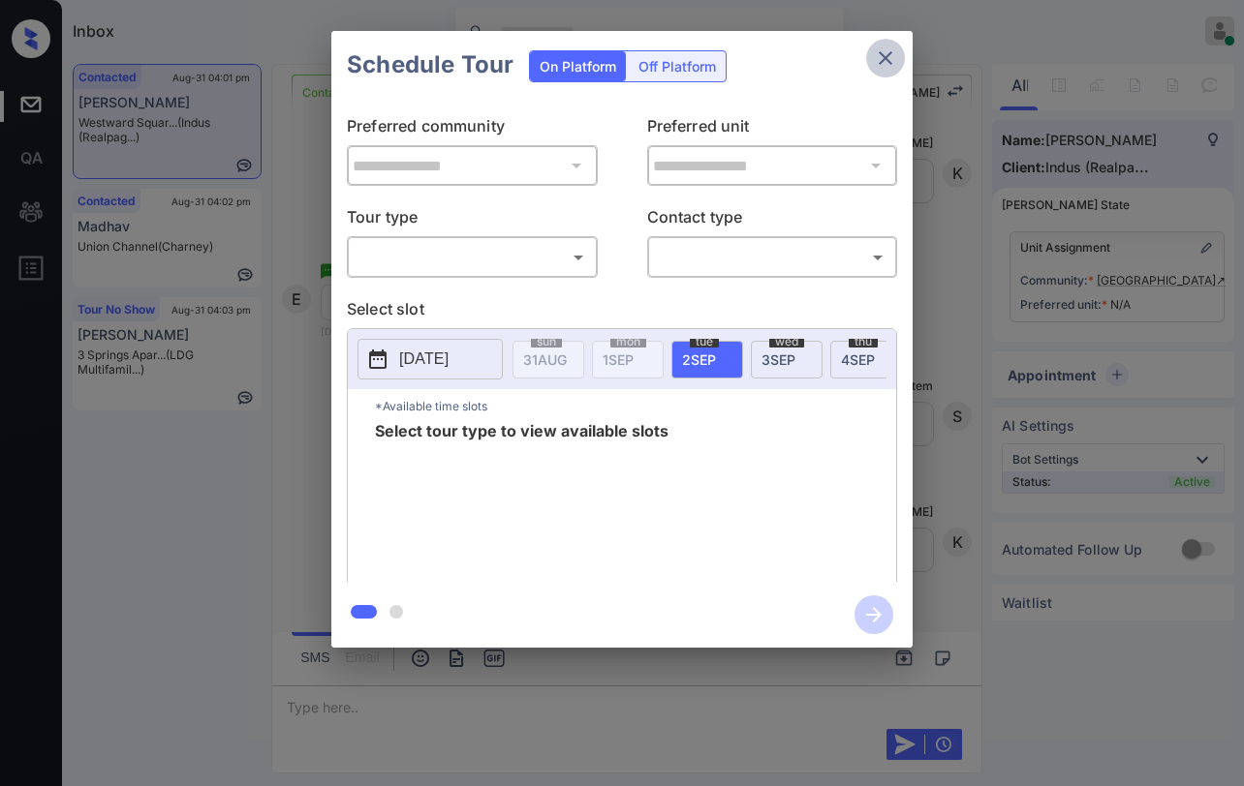
click at [888, 56] on icon "close" at bounding box center [885, 57] width 23 height 23
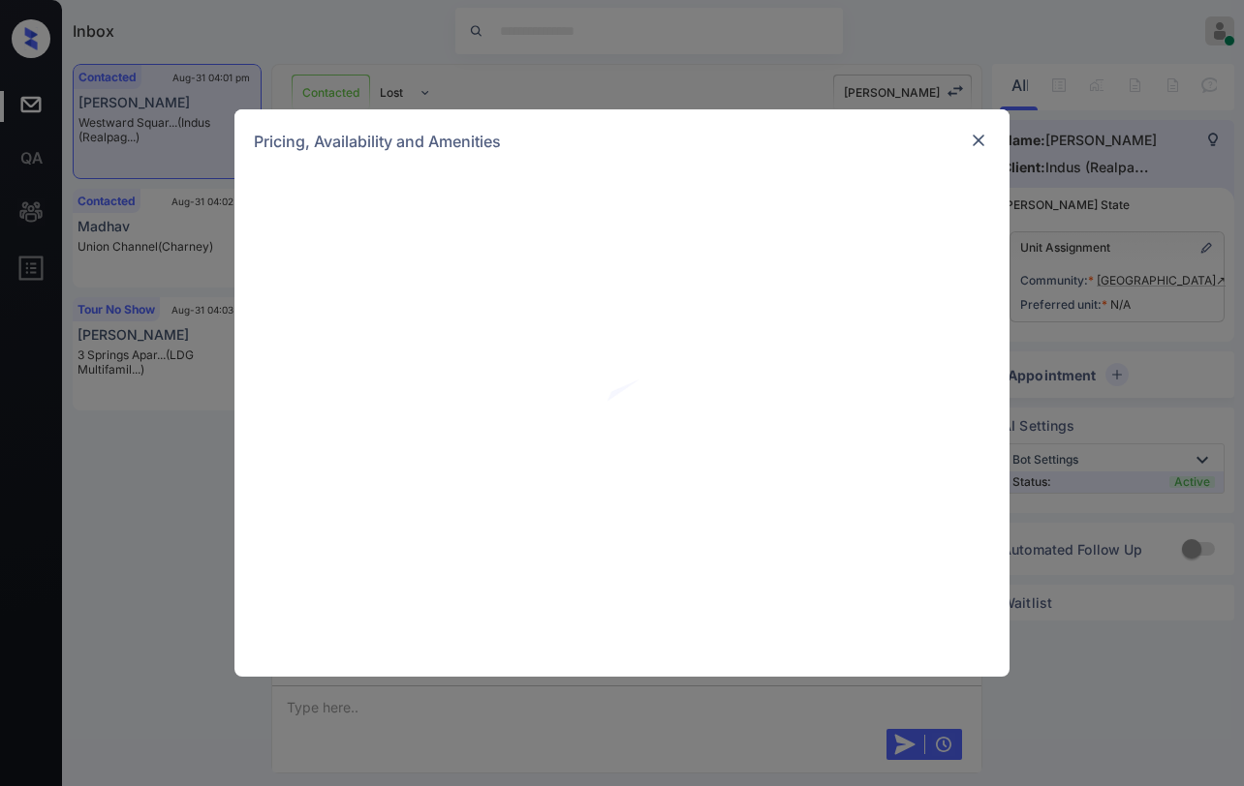
scroll to position [1333, 0]
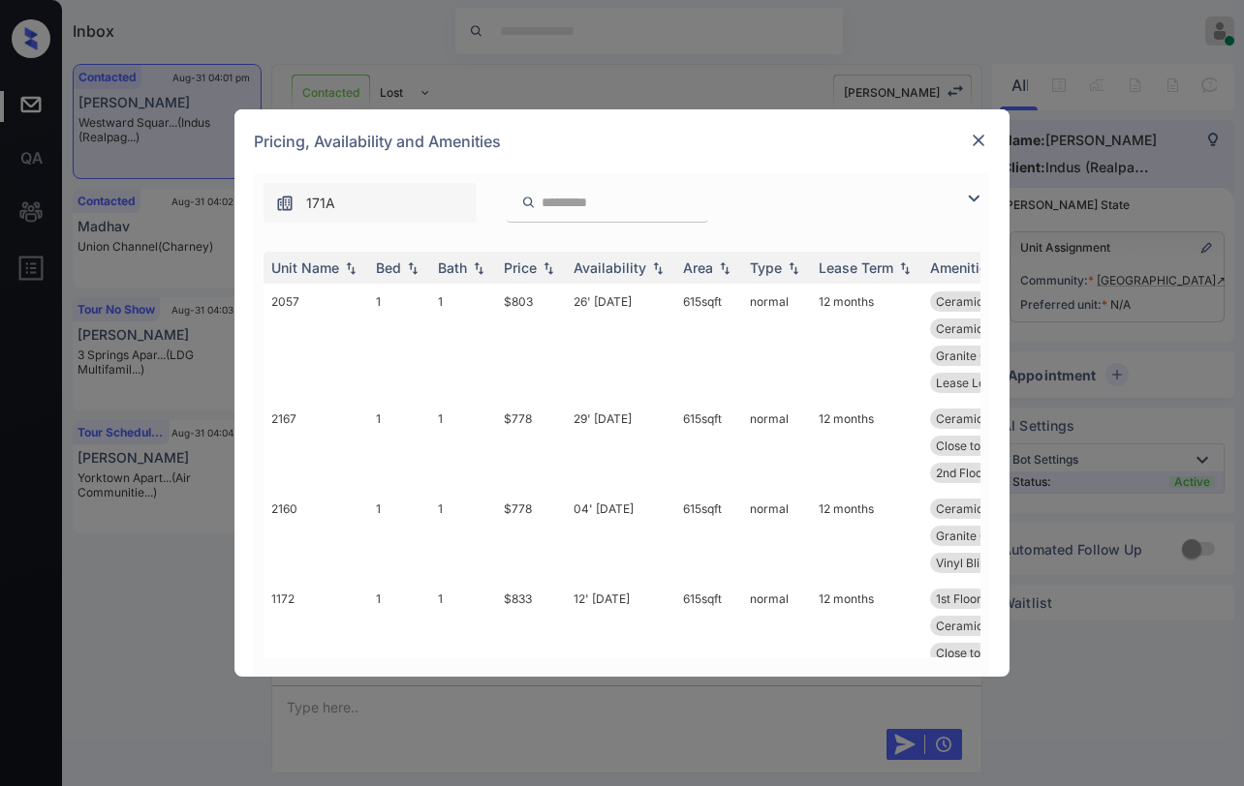
click at [974, 143] on img at bounding box center [977, 140] width 19 height 19
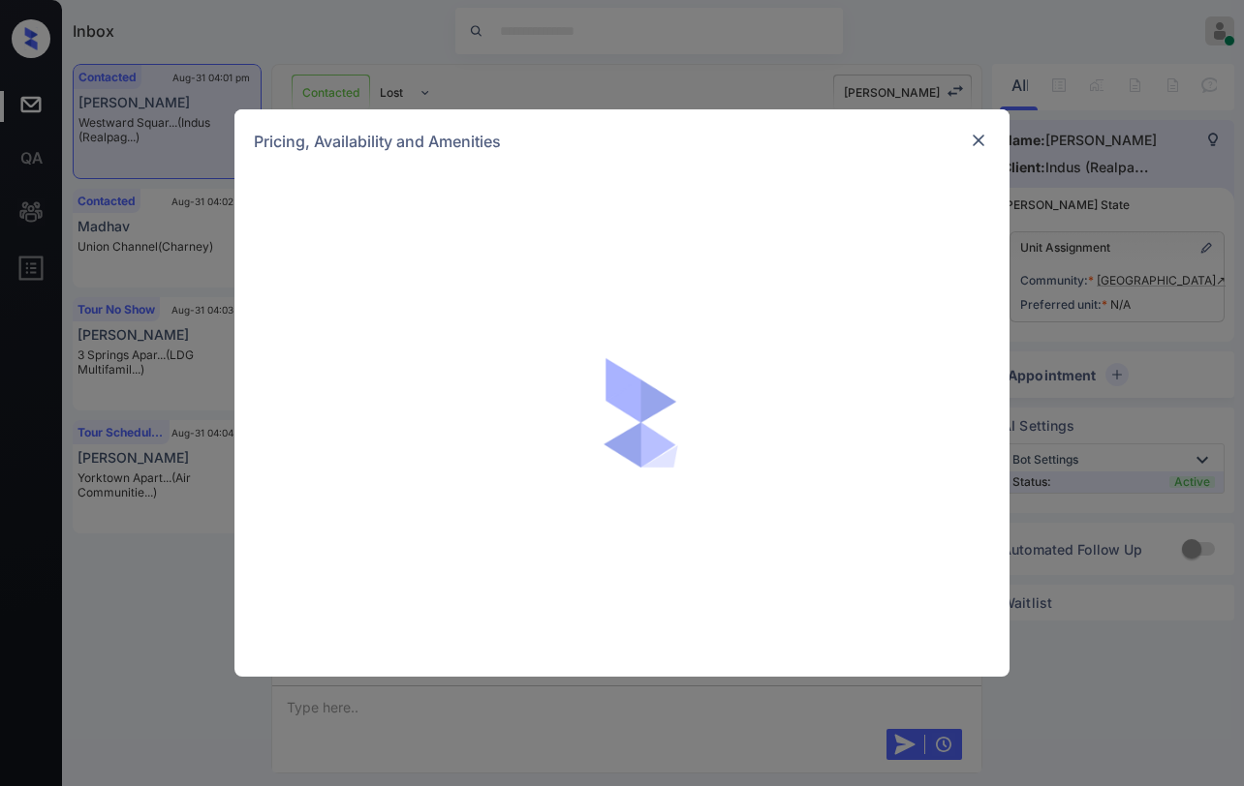
scroll to position [1333, 0]
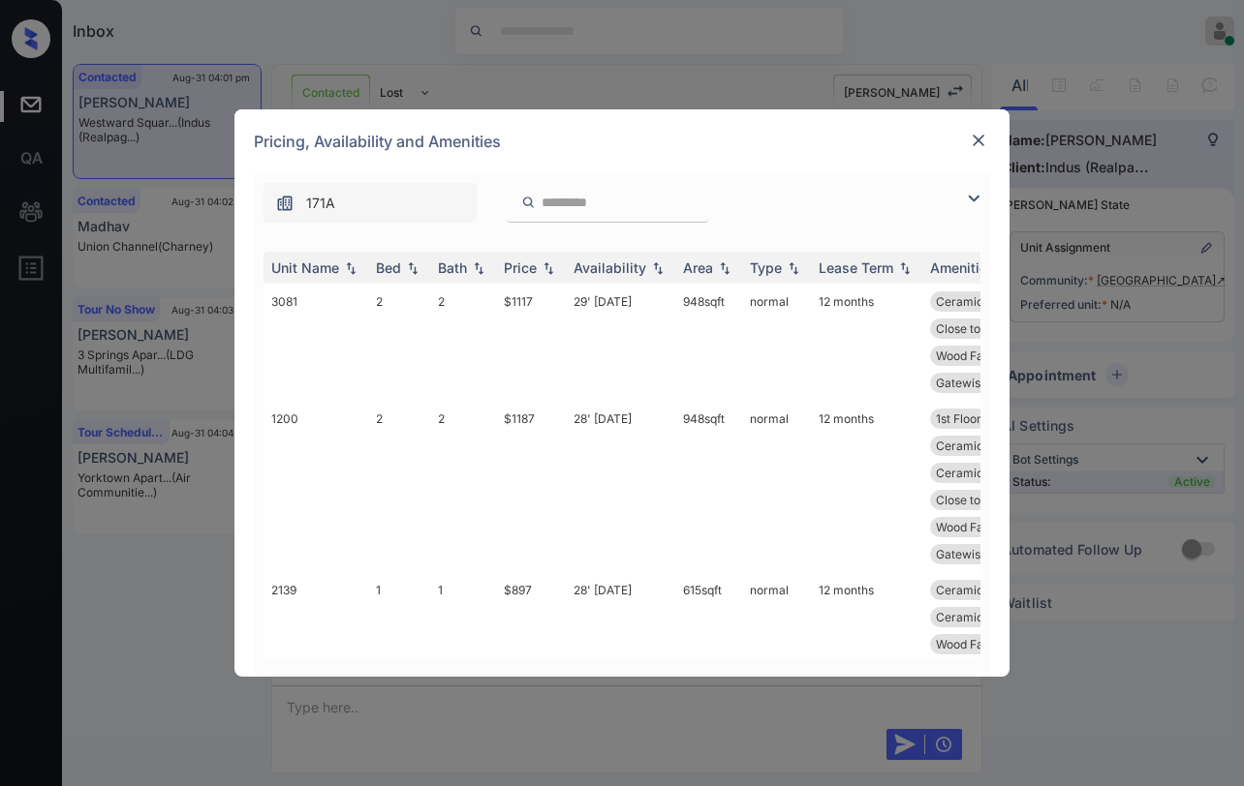
click at [970, 199] on img at bounding box center [973, 198] width 23 height 23
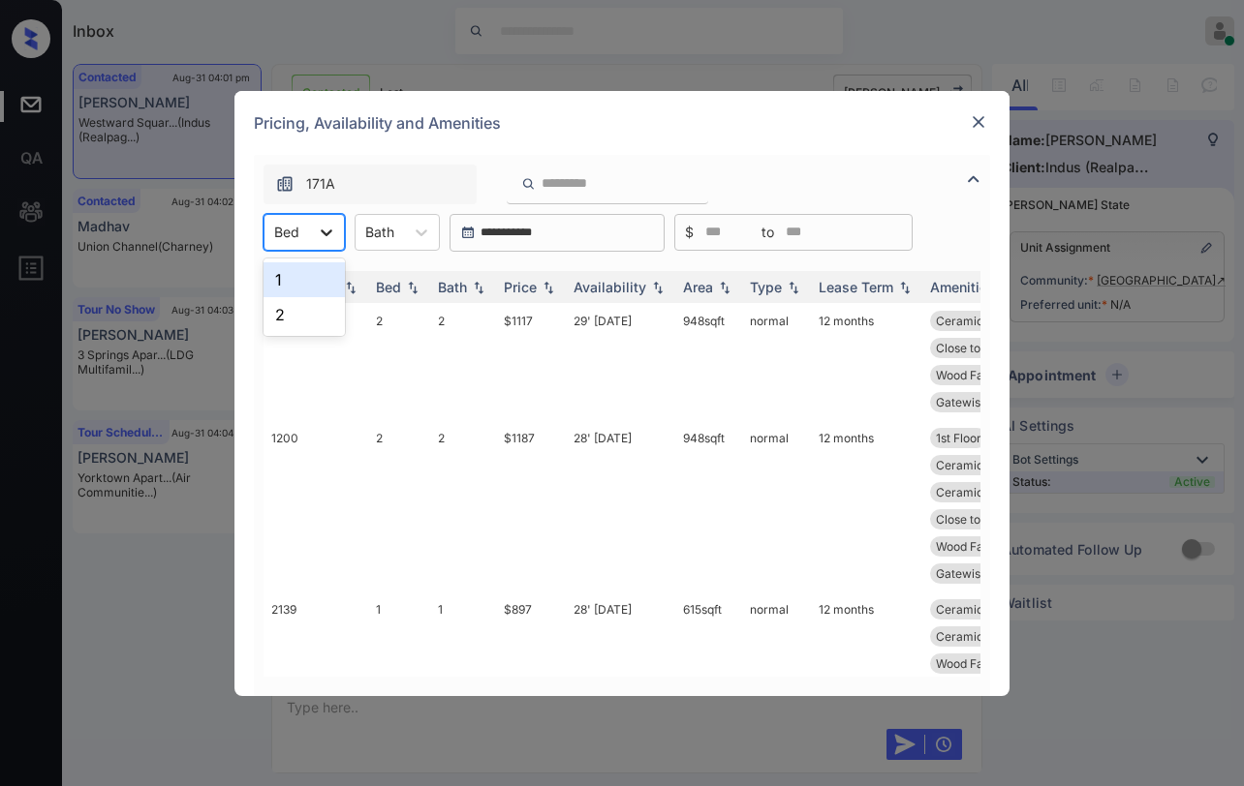
click at [322, 237] on icon at bounding box center [326, 232] width 19 height 19
click at [302, 281] on div "1" at bounding box center [303, 279] width 81 height 35
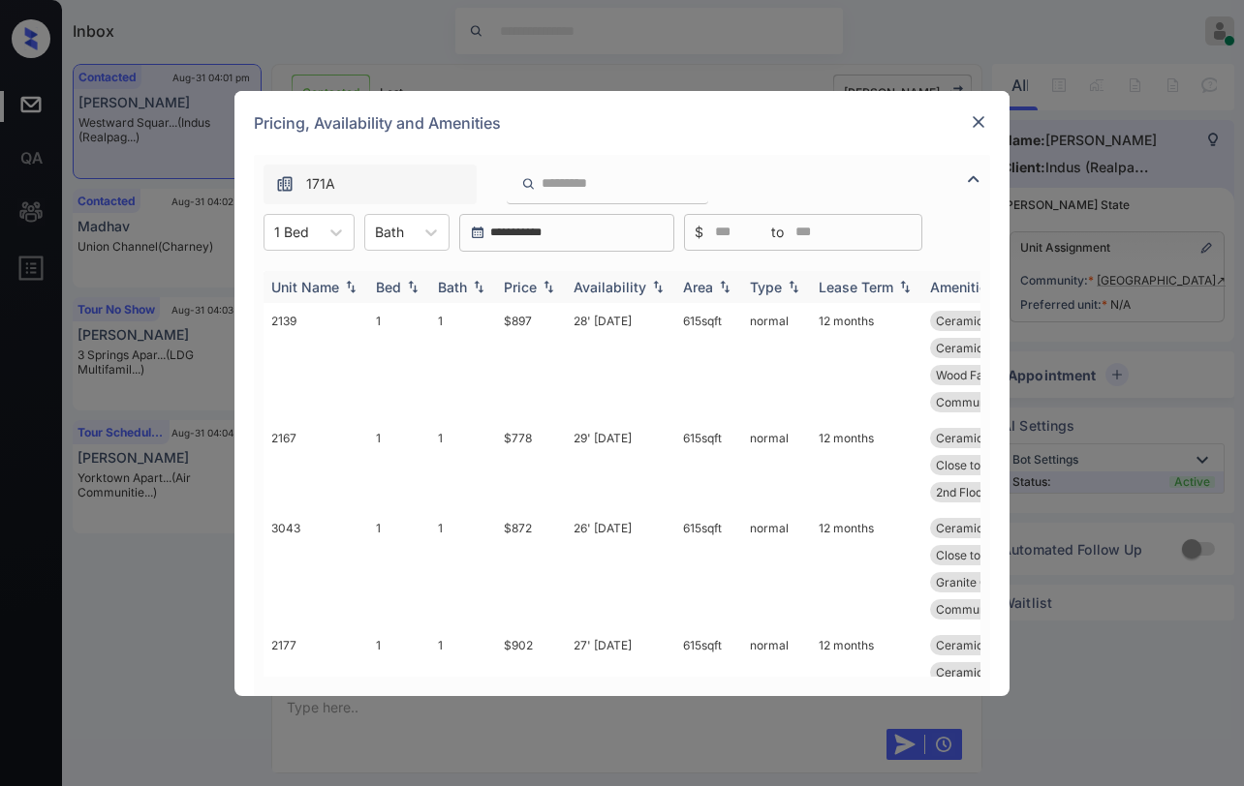
click at [533, 282] on div "Price" at bounding box center [520, 287] width 33 height 16
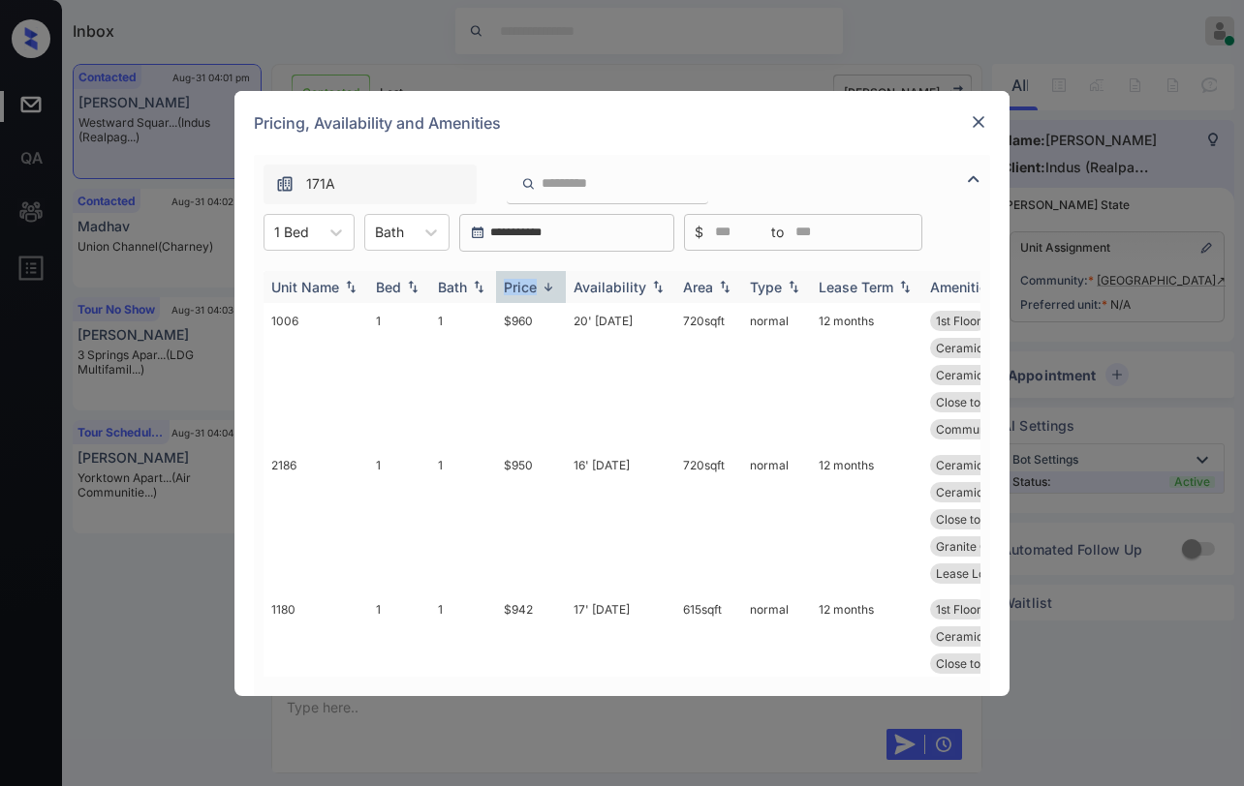
click at [533, 283] on div "Price" at bounding box center [520, 287] width 33 height 16
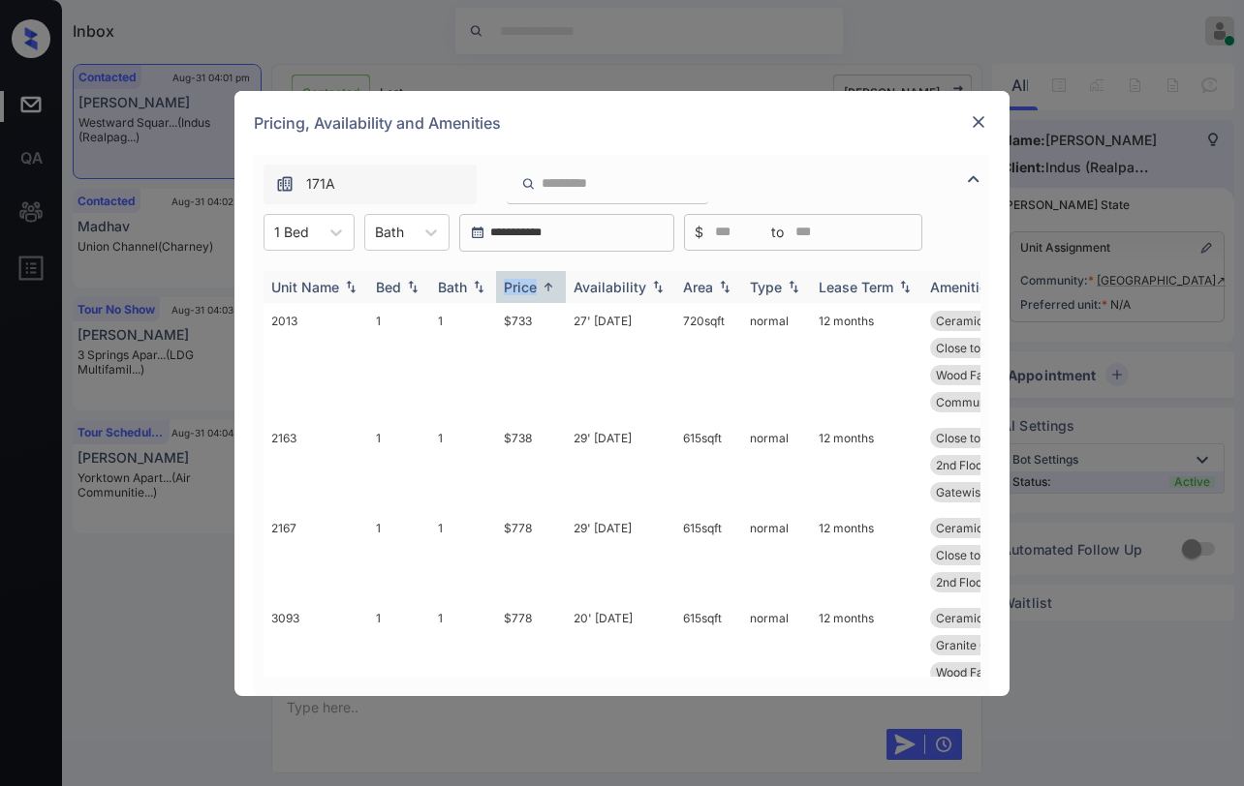
click at [533, 284] on div "Price" at bounding box center [520, 287] width 33 height 16
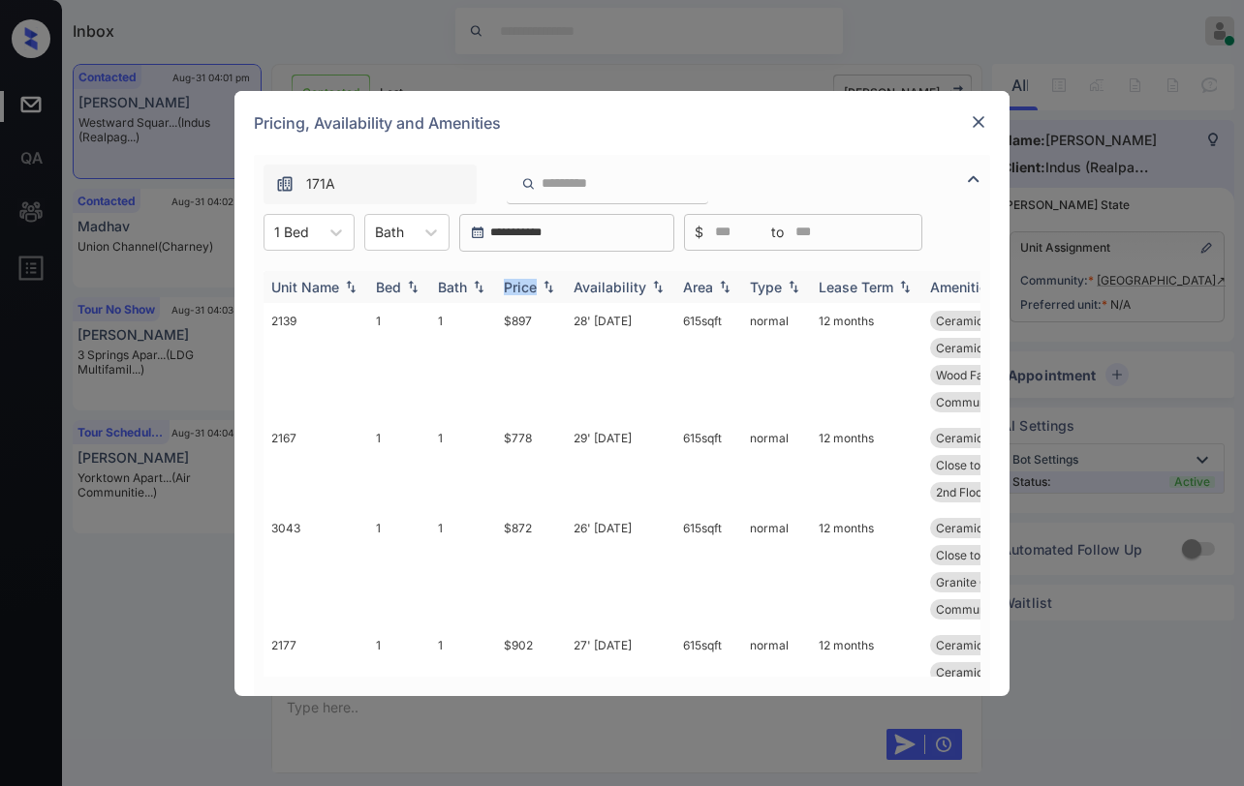
click at [533, 284] on div "Price" at bounding box center [520, 287] width 33 height 16
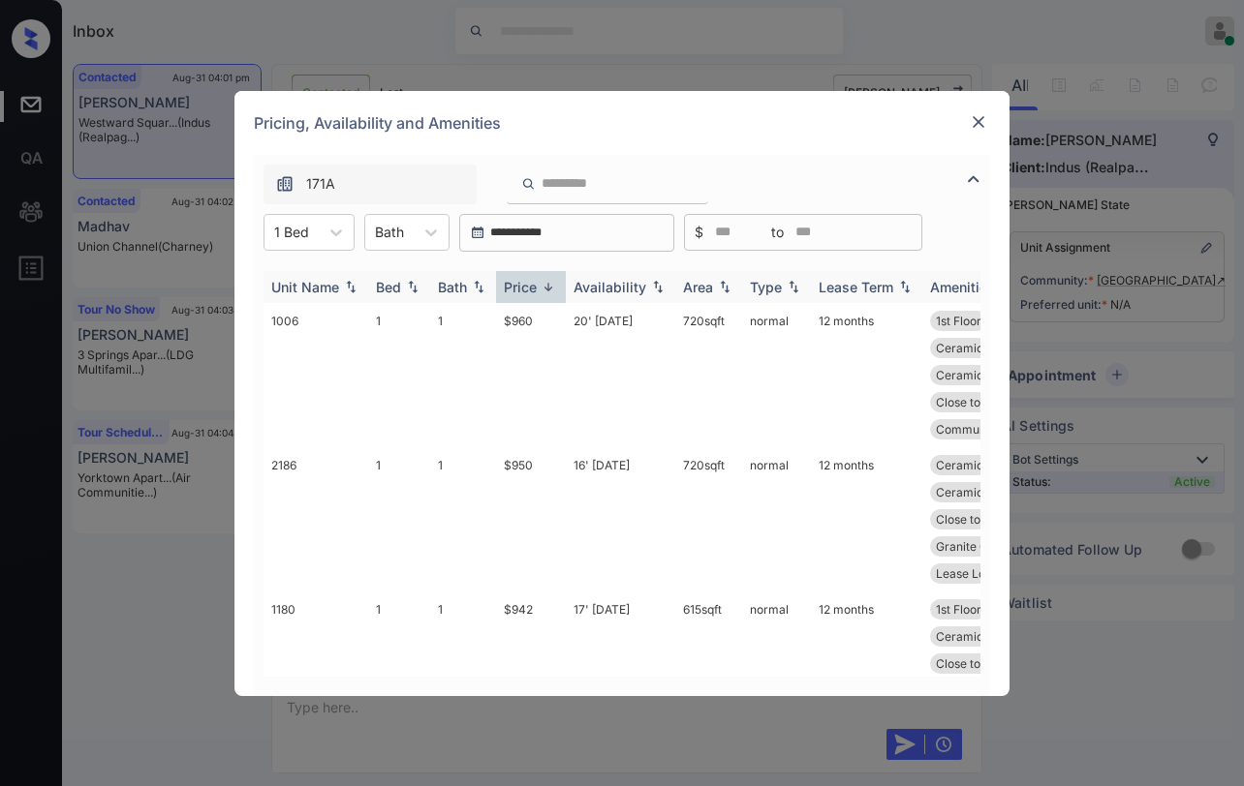
click at [533, 284] on div "Price" at bounding box center [520, 287] width 33 height 16
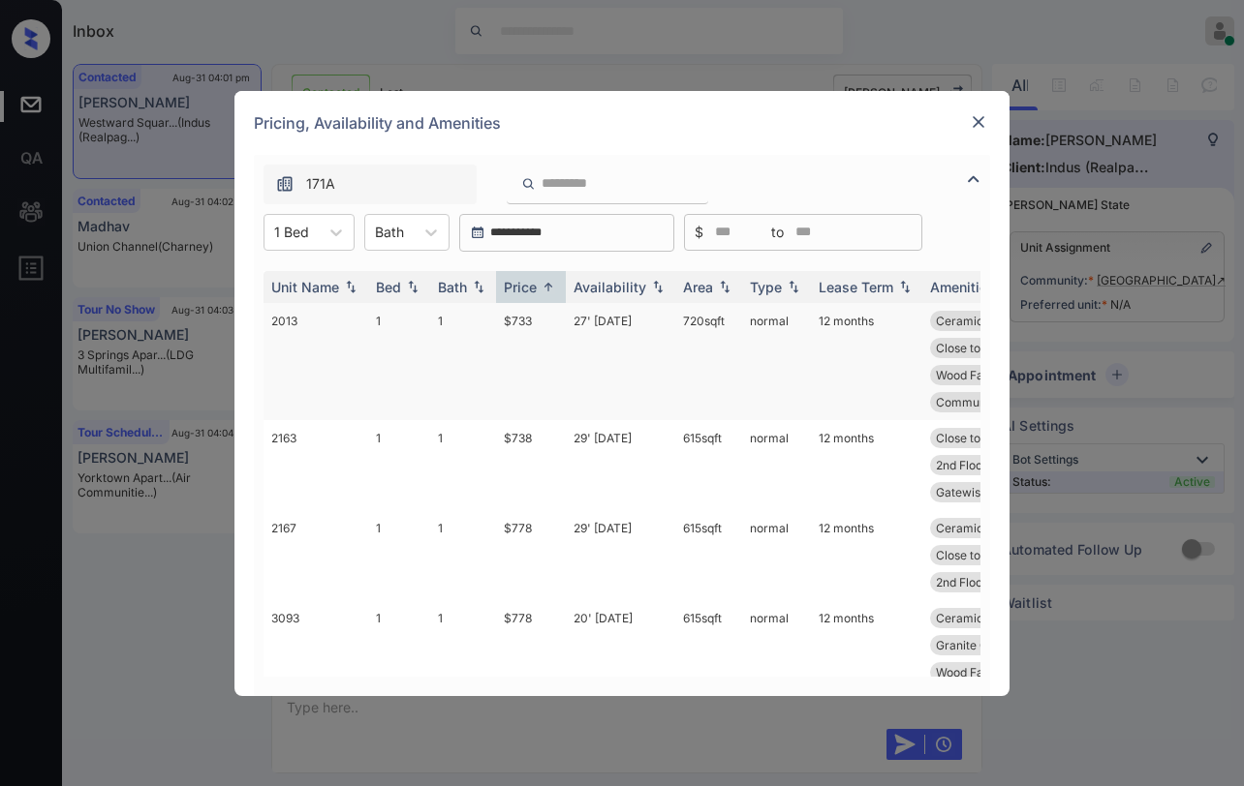
click at [523, 320] on td "$733" at bounding box center [531, 361] width 70 height 117
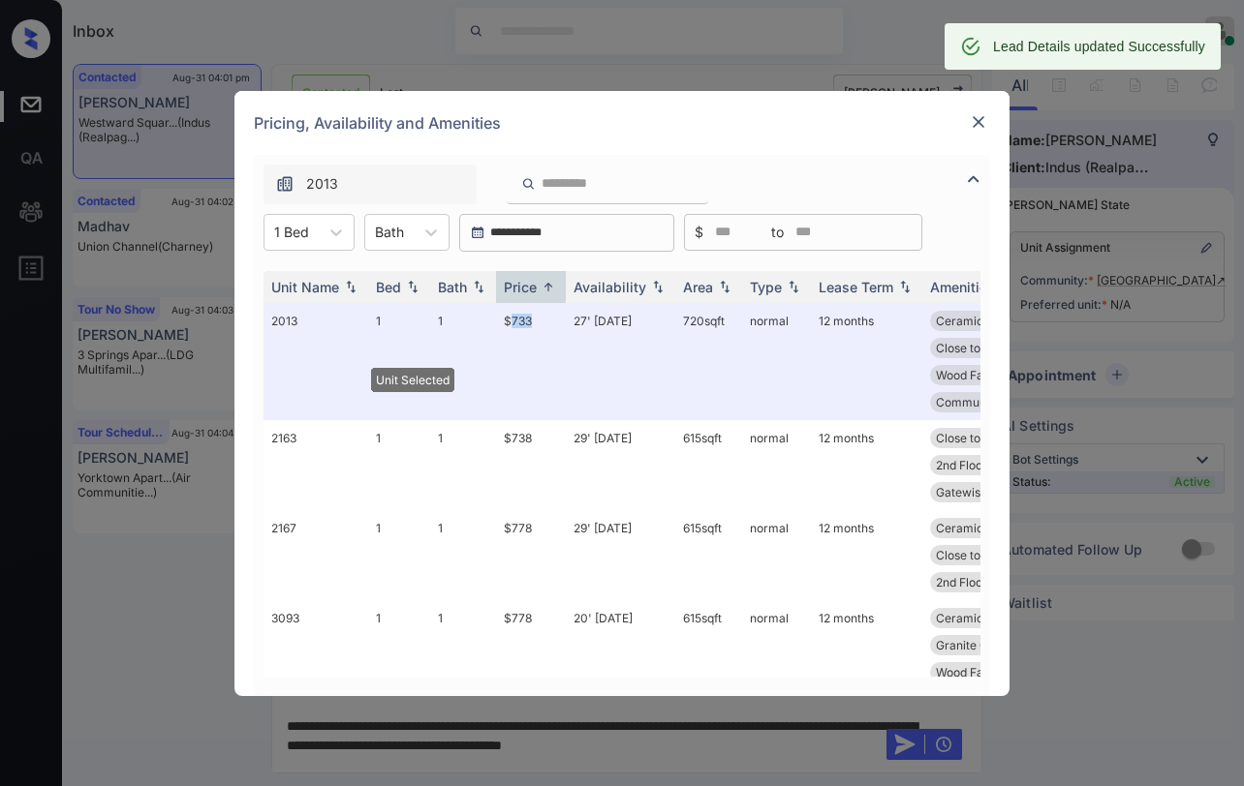
click at [967, 131] on div at bounding box center [978, 121] width 23 height 23
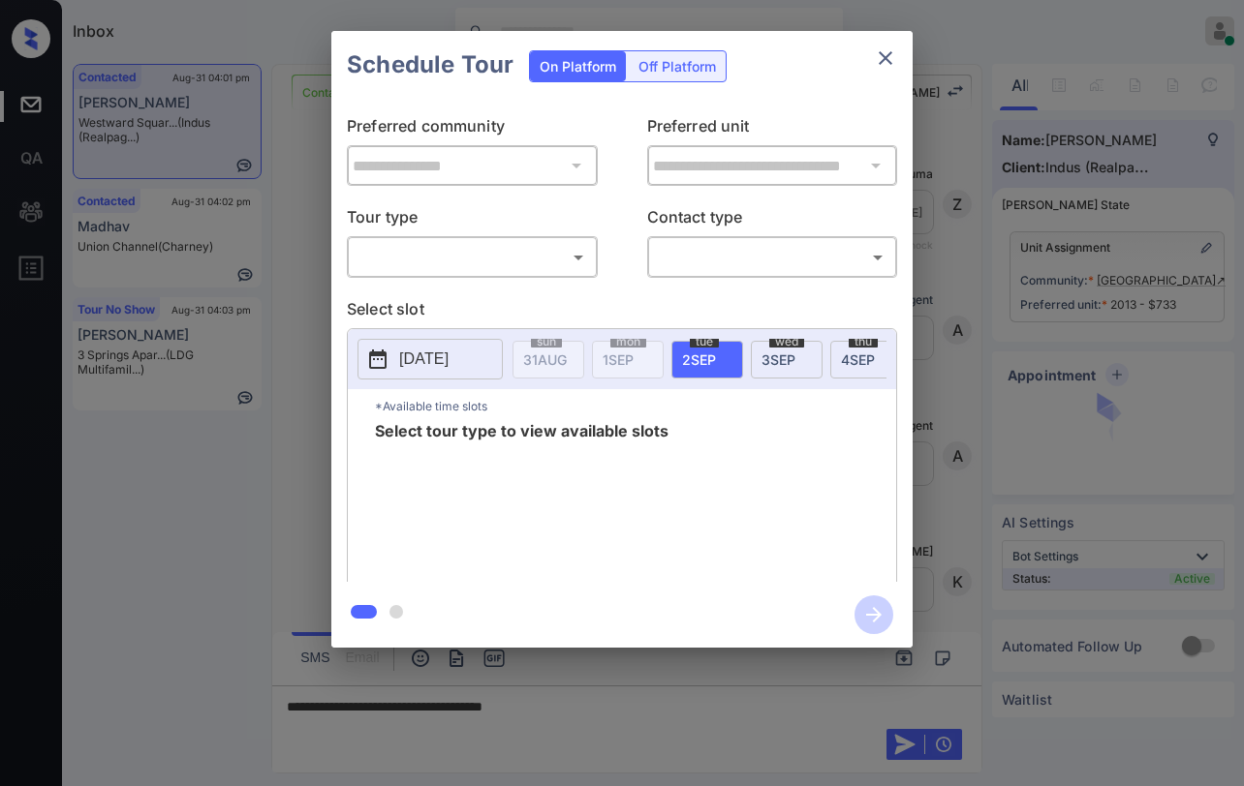
scroll to position [1429, 0]
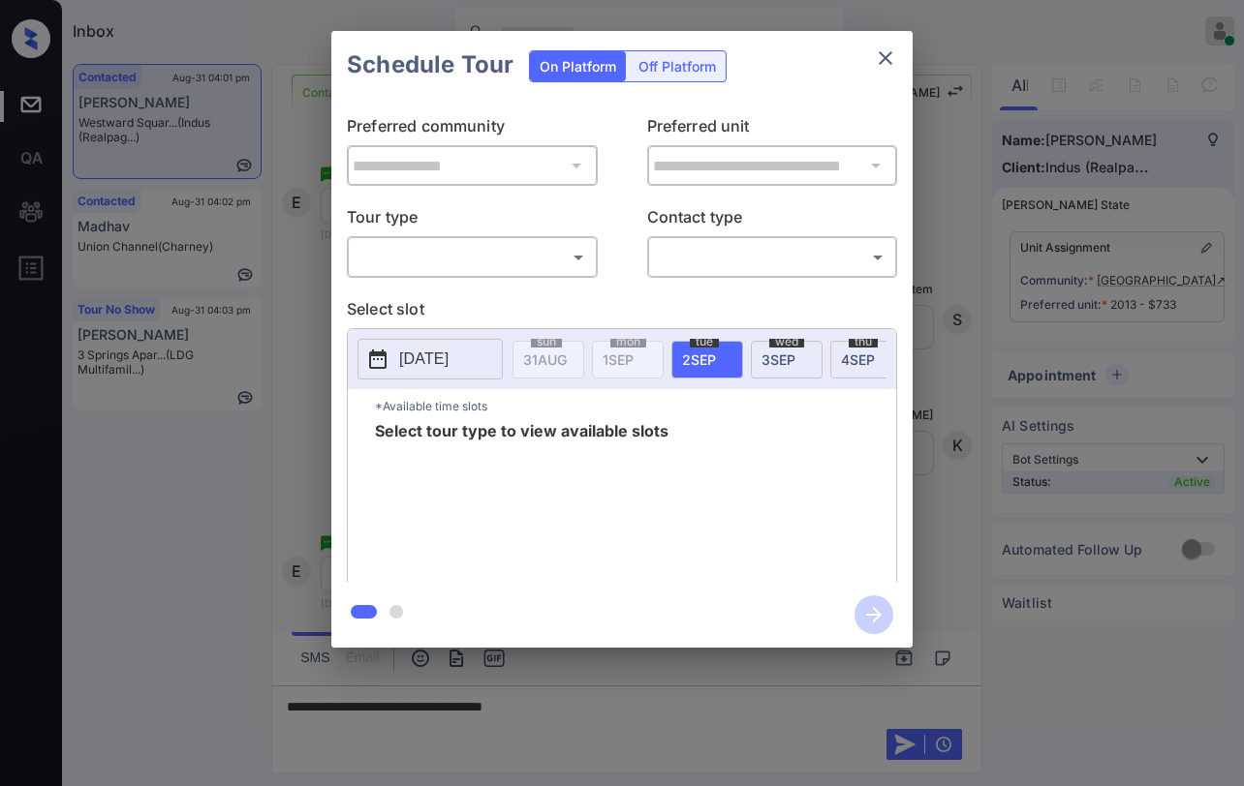
click at [494, 259] on body "Inbox Paolo Gabriel Online Set yourself offline Set yourself on break Profile S…" at bounding box center [622, 393] width 1244 height 786
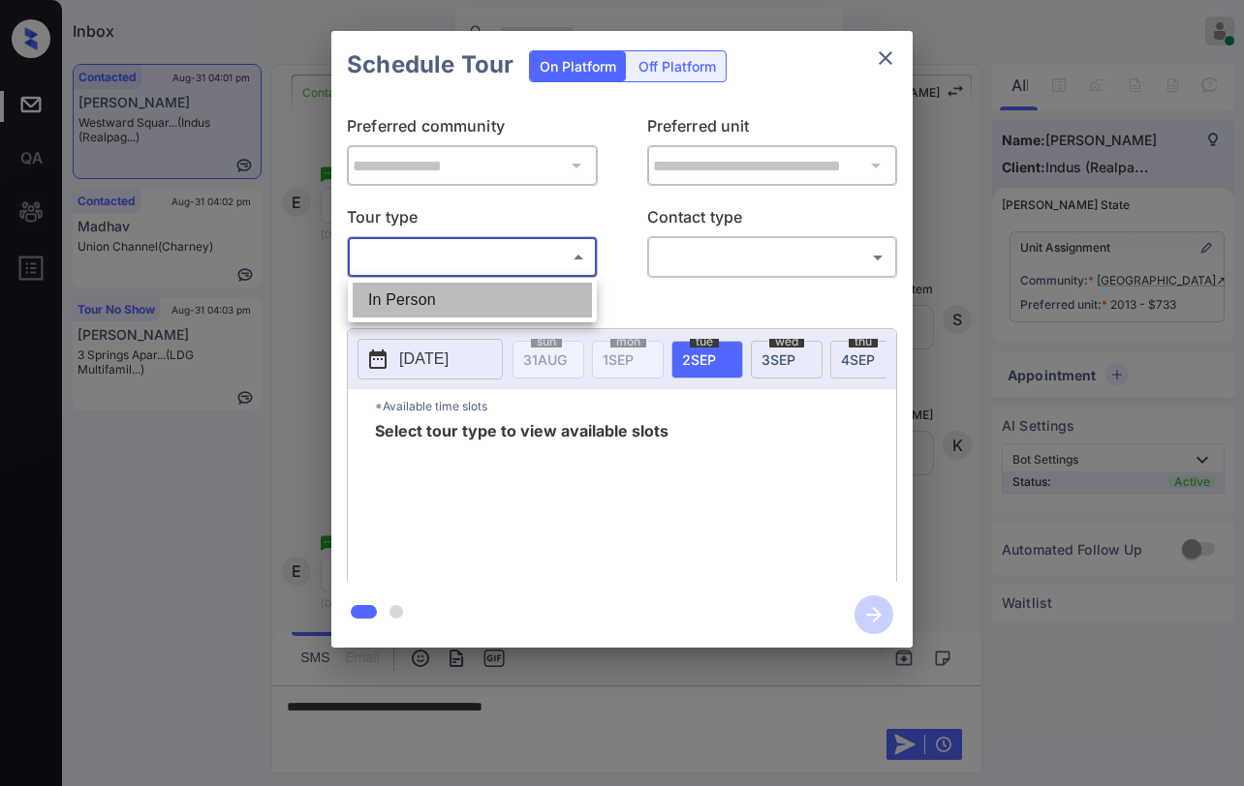
drag, startPoint x: 445, startPoint y: 317, endPoint x: 545, endPoint y: 300, distance: 101.1
click at [451, 317] on li "In Person" at bounding box center [472, 300] width 239 height 35
type input "********"
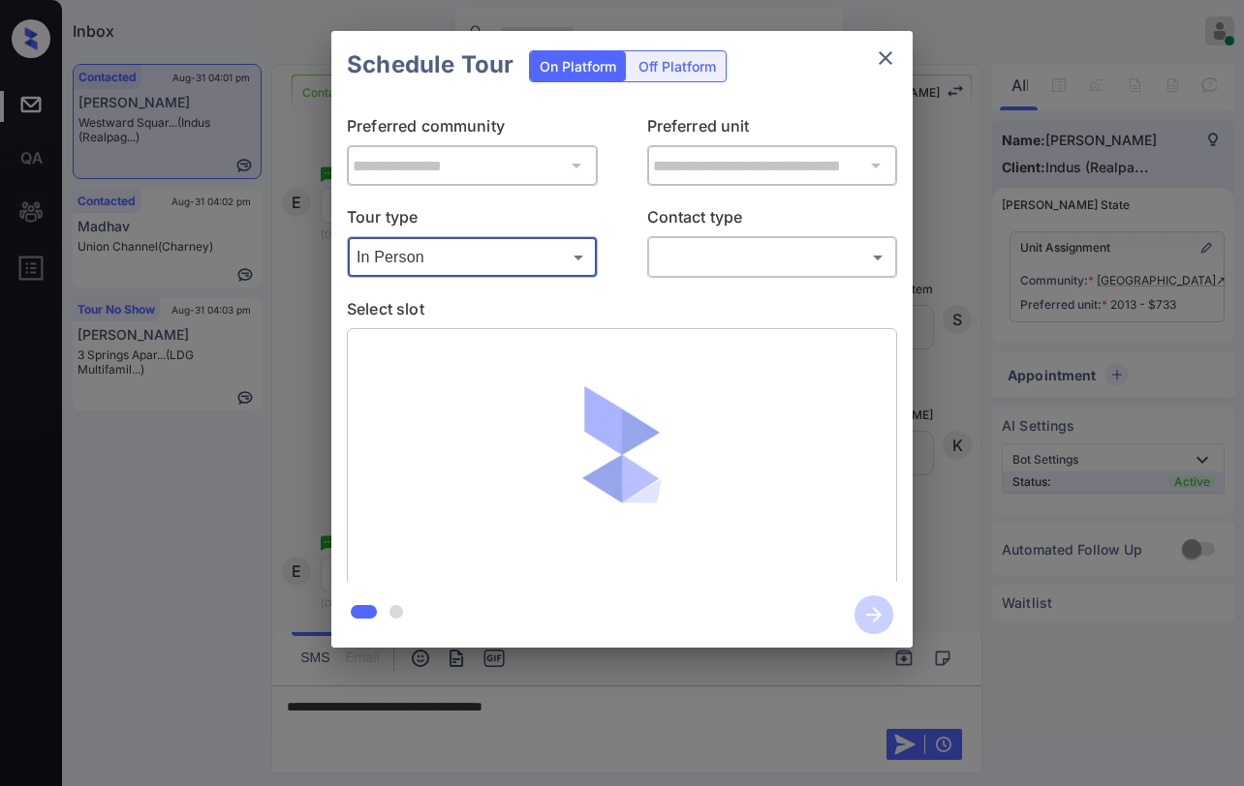
click at [735, 273] on body "Inbox Paolo Gabriel Online Set yourself offline Set yourself on break Profile S…" at bounding box center [622, 393] width 1244 height 786
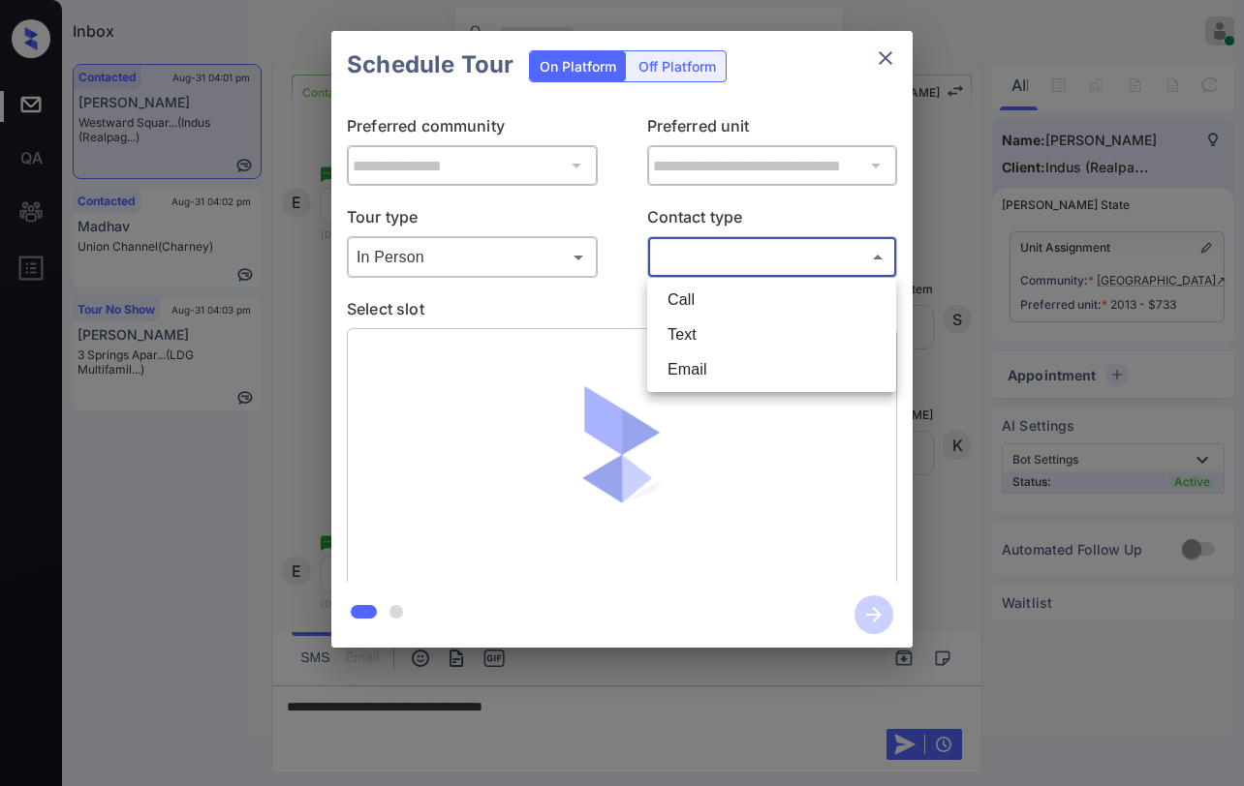
click at [700, 338] on li "Text" at bounding box center [771, 335] width 239 height 35
type input "****"
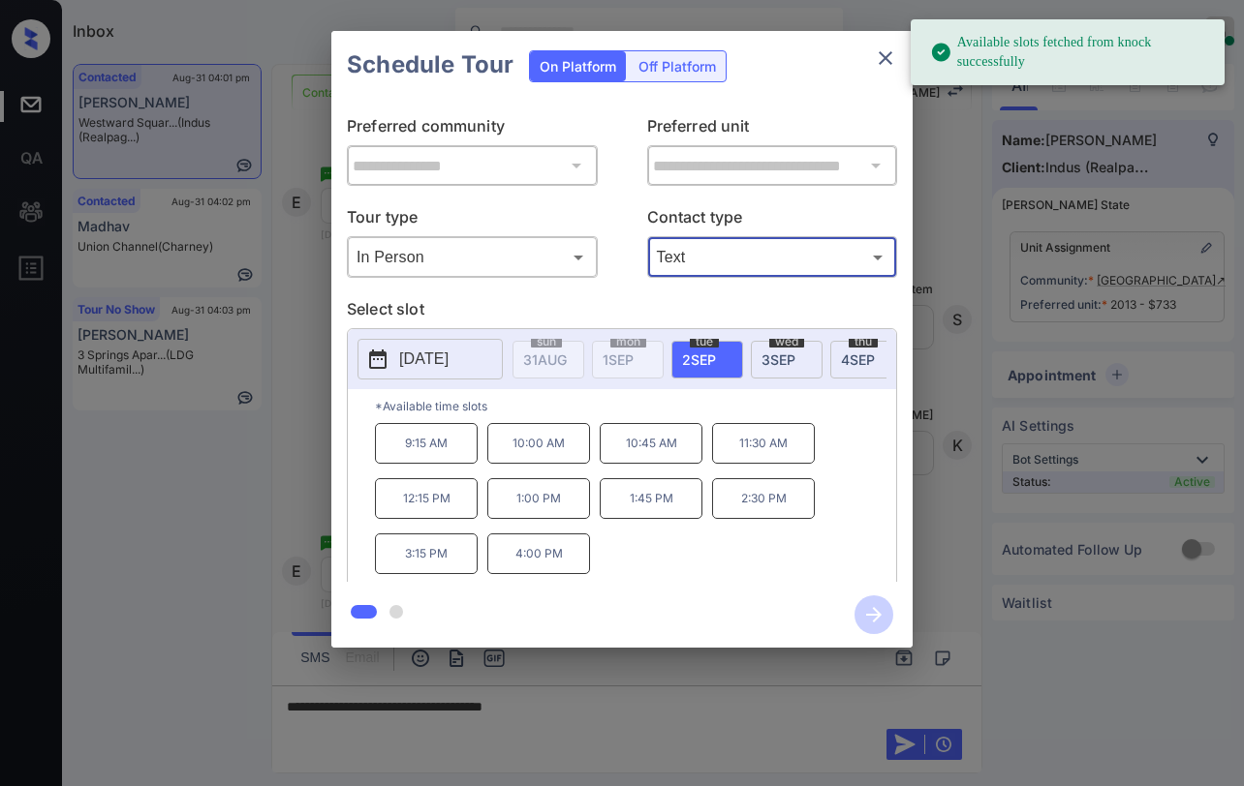
scroll to position [0, 100]
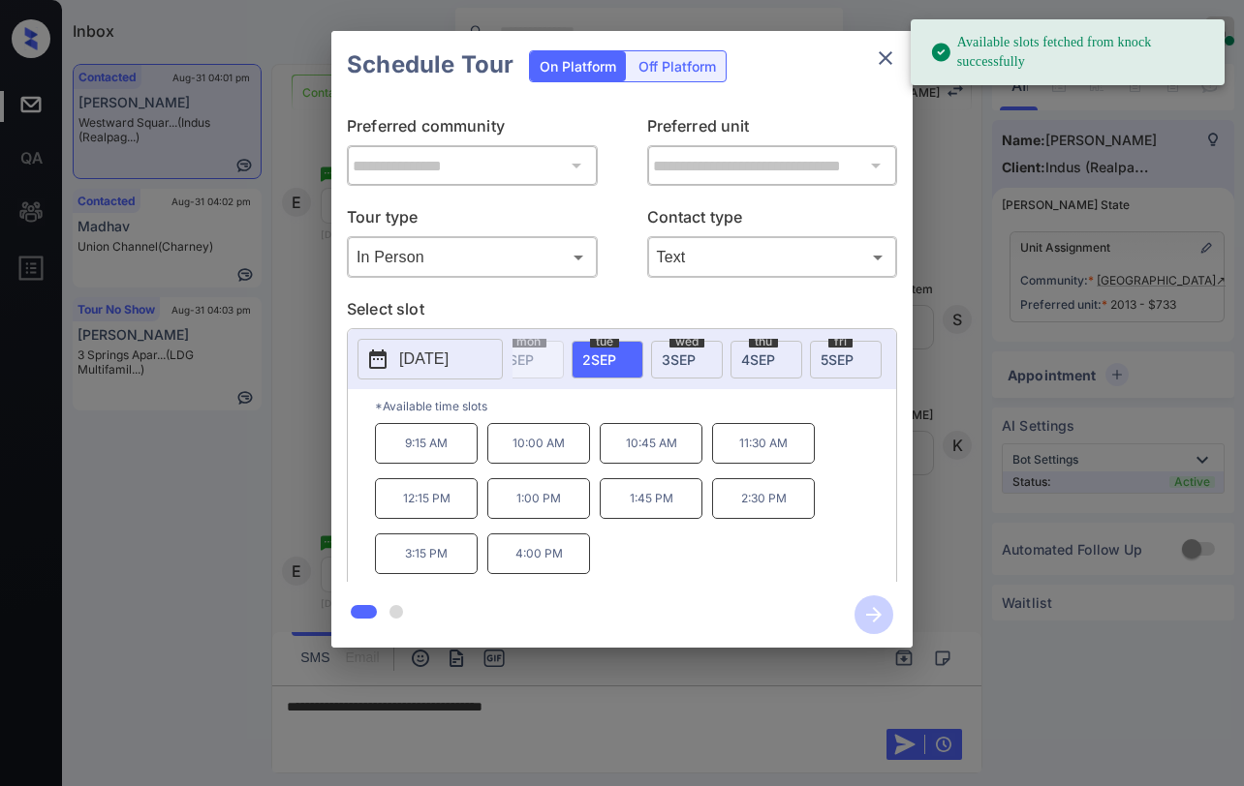
click at [681, 361] on span "3 SEP" at bounding box center [678, 360] width 34 height 16
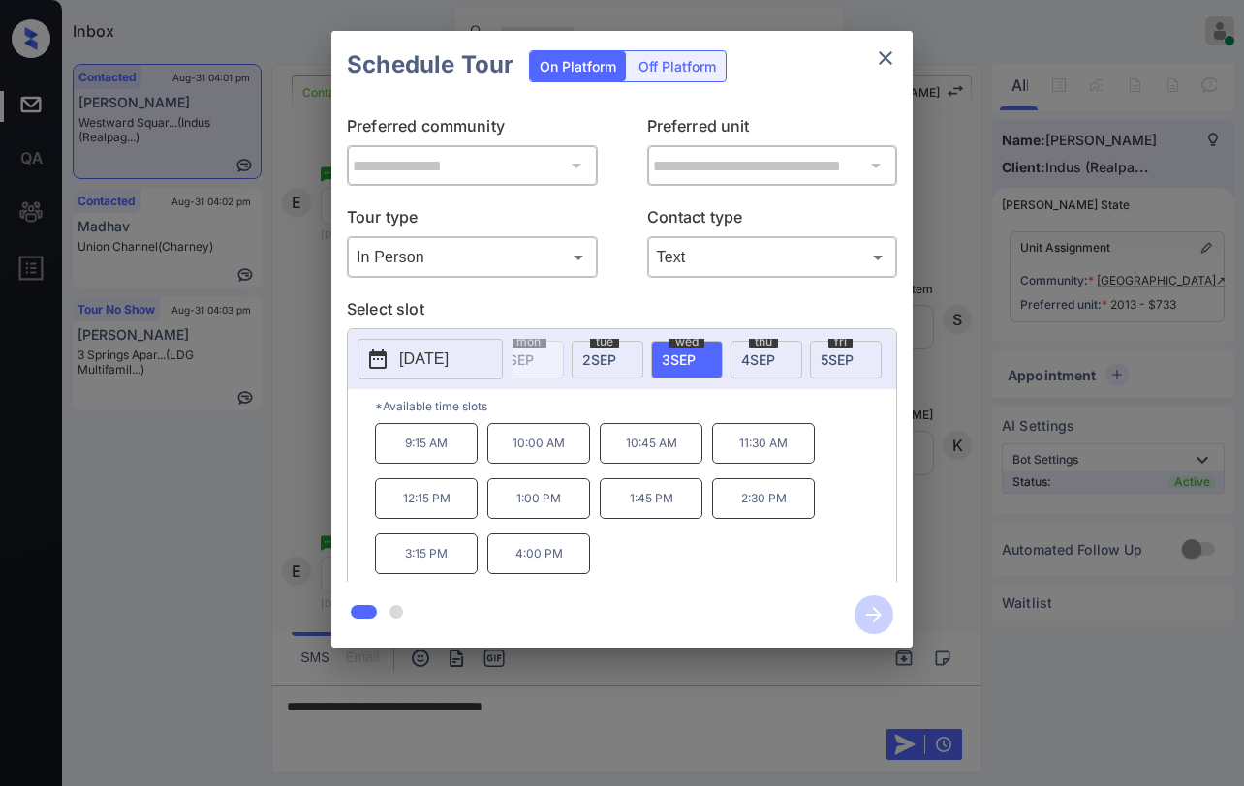
click at [888, 61] on icon "close" at bounding box center [885, 58] width 14 height 14
